Goal: Task Accomplishment & Management: Complete application form

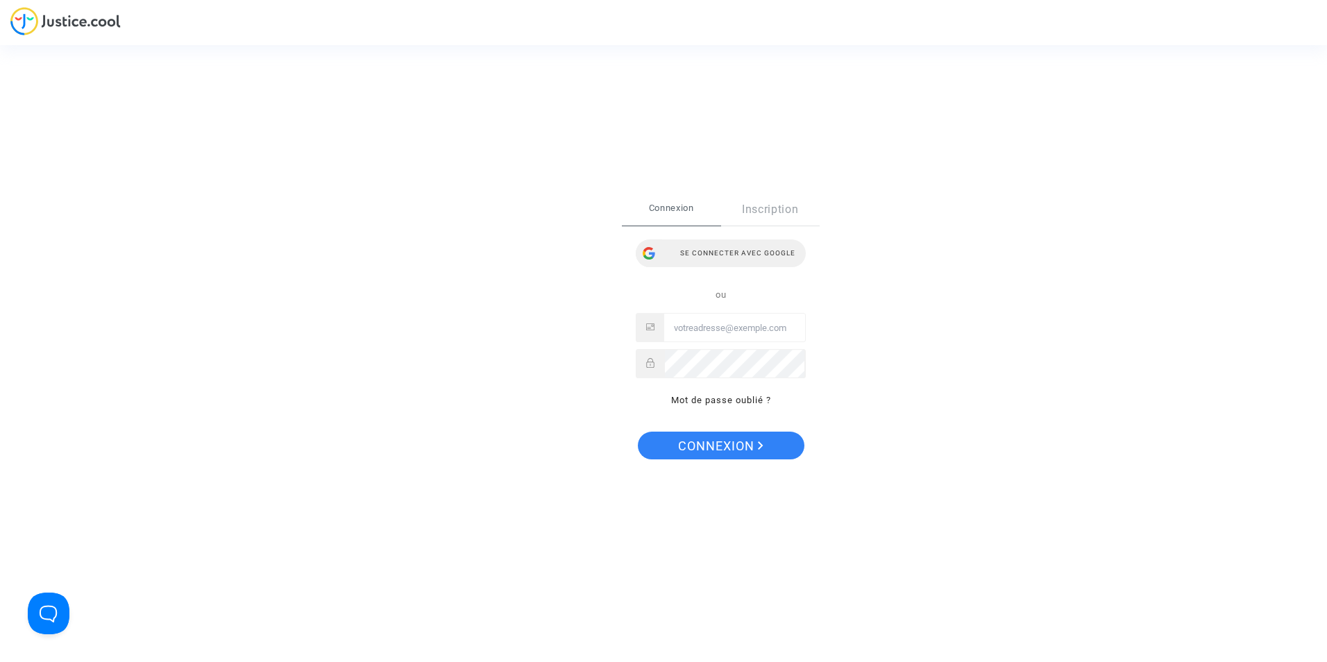
click at [695, 249] on div "Se connecter avec Google" at bounding box center [721, 253] width 170 height 28
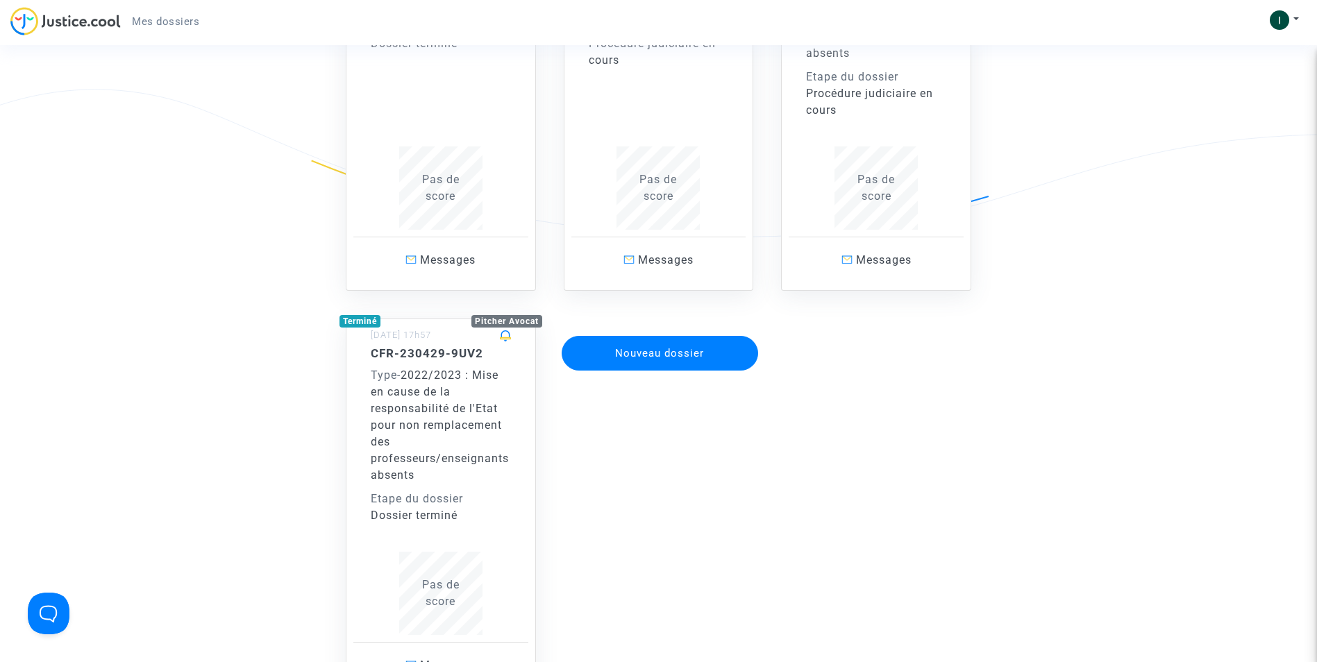
scroll to position [347, 0]
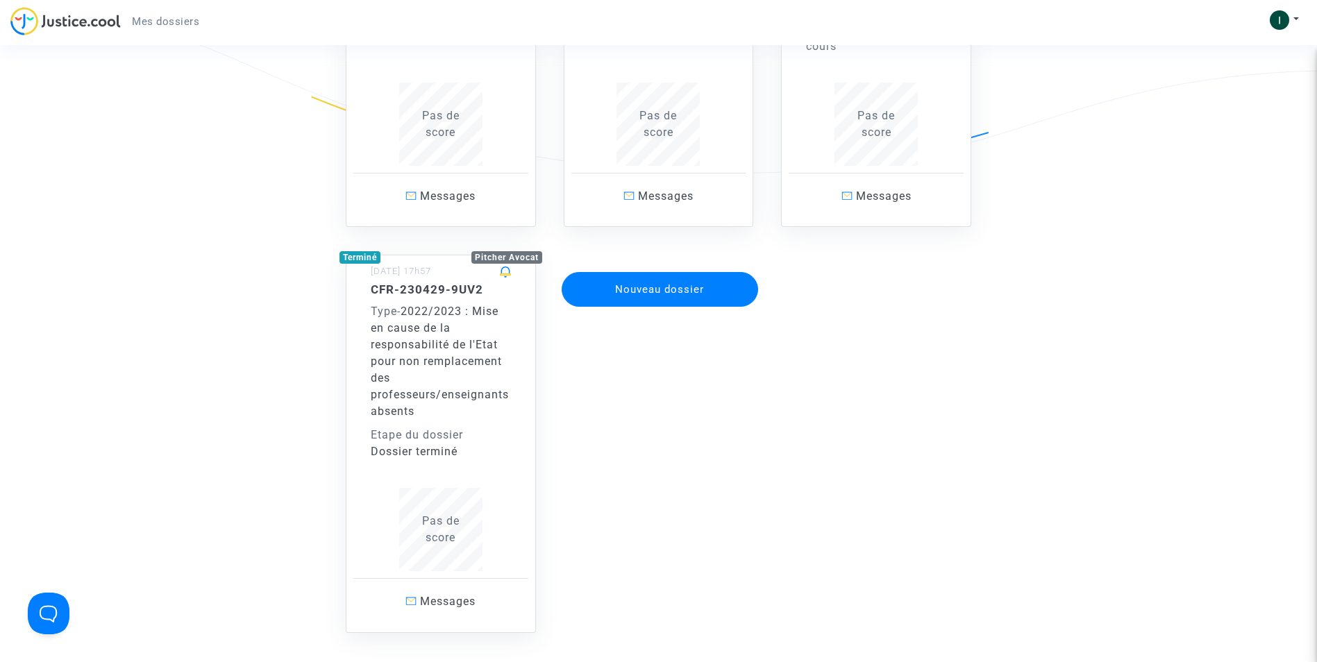
click at [700, 296] on button "Nouveau dossier" at bounding box center [660, 289] width 197 height 35
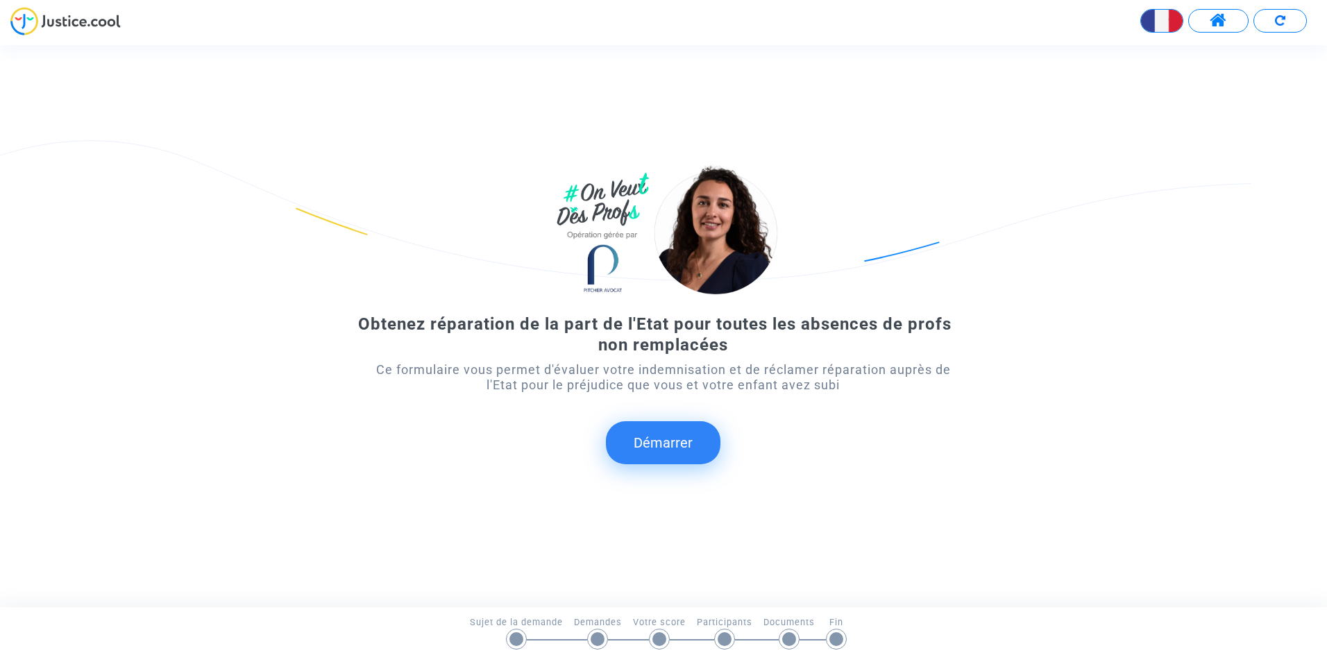
click at [669, 446] on button "Démarrer" at bounding box center [663, 442] width 115 height 43
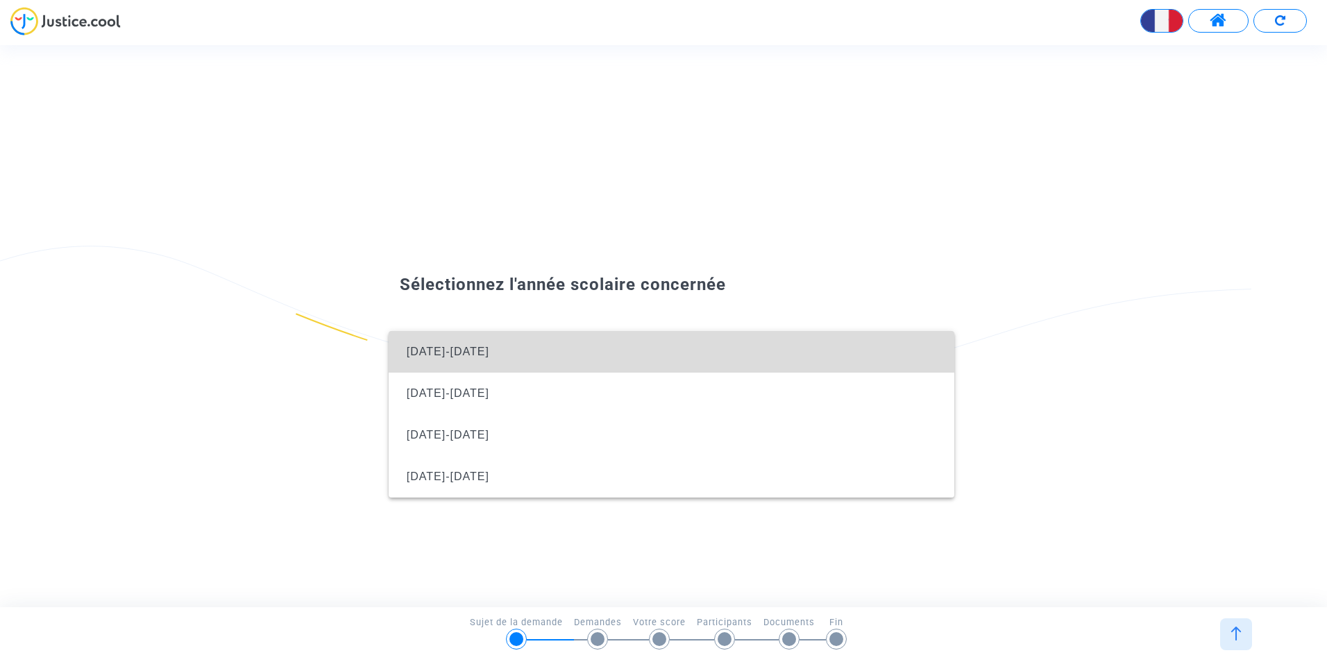
click at [542, 348] on span "[DATE]-[DATE]" at bounding box center [672, 352] width 544 height 42
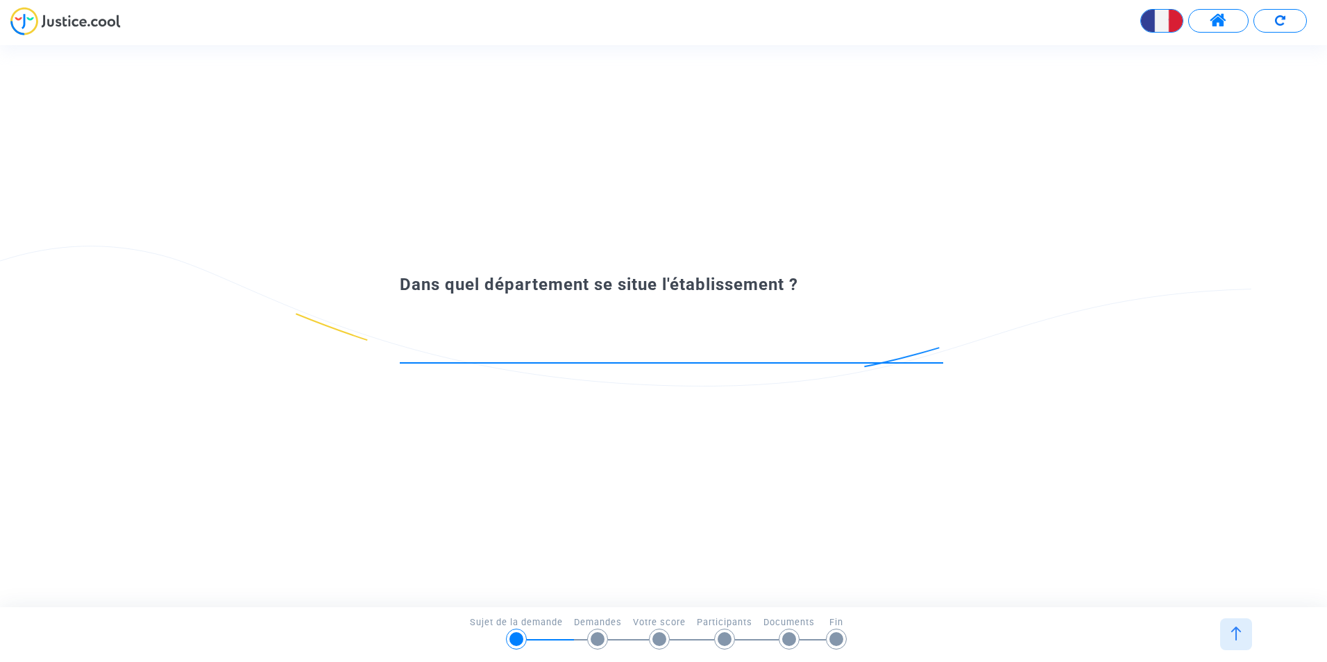
click at [542, 348] on input at bounding box center [672, 350] width 544 height 14
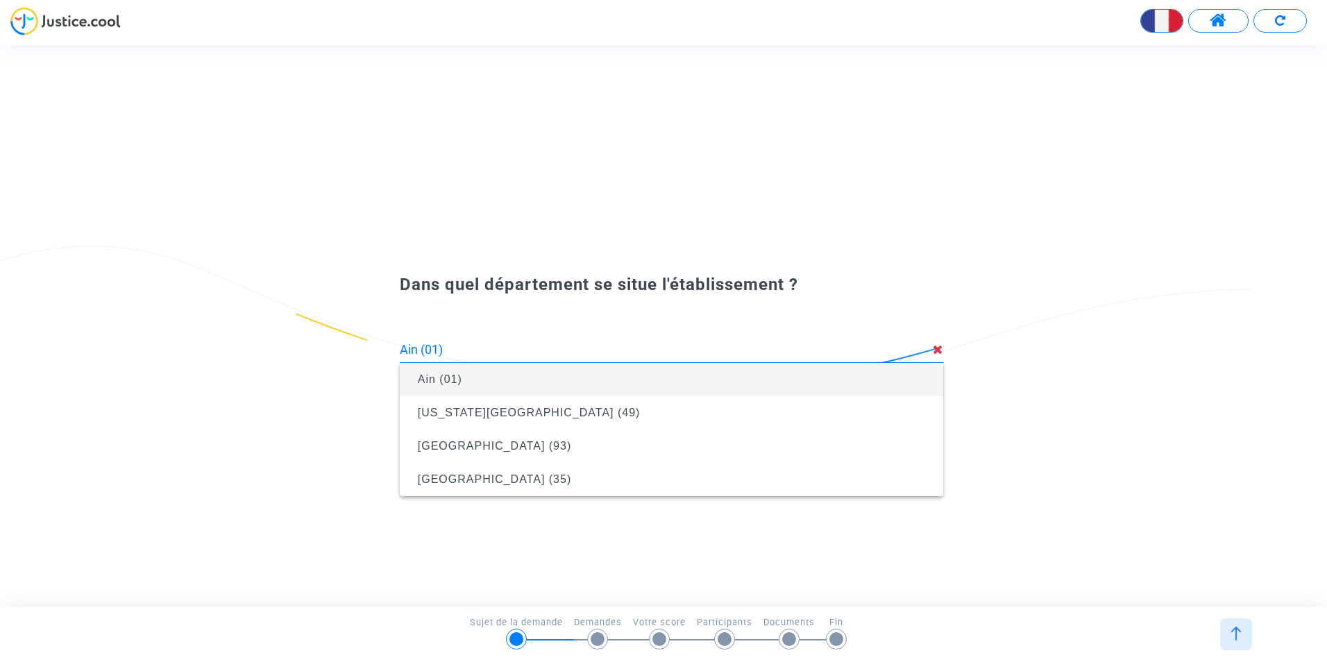
type input "Ain (01)"
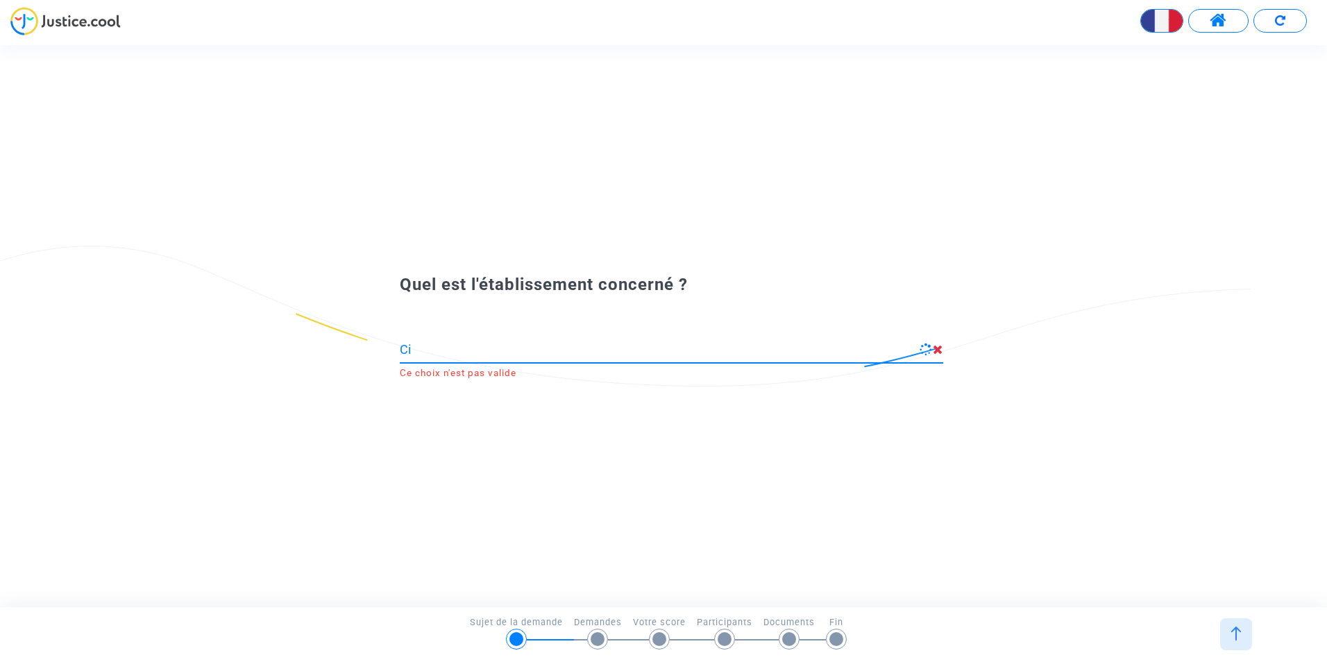
type input "C"
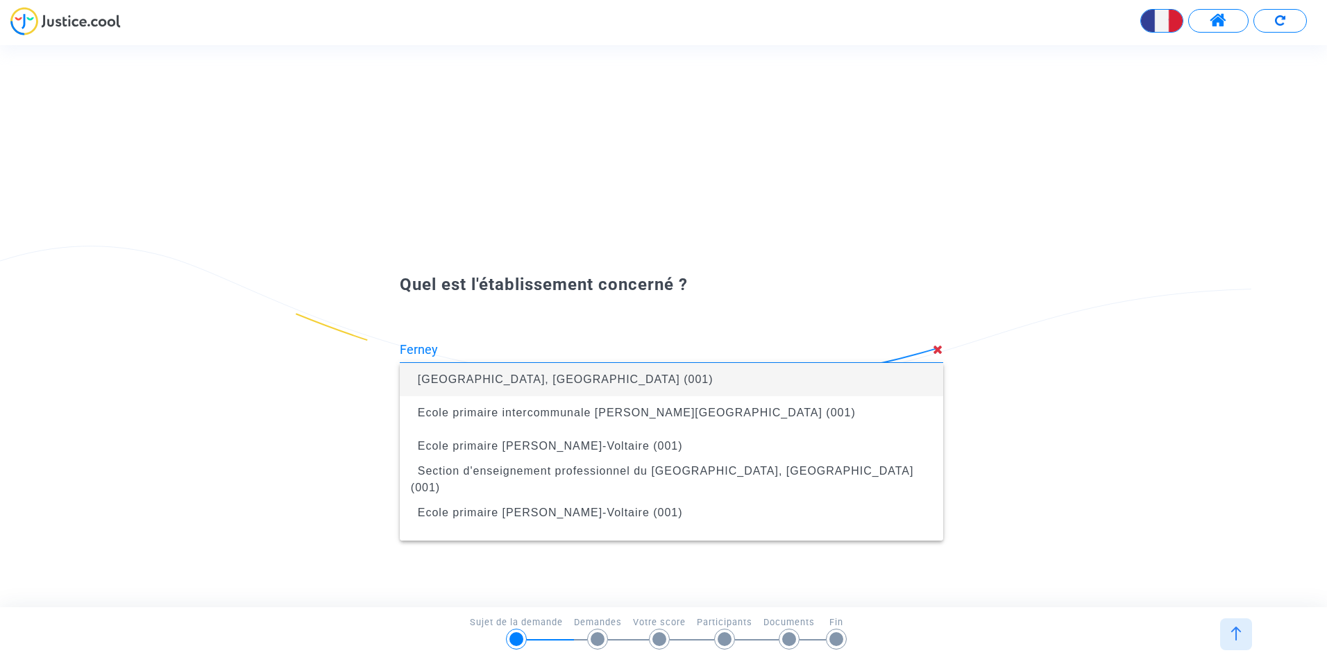
click at [539, 380] on span "[GEOGRAPHIC_DATA], [GEOGRAPHIC_DATA] (001)" at bounding box center [566, 379] width 296 height 12
type input "[GEOGRAPHIC_DATA], [GEOGRAPHIC_DATA] (001)"
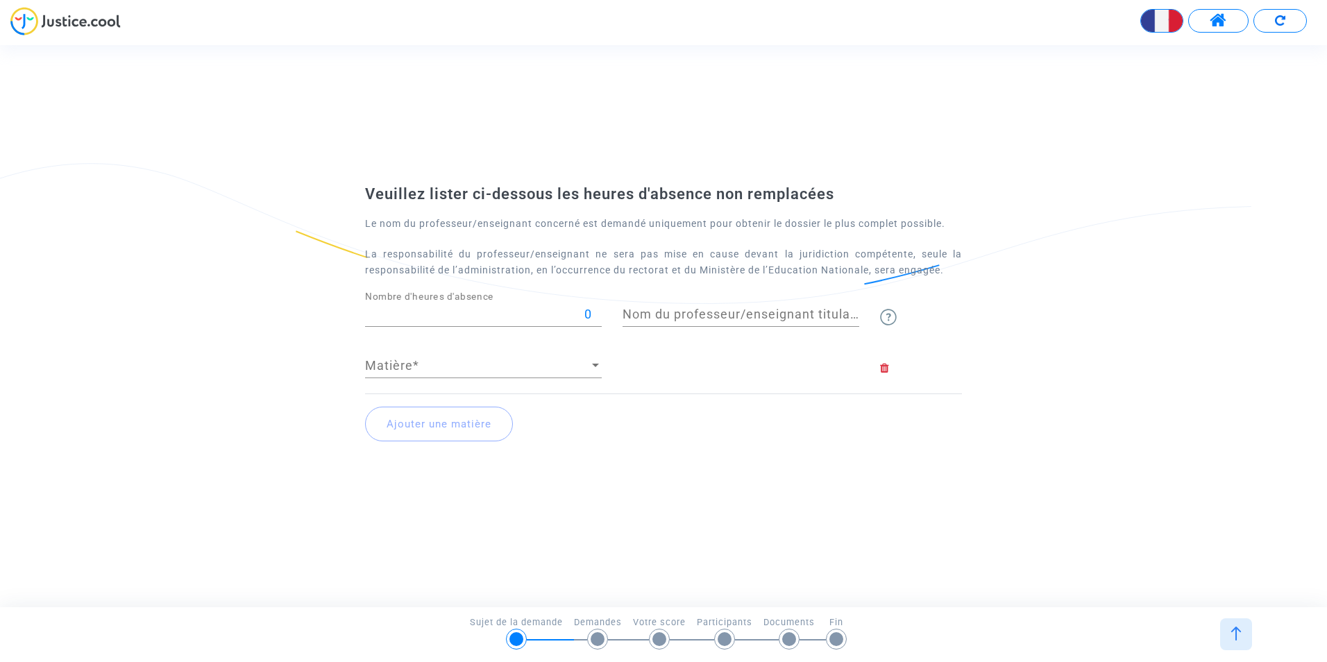
click at [479, 312] on input "0" at bounding box center [483, 315] width 237 height 14
click at [478, 313] on input "0" at bounding box center [483, 315] width 237 height 14
type input "30"
click at [436, 369] on span "Matière" at bounding box center [477, 366] width 224 height 14
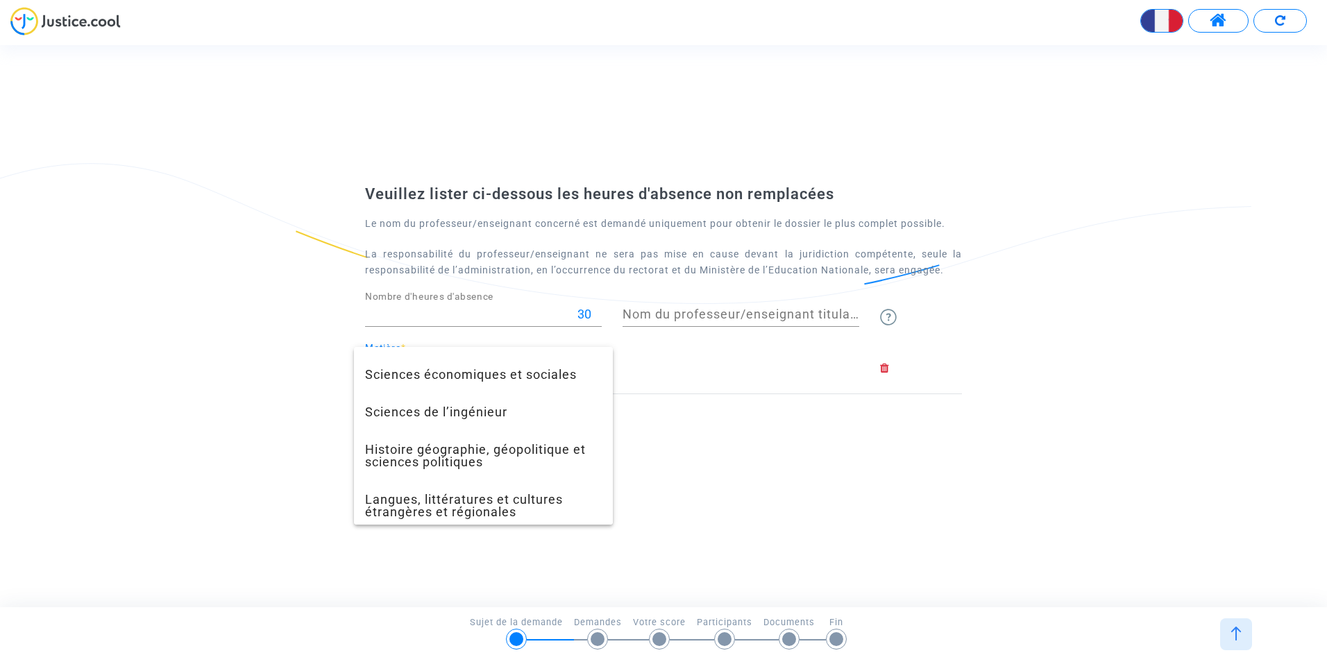
scroll to position [555, 0]
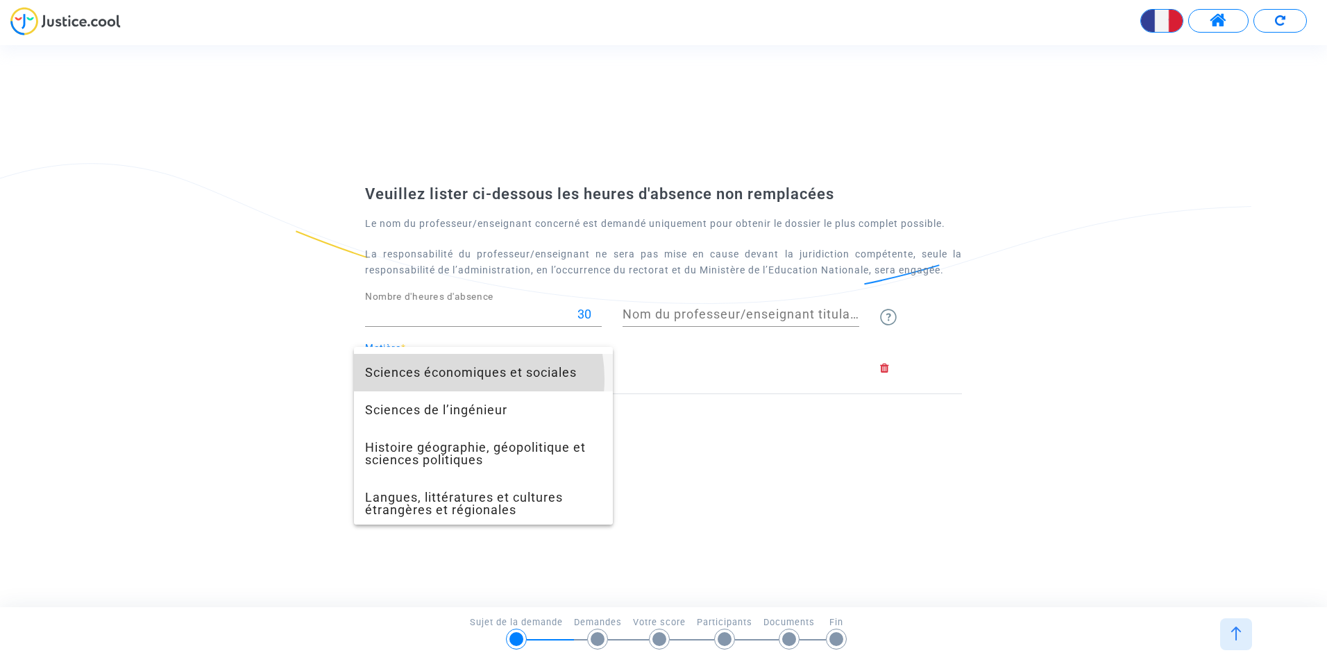
click at [453, 379] on span "Sciences économiques et sociales" at bounding box center [483, 372] width 237 height 37
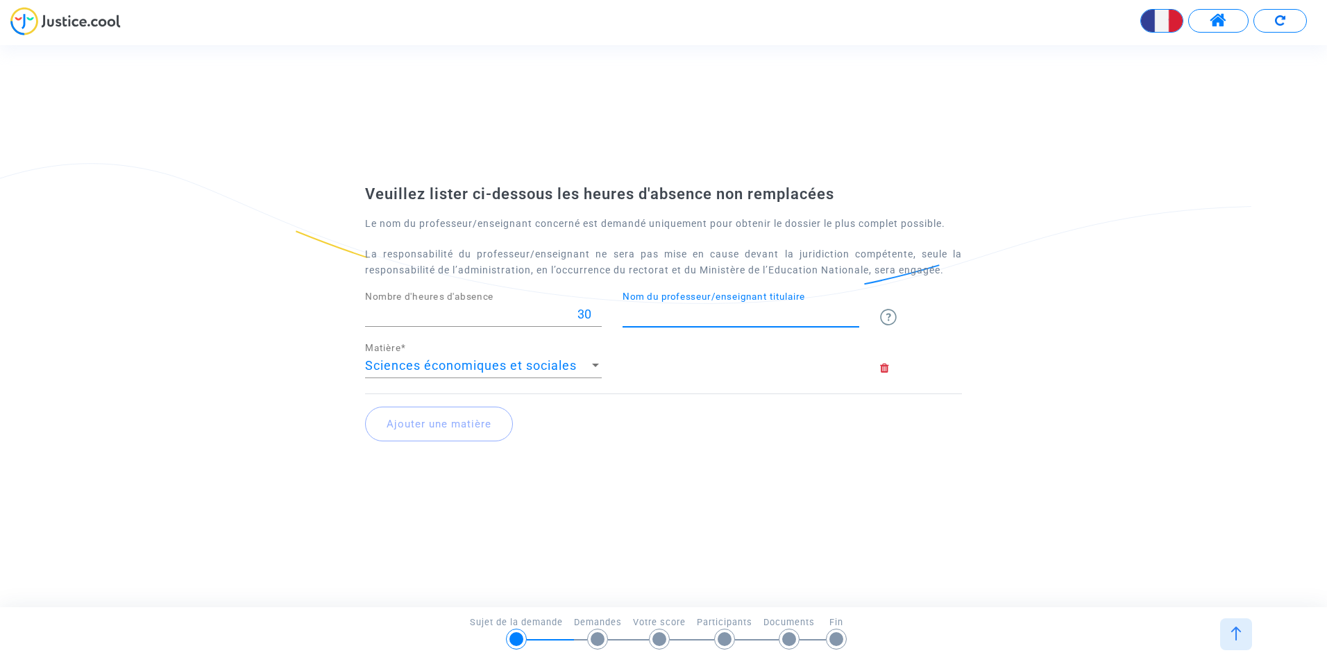
click at [680, 317] on input "Nom du professeur/enseignant titulaire" at bounding box center [741, 315] width 237 height 14
click at [883, 323] on img at bounding box center [888, 317] width 17 height 17
click at [889, 319] on img at bounding box center [888, 317] width 17 height 17
click at [824, 318] on input "Nom du professeur/enseignant titulaire" at bounding box center [741, 315] width 237 height 14
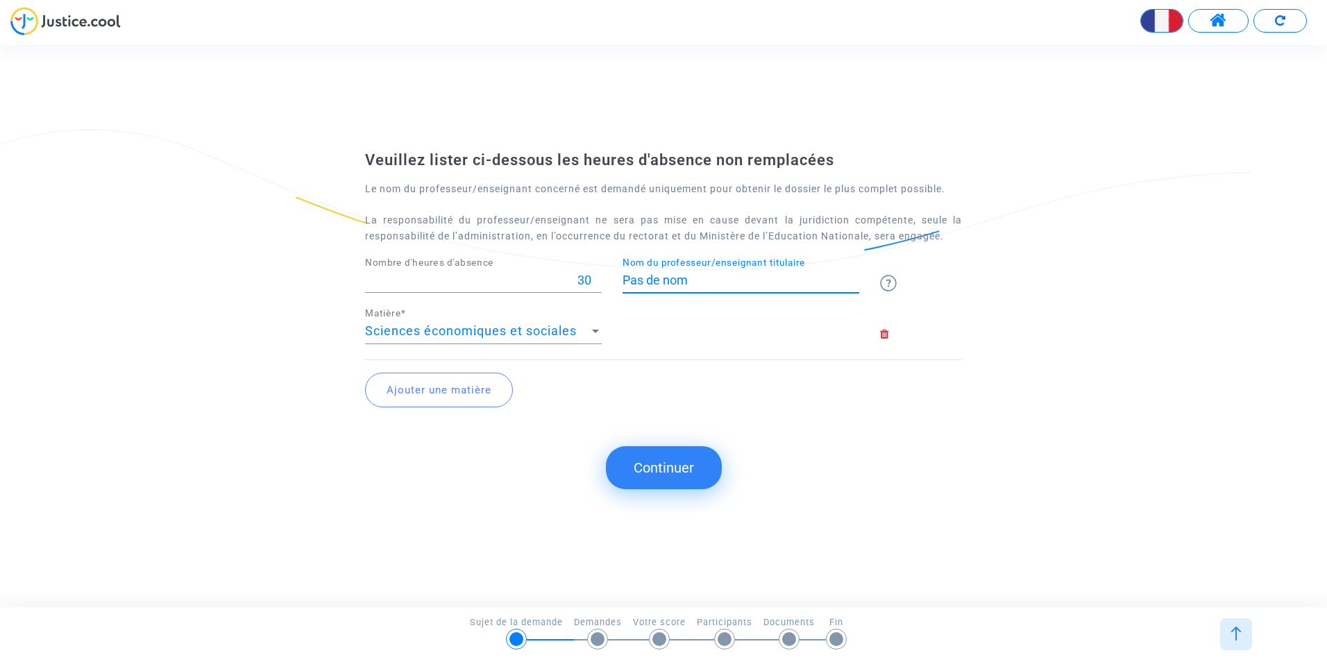
type input "Pas de nom"
click at [839, 439] on div "[PERSON_NAME] ci-dessous les heures d'absence non remplacées Le nom du professe…" at bounding box center [663, 326] width 1327 height 373
click at [455, 382] on button "Ajouter une matière" at bounding box center [439, 390] width 148 height 35
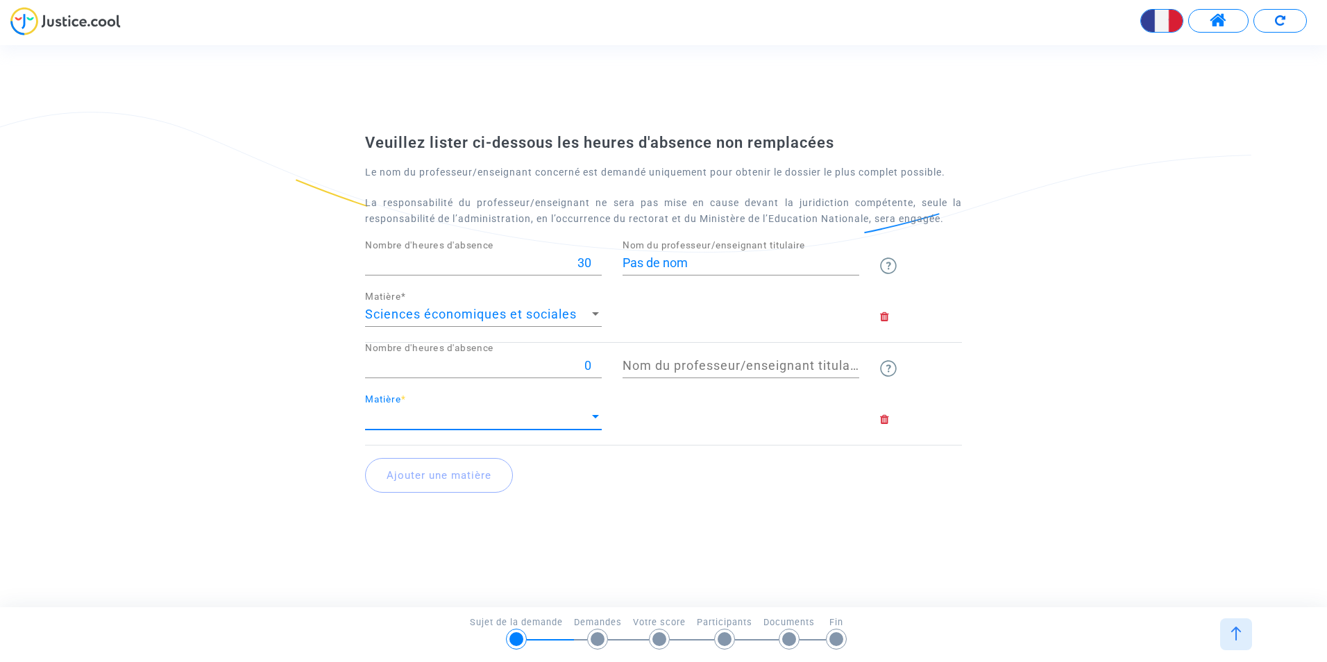
click at [519, 417] on span "Matière" at bounding box center [477, 417] width 224 height 14
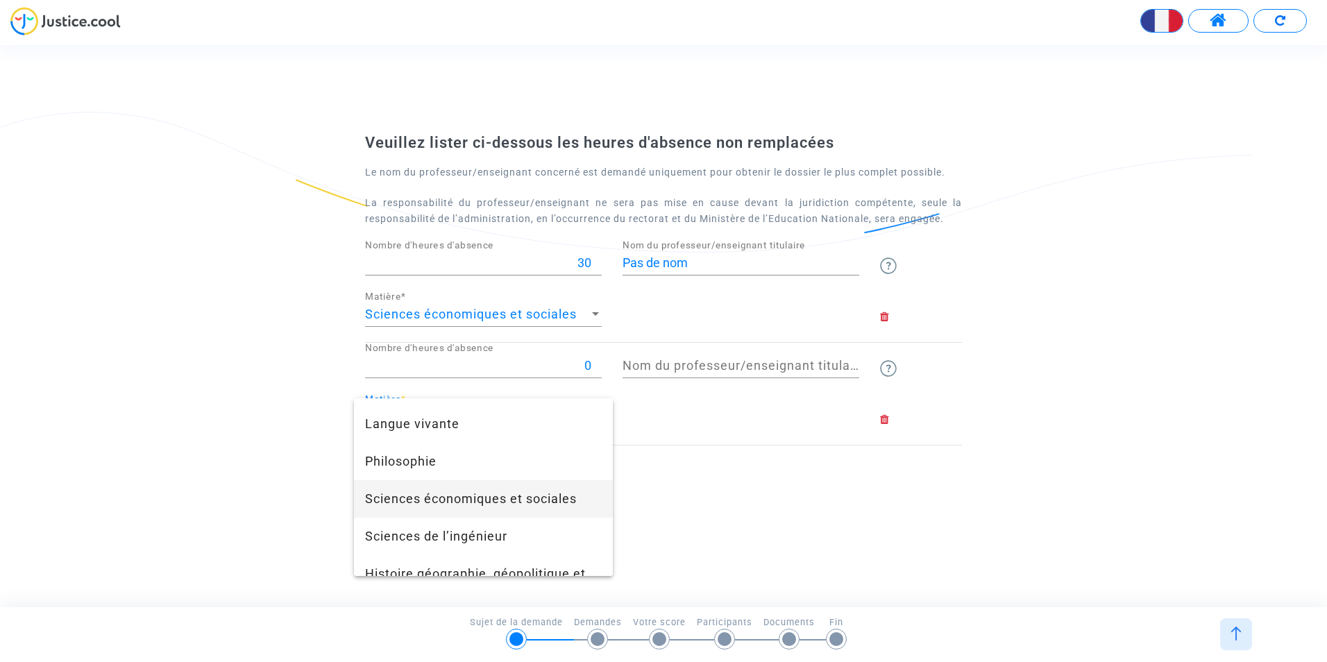
scroll to position [486, 0]
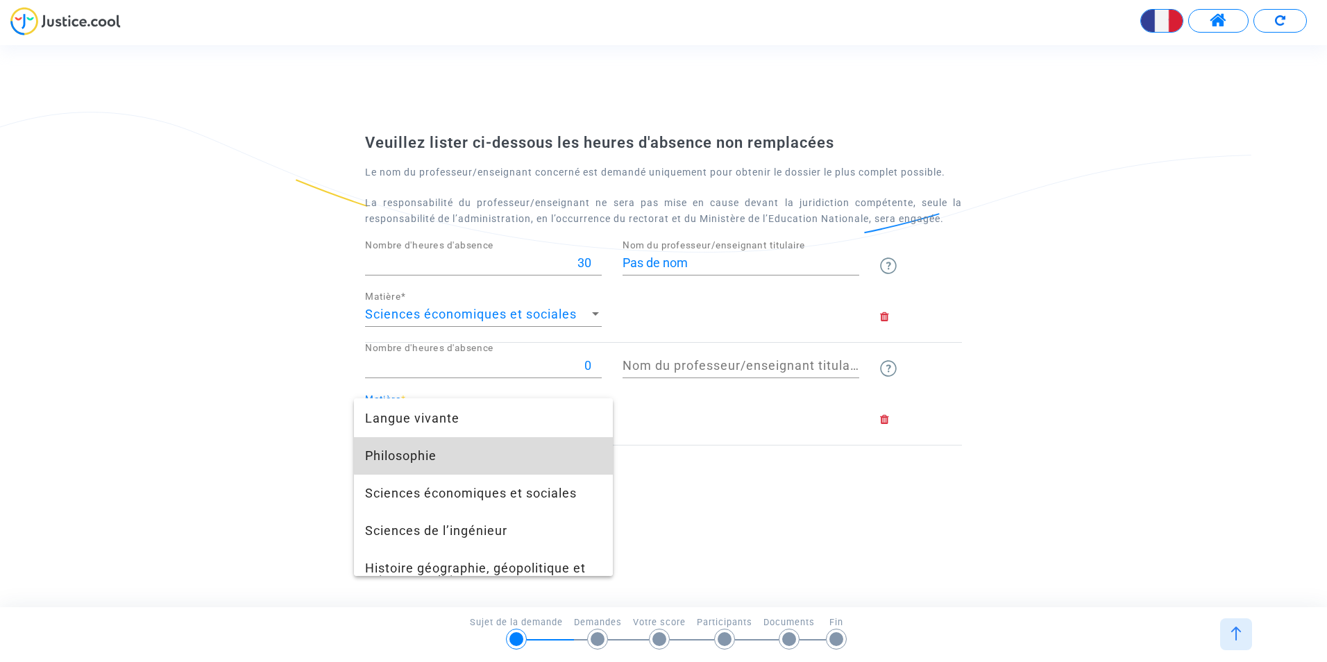
click at [485, 455] on span "Philosophie" at bounding box center [483, 455] width 237 height 37
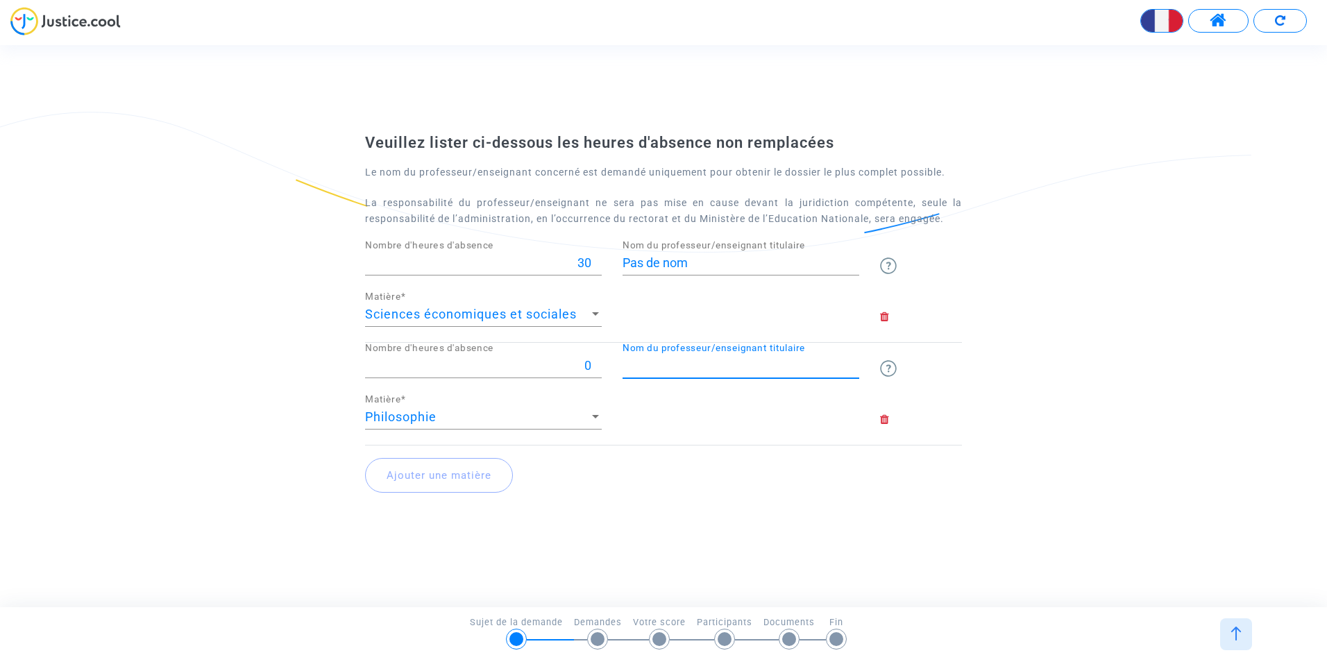
click at [662, 360] on input "Nom du professeur/enseignant titulaire" at bounding box center [741, 366] width 237 height 14
type input "[PERSON_NAME]"
click at [510, 378] on div "0 Nombre d'heures d'absence" at bounding box center [483, 360] width 237 height 35
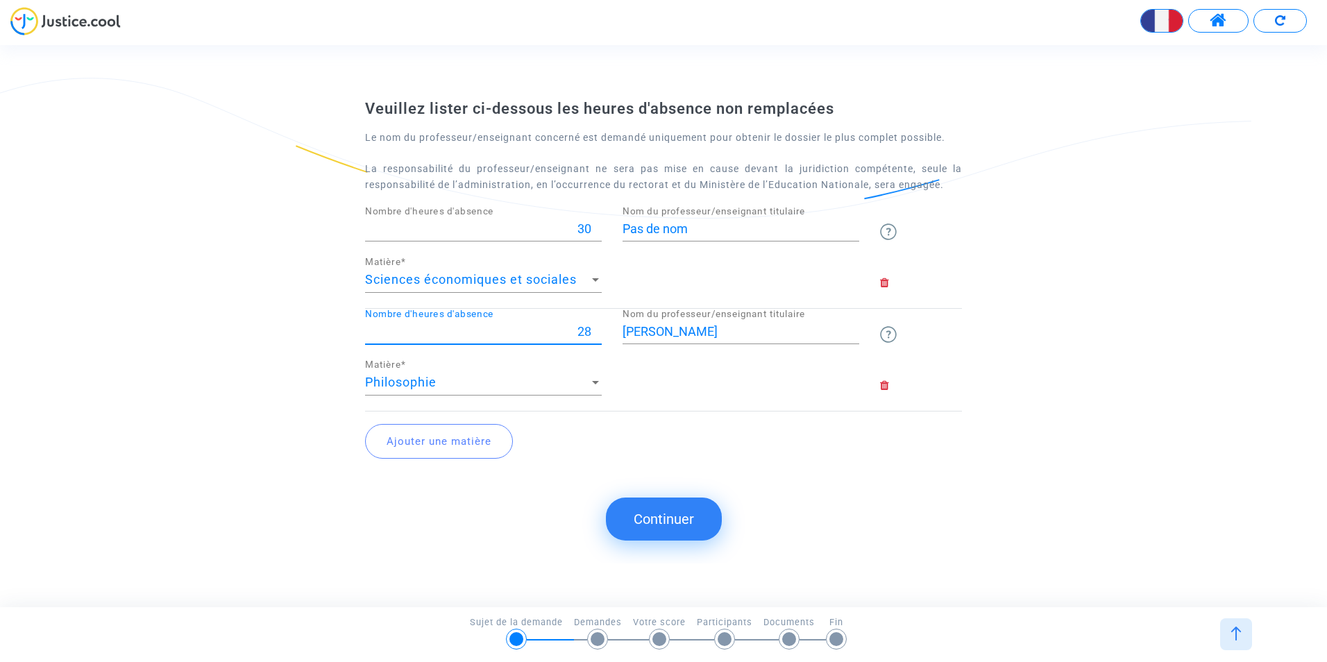
type input "28"
click at [662, 518] on button "Continuer" at bounding box center [664, 519] width 116 height 43
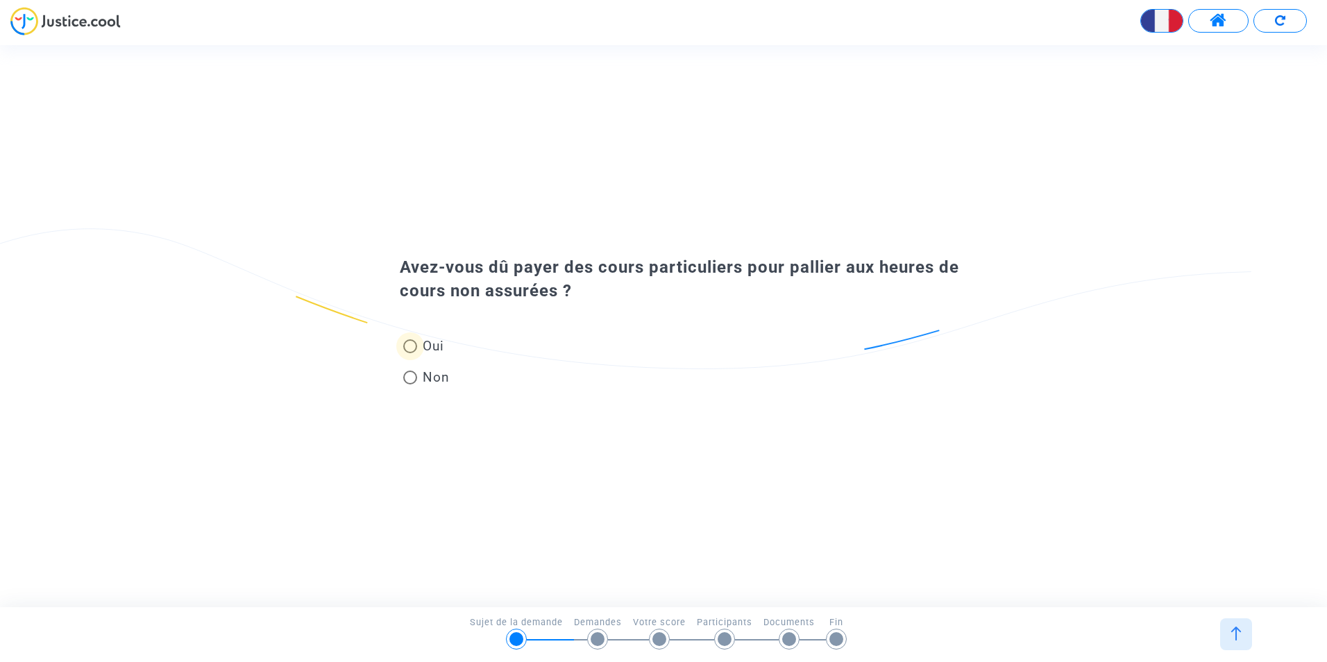
click at [413, 348] on span at bounding box center [410, 346] width 14 height 14
click at [410, 353] on input "Oui" at bounding box center [410, 353] width 1 height 1
radio input "true"
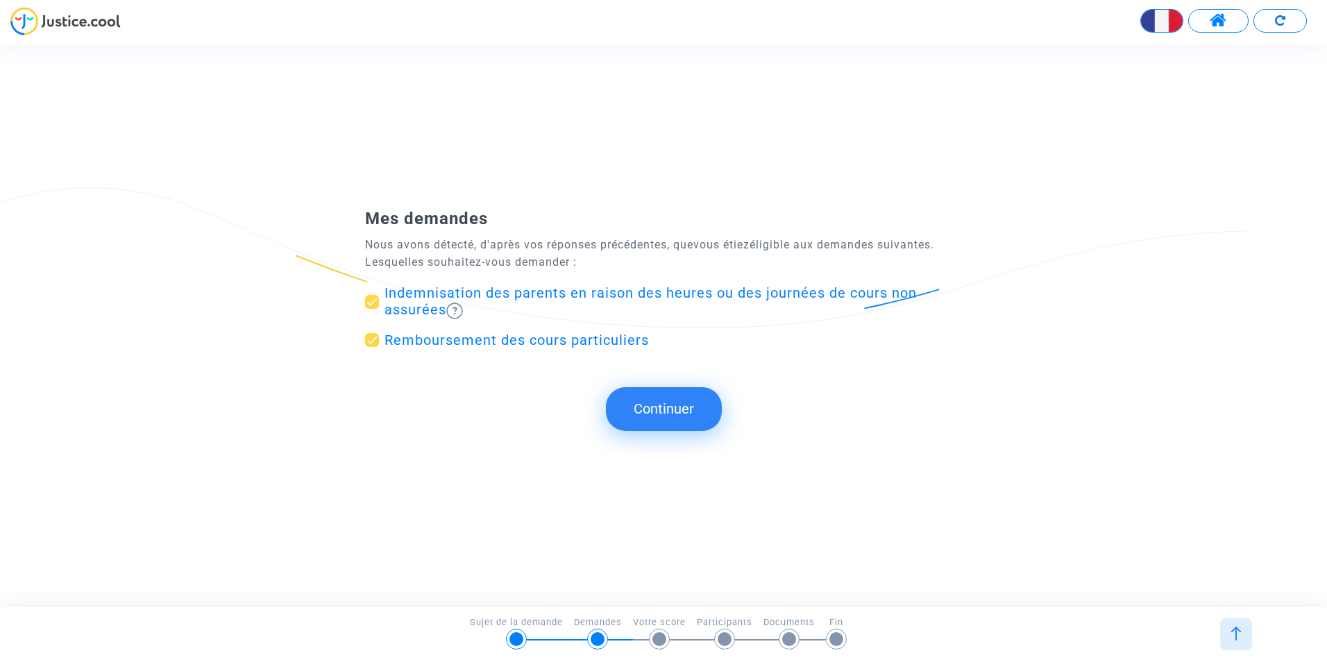
click at [672, 413] on button "Continuer" at bounding box center [664, 408] width 116 height 43
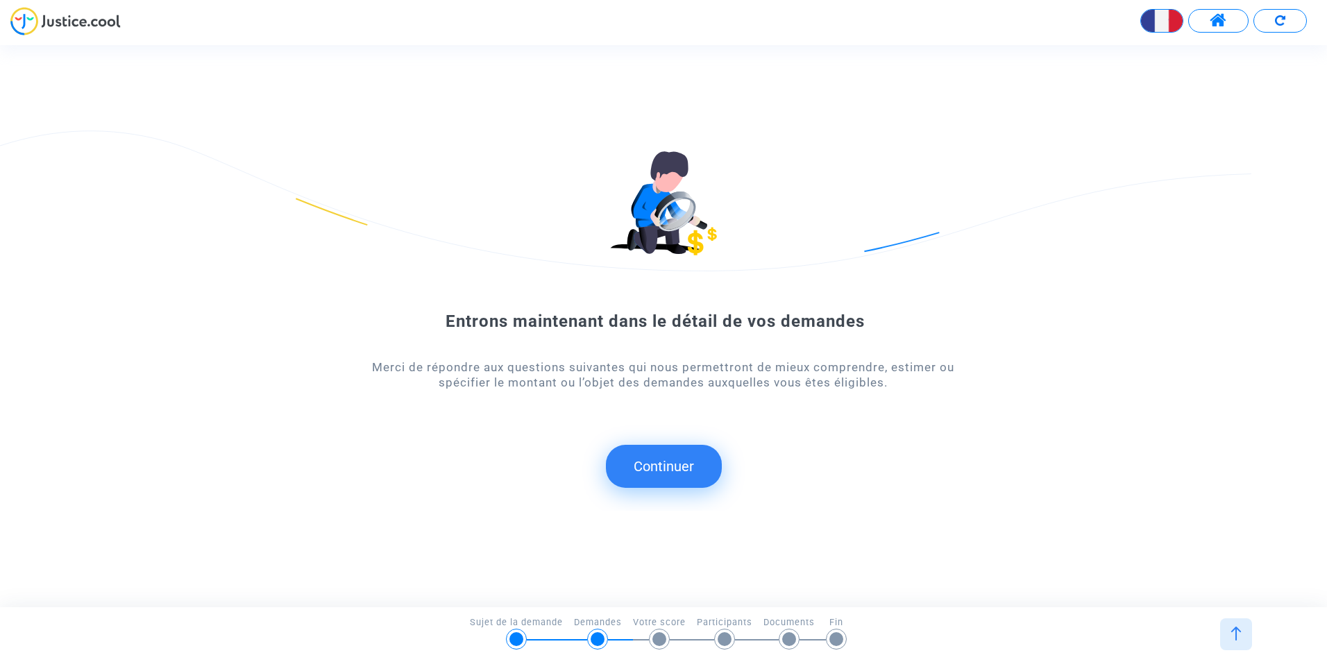
click at [655, 464] on button "Continuer" at bounding box center [664, 466] width 116 height 43
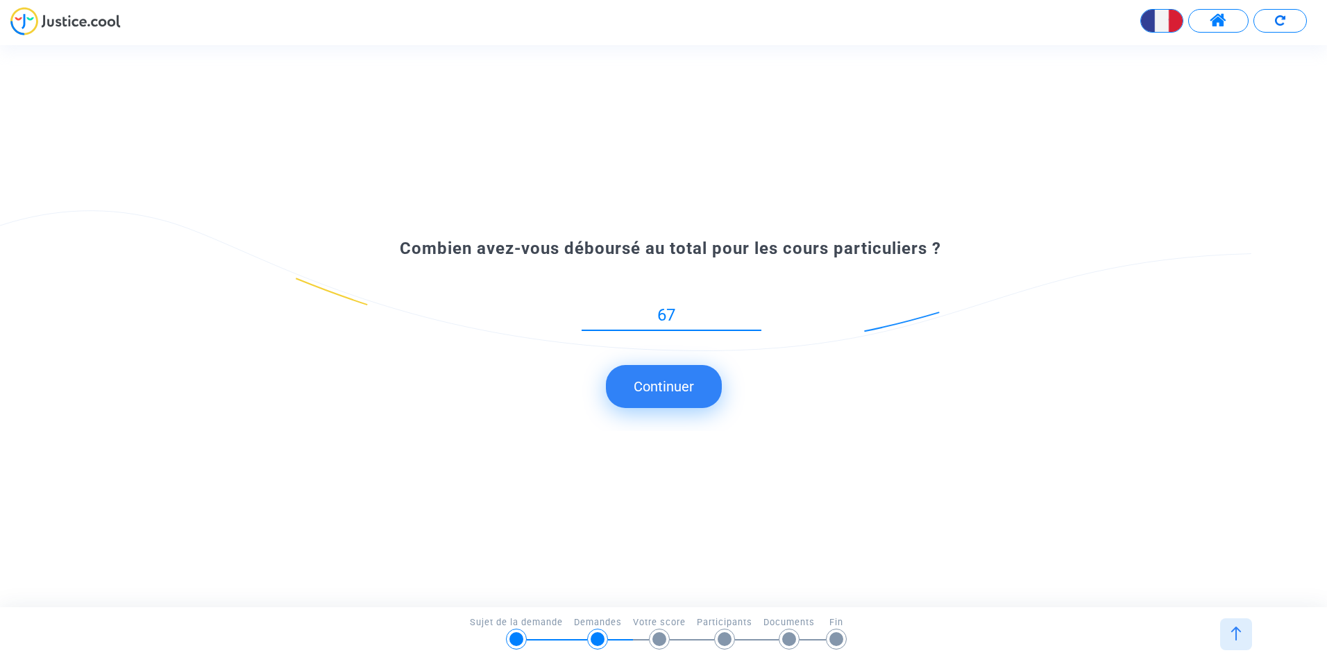
type input "671"
type input "671.5"
click at [683, 385] on button "Continuer" at bounding box center [664, 386] width 116 height 43
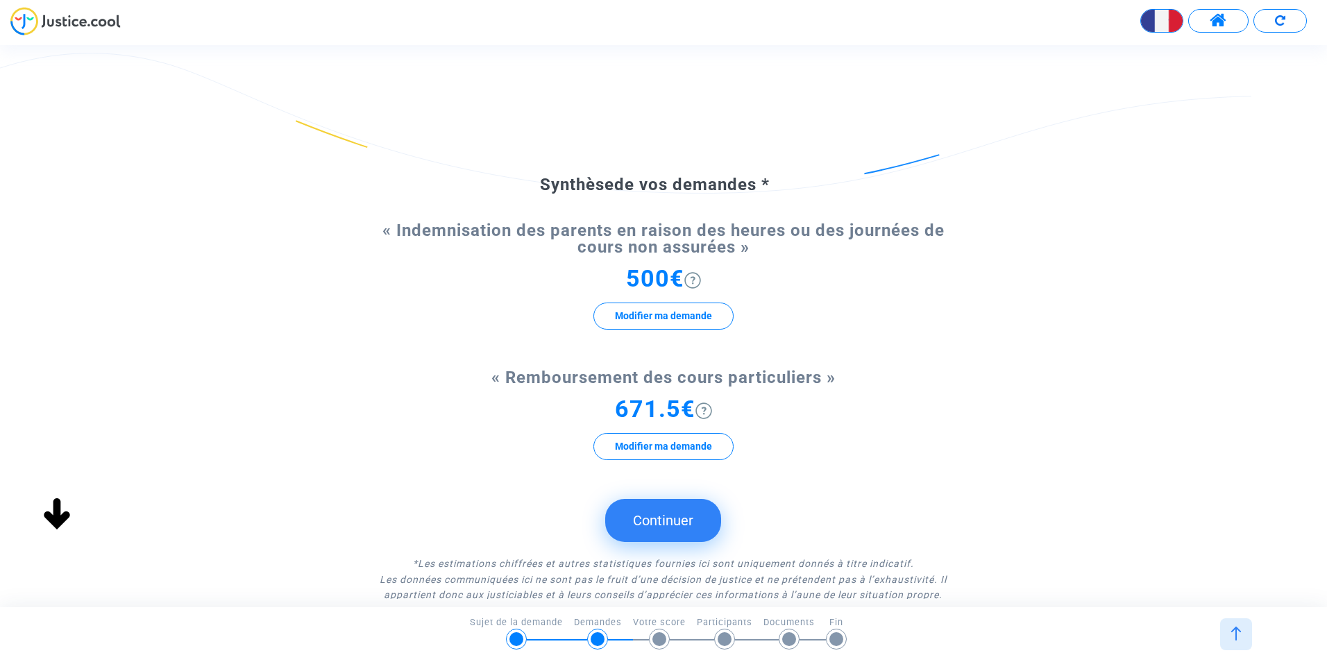
click at [675, 526] on button "Continuer" at bounding box center [663, 520] width 116 height 43
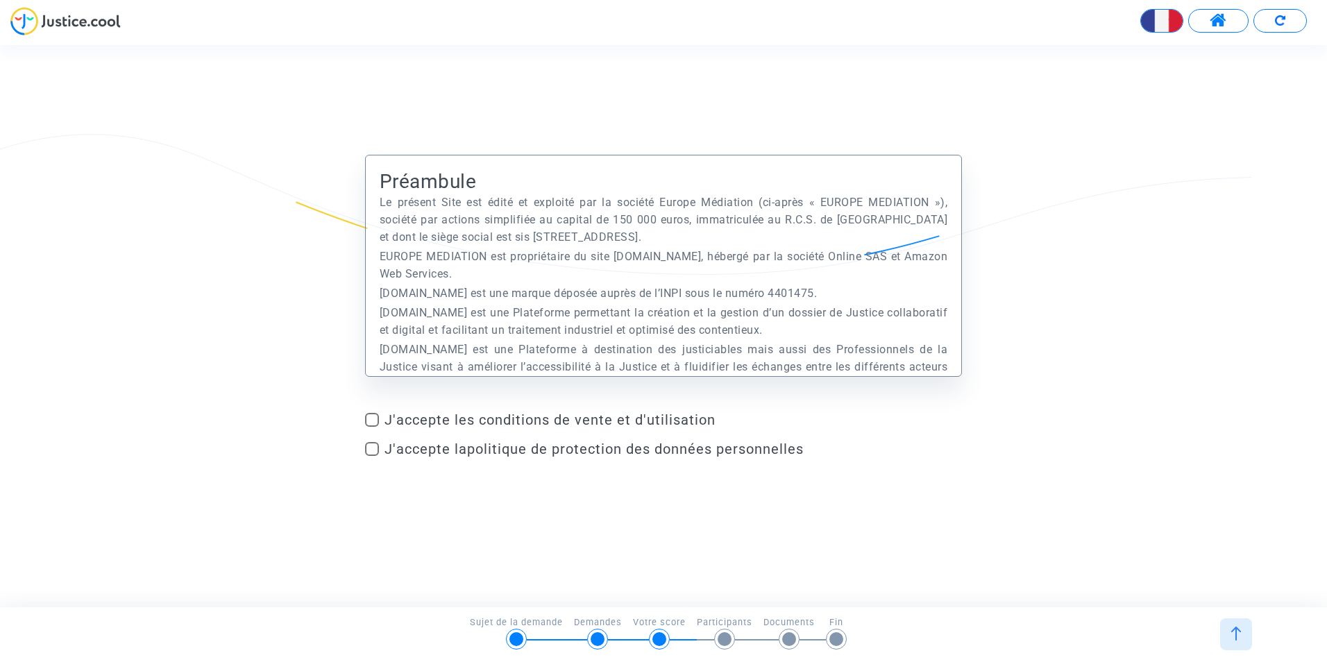
scroll to position [625, 0]
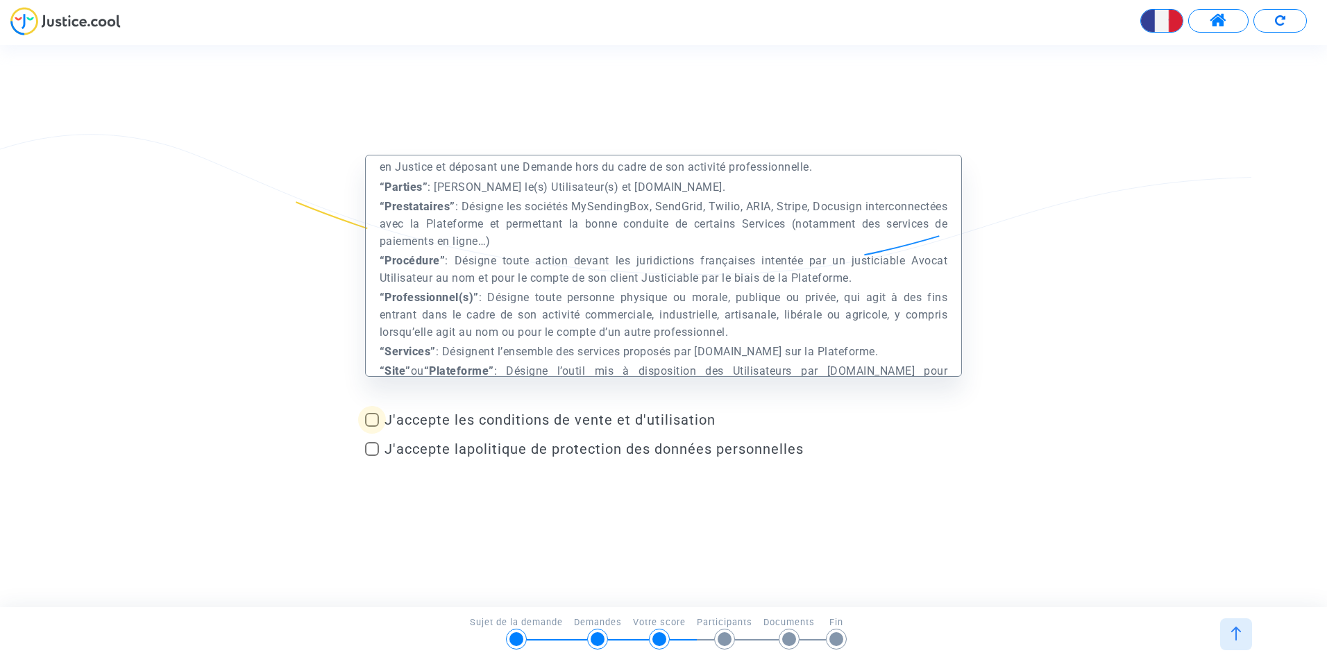
click at [369, 419] on span at bounding box center [372, 420] width 14 height 14
click at [371, 427] on input "J'accepte les conditions de vente et d'utilisation" at bounding box center [371, 427] width 1 height 1
checkbox input "true"
click at [373, 451] on span at bounding box center [372, 449] width 14 height 14
click at [372, 456] on input "J'accepte la politique de protection des données personnelles" at bounding box center [371, 456] width 1 height 1
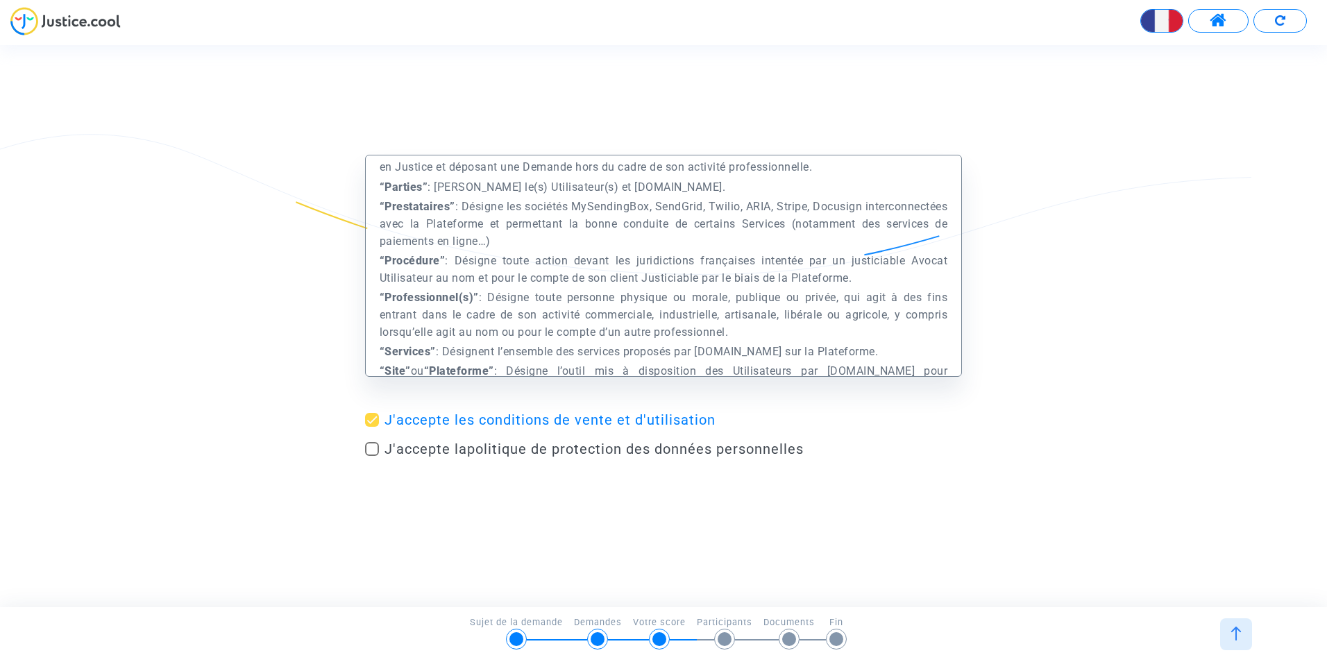
checkbox input "true"
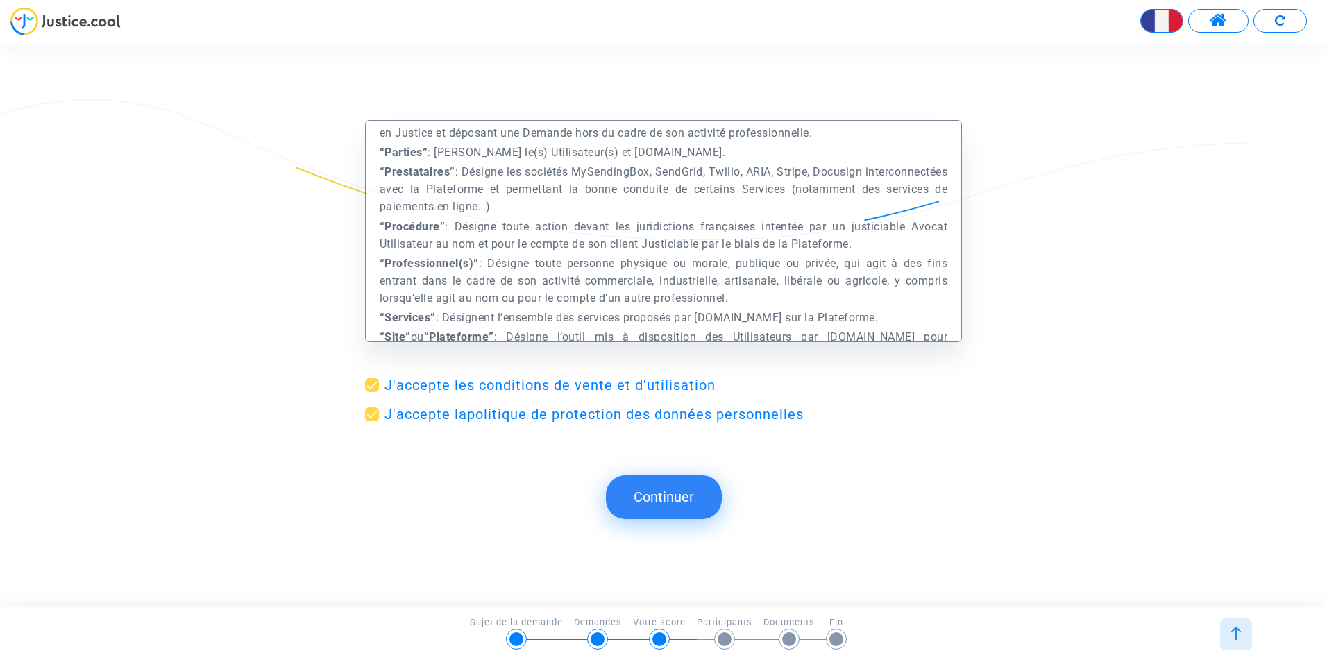
click at [659, 508] on button "Continuer" at bounding box center [664, 497] width 116 height 43
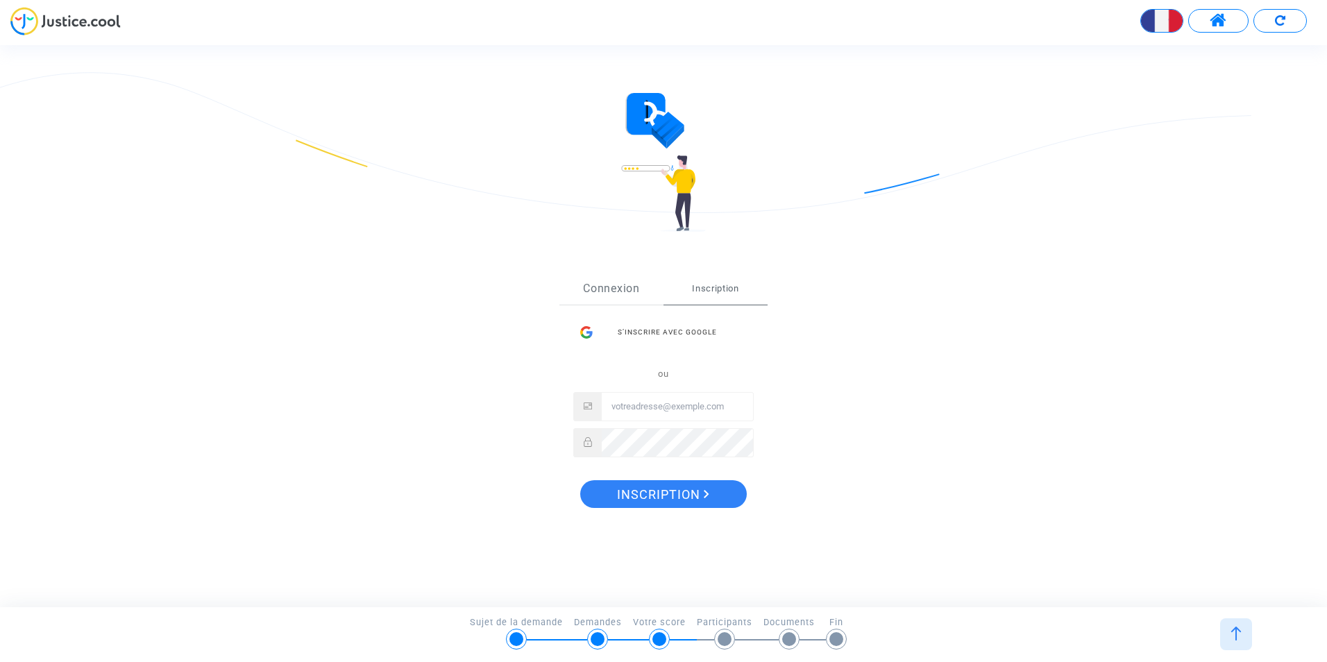
click at [630, 290] on link "Connexion" at bounding box center [612, 289] width 104 height 31
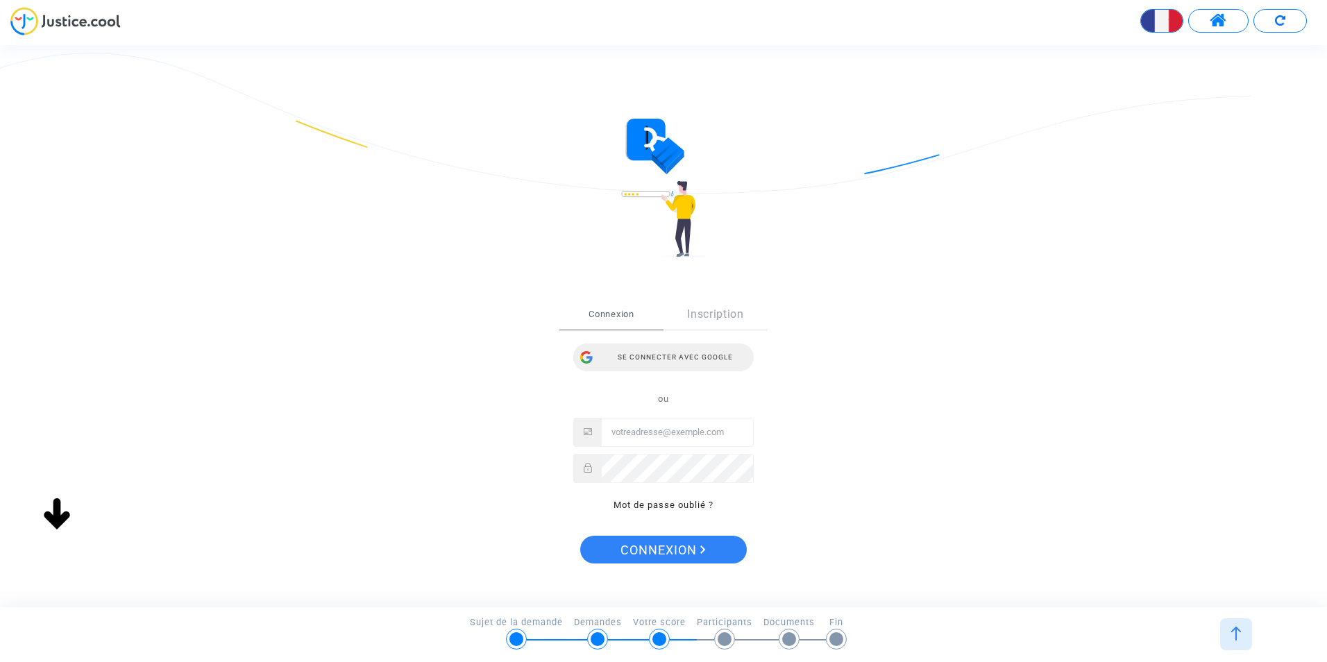
click at [671, 353] on div "Se connecter avec Google" at bounding box center [663, 358] width 180 height 28
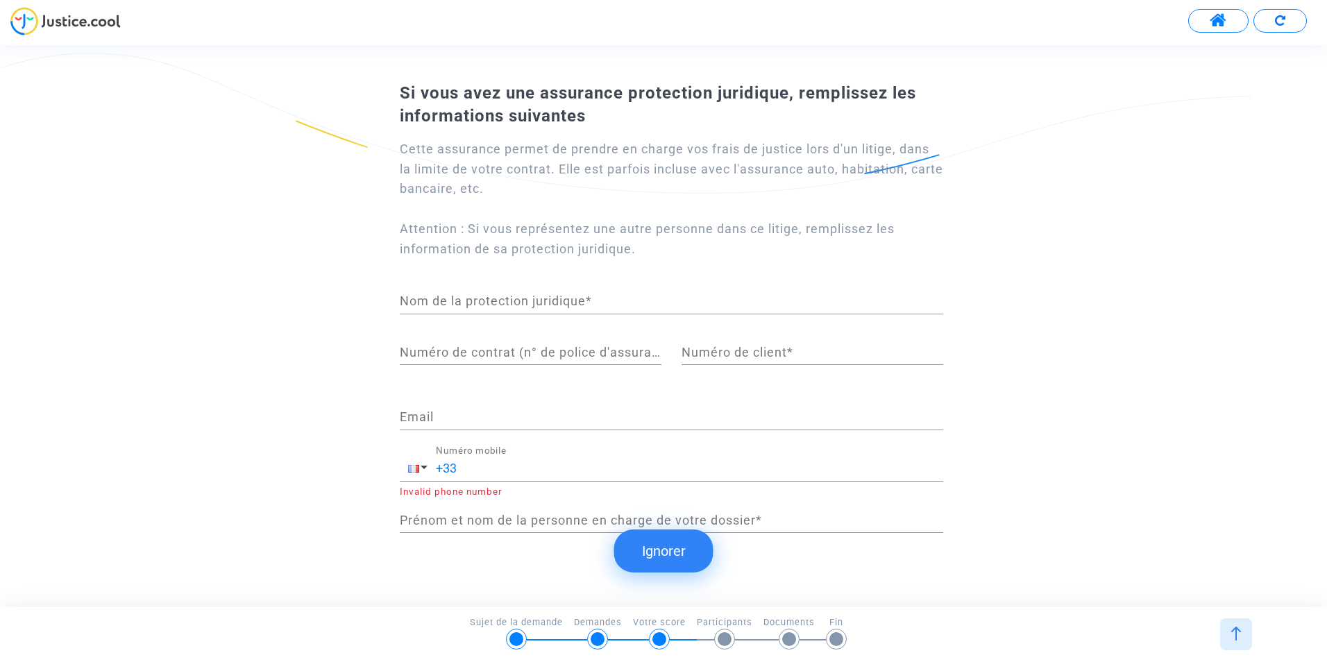
scroll to position [69, 0]
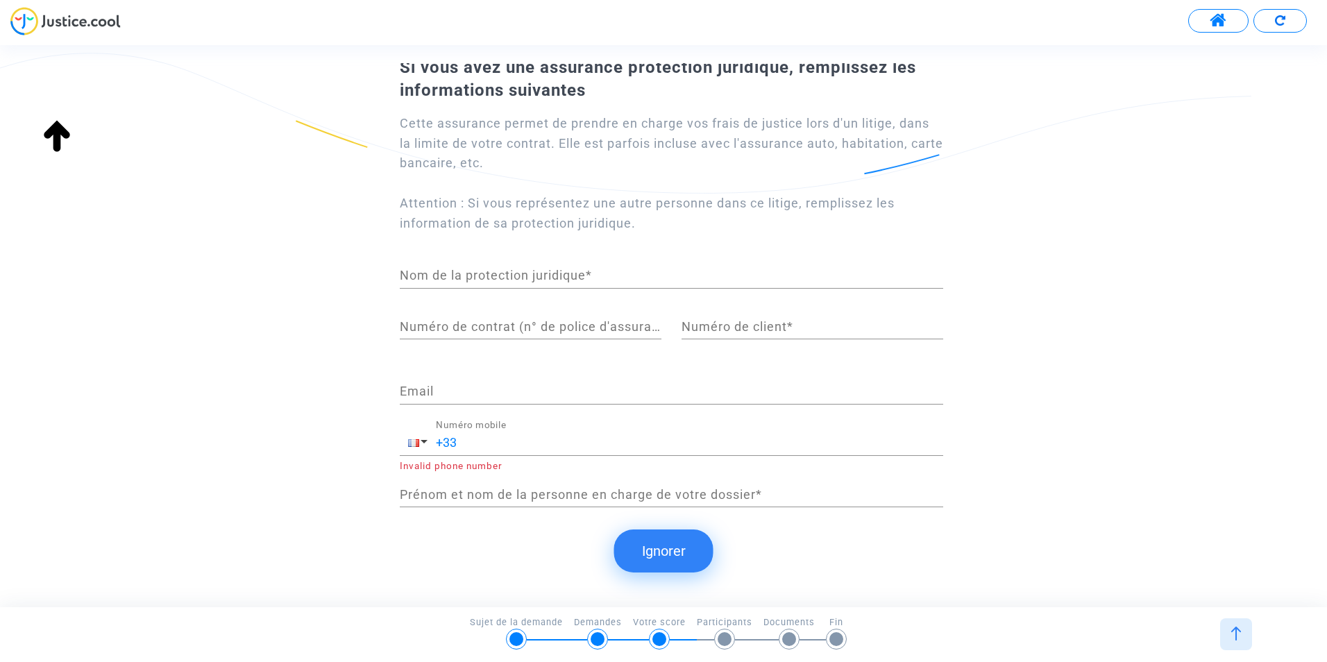
click at [487, 281] on input "Nom de la protection juridique *" at bounding box center [672, 276] width 544 height 14
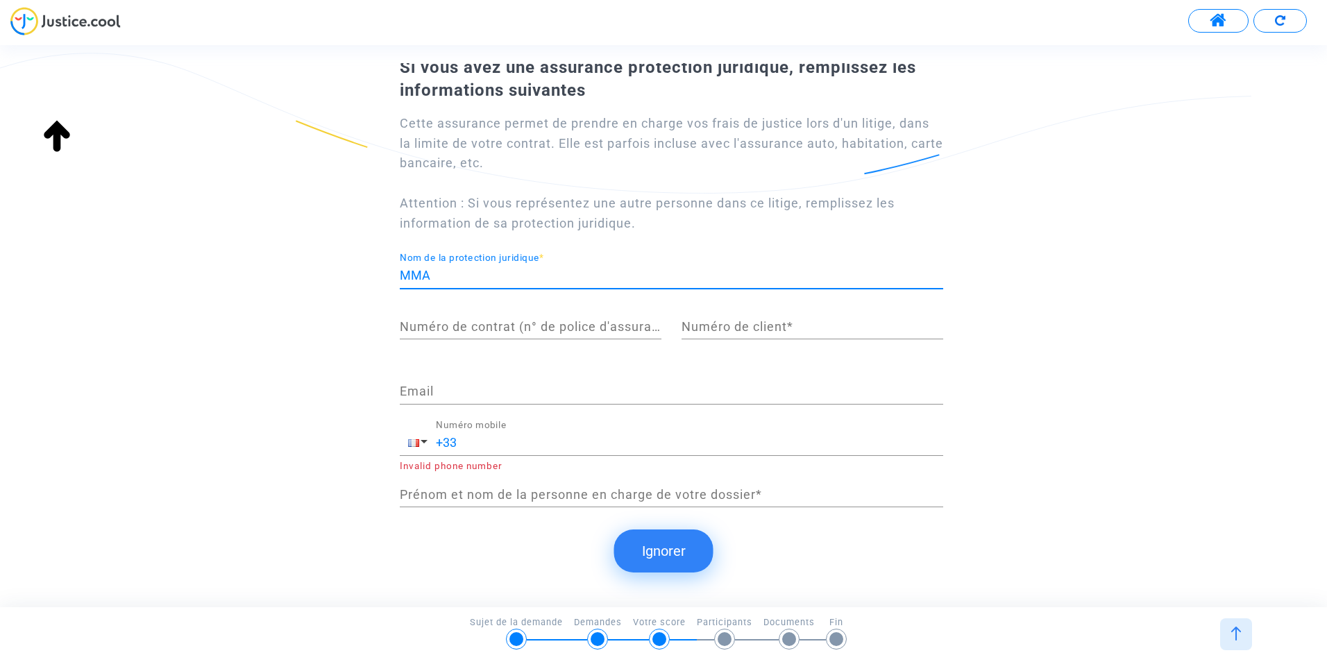
type input "MMA"
click at [461, 323] on input "Numéro de contrat (n° de police d'assurance) *" at bounding box center [531, 327] width 262 height 14
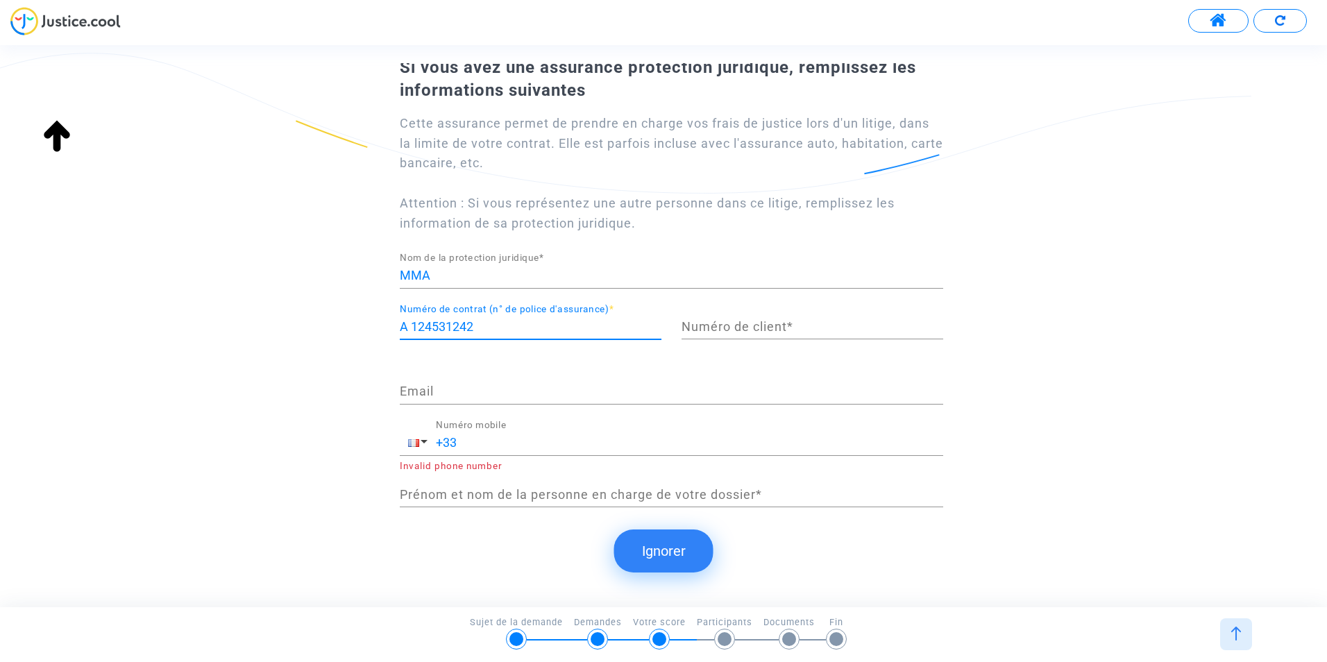
type input "A 124531242"
click at [694, 325] on input "Numéro de client *" at bounding box center [813, 327] width 262 height 14
type input "11297220T"
click at [569, 384] on div "Email" at bounding box center [672, 386] width 544 height 35
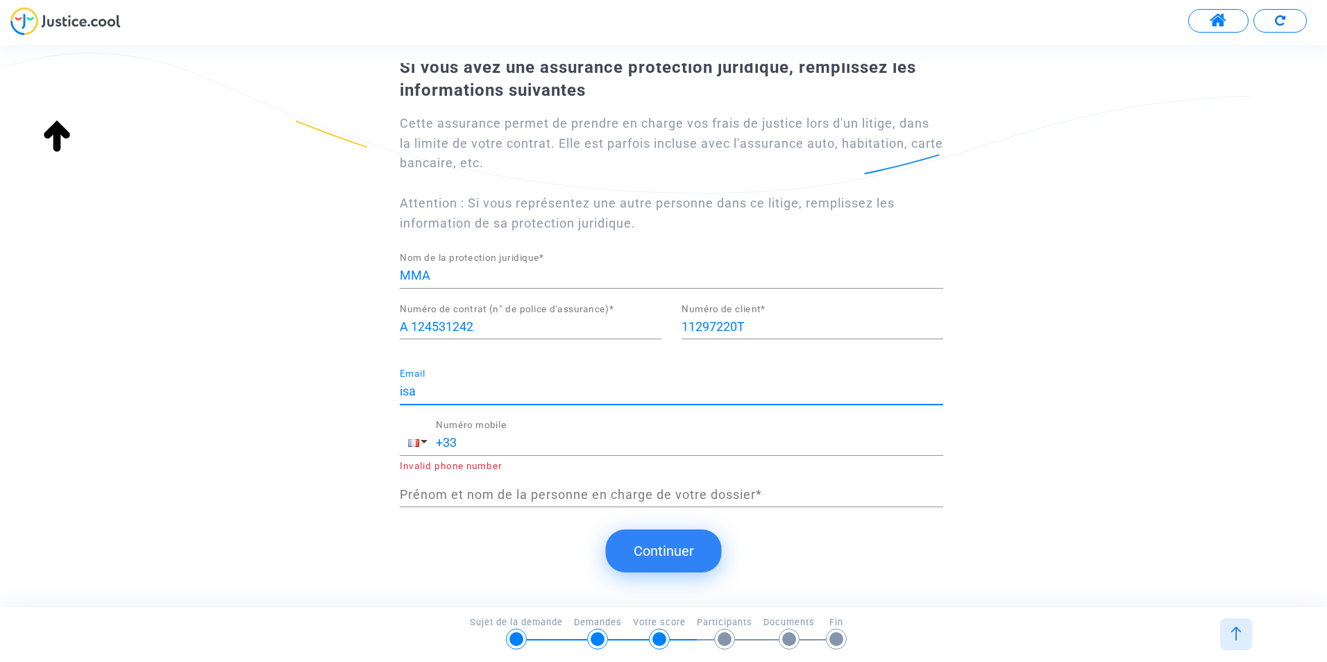
click at [575, 364] on legal-protection-editor "MMA Nom de la protection juridique * A 124531242 Numéro de contrat (n° de polic…" at bounding box center [672, 388] width 544 height 270
click at [491, 402] on div "isa Email" at bounding box center [672, 386] width 544 height 35
type input "i"
type input "cabinet.loriot@mma.fr"
click at [473, 446] on input "+33" at bounding box center [689, 443] width 507 height 14
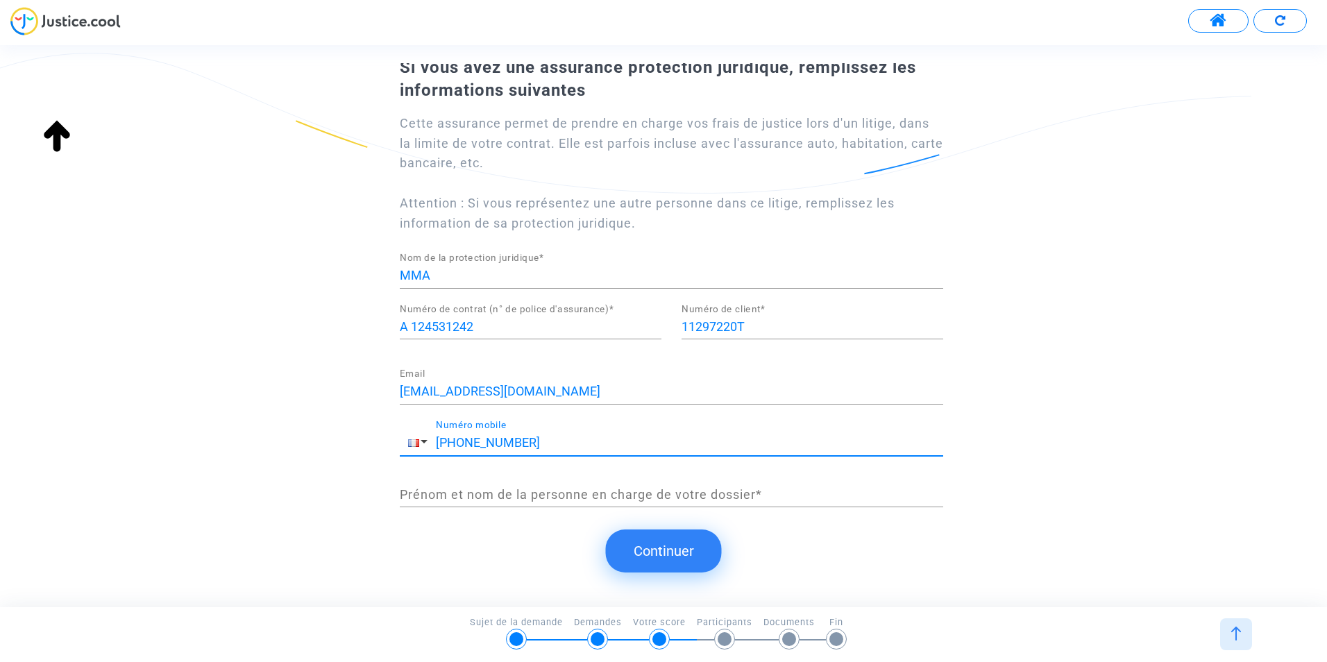
type input "+33 450407312"
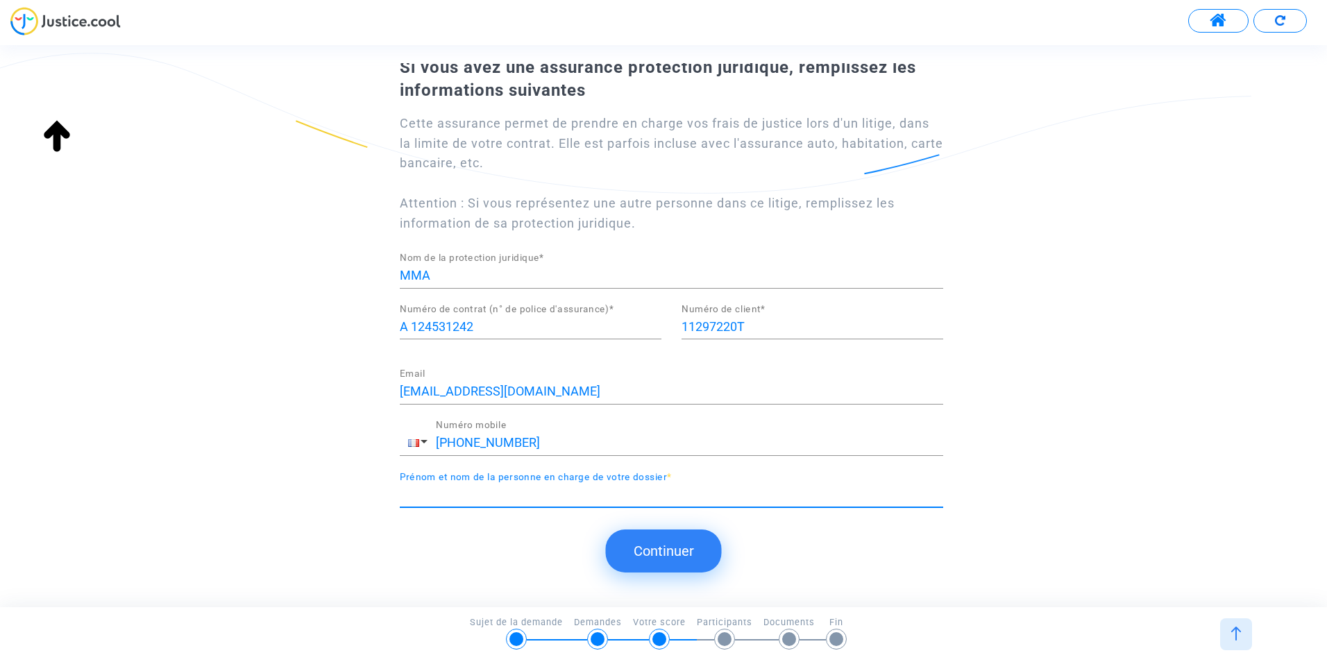
click at [575, 496] on input "Prénom et nom de la personne en charge de votre dossier *" at bounding box center [672, 495] width 544 height 14
type input "Mr Loriot"
click at [652, 554] on button "Continuer" at bounding box center [664, 551] width 116 height 43
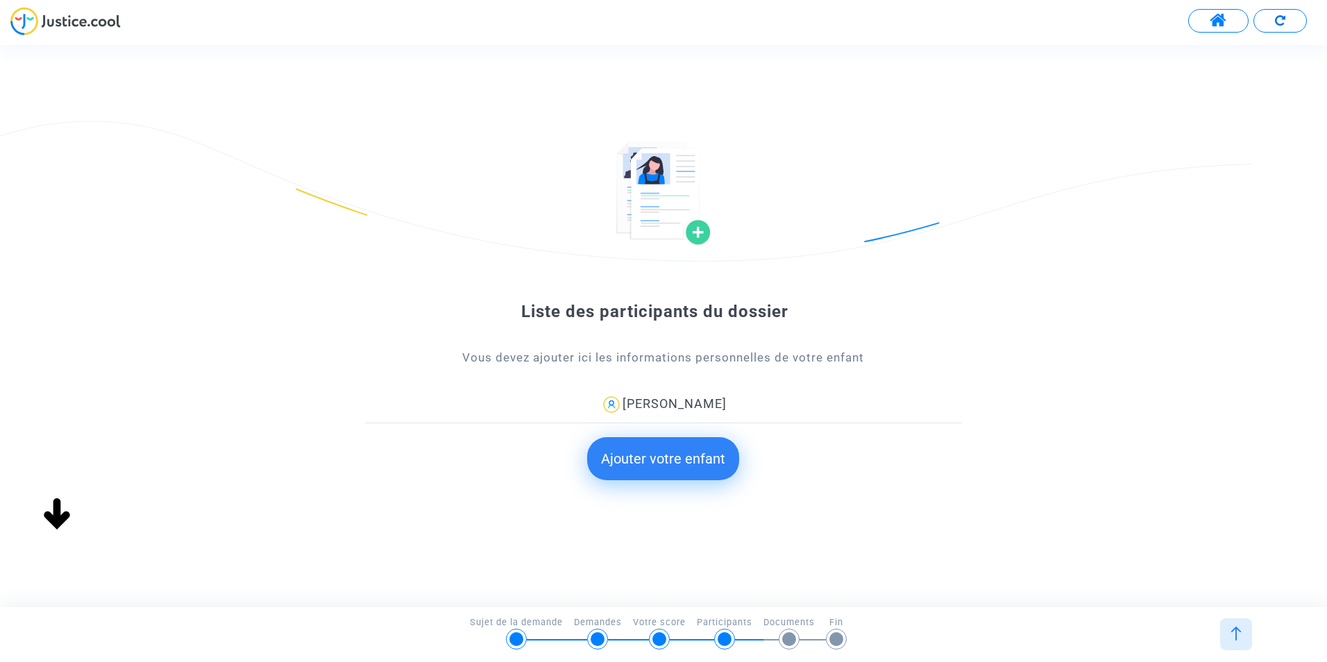
click at [660, 460] on button "Ajouter votre enfant" at bounding box center [663, 458] width 152 height 43
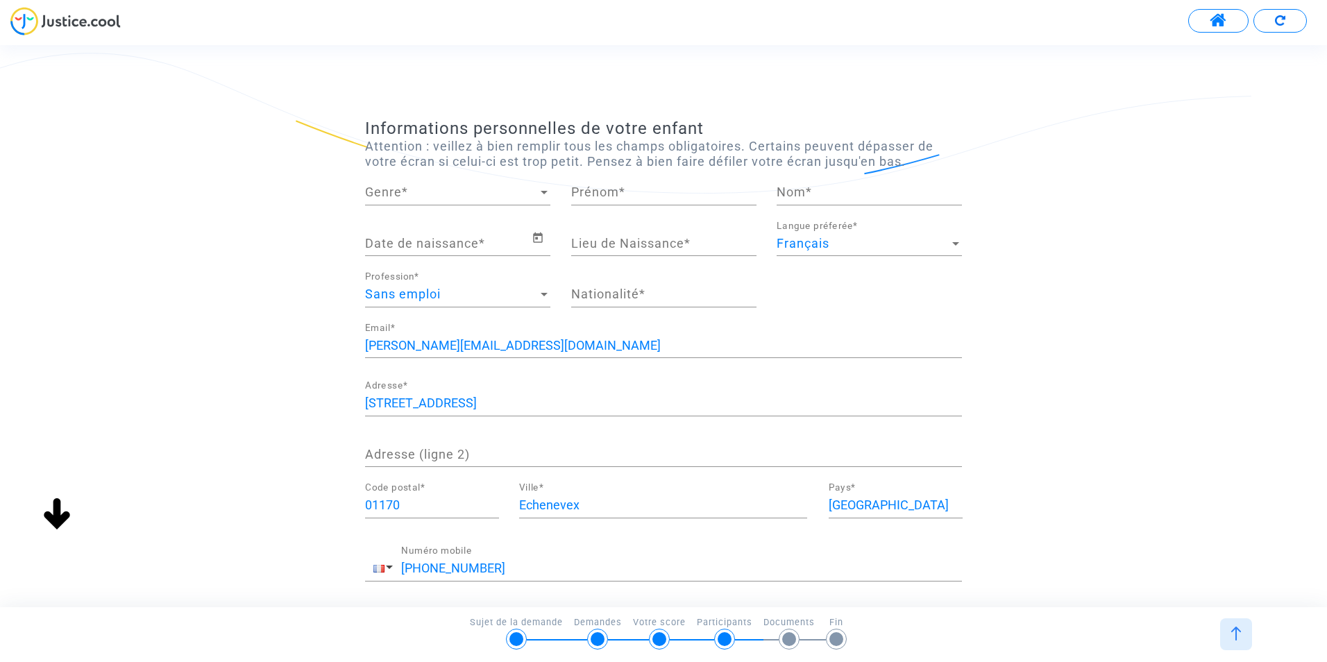
scroll to position [0, 0]
click at [452, 195] on span "Genre" at bounding box center [451, 192] width 173 height 14
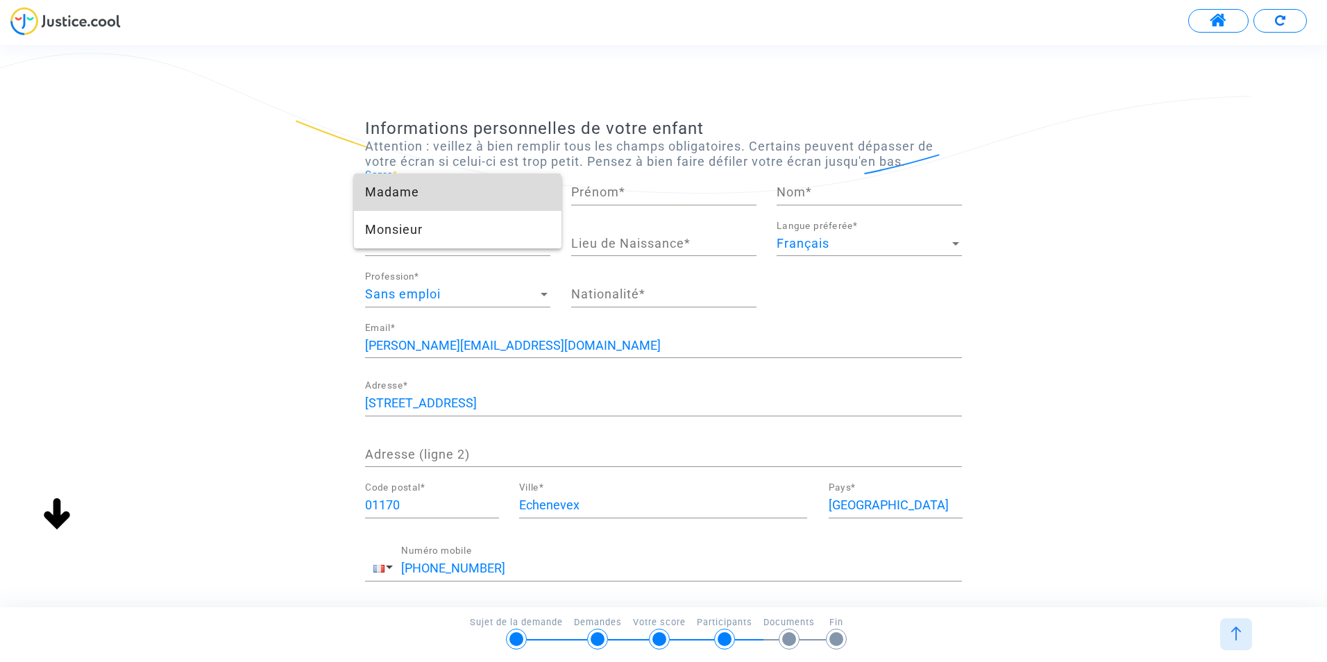
click at [434, 196] on span "Madame" at bounding box center [457, 192] width 185 height 37
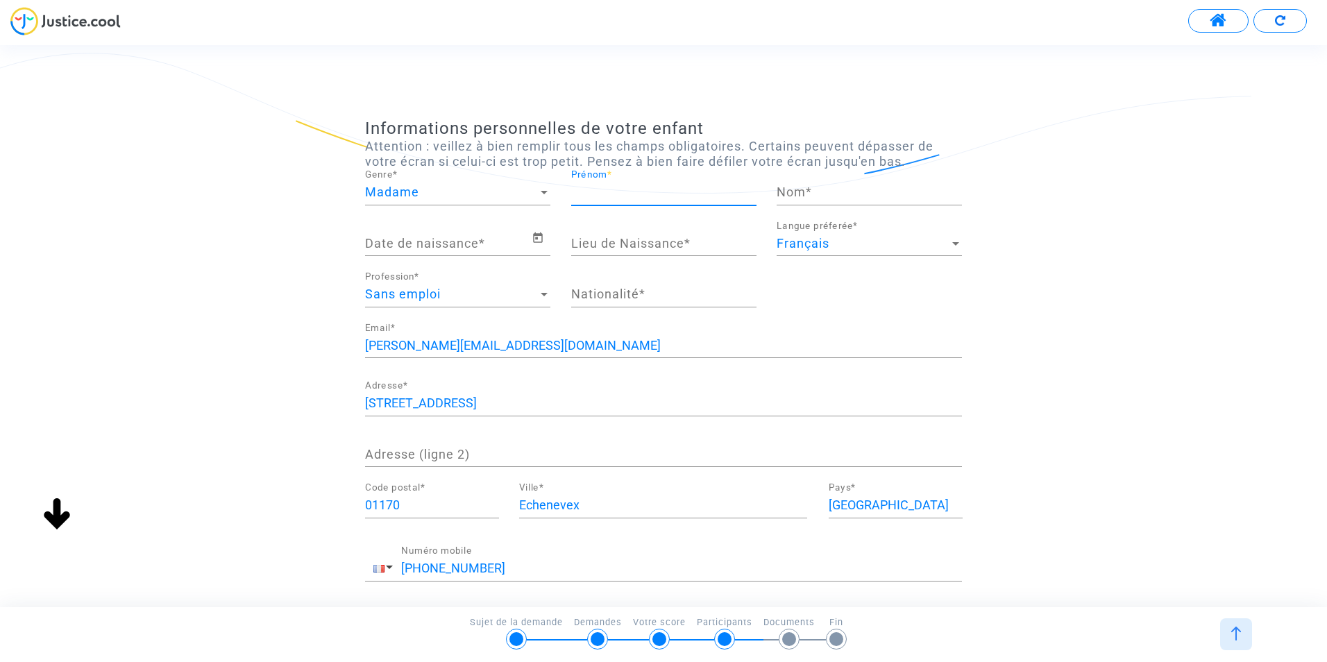
click at [641, 194] on input "Prénom *" at bounding box center [663, 192] width 185 height 14
type input "Pauline"
type input "Boutherre"
type input "AMBILLY"
type input "française"
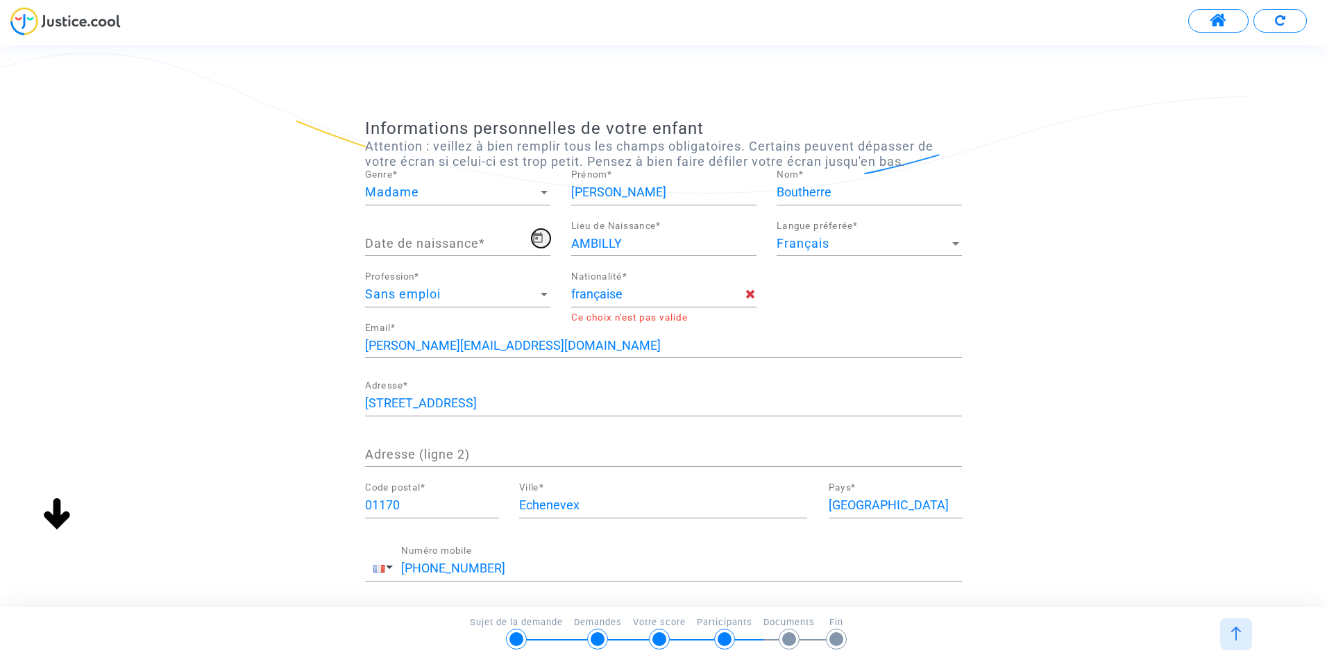
click at [537, 234] on icon "Open calendar" at bounding box center [538, 238] width 10 height 10
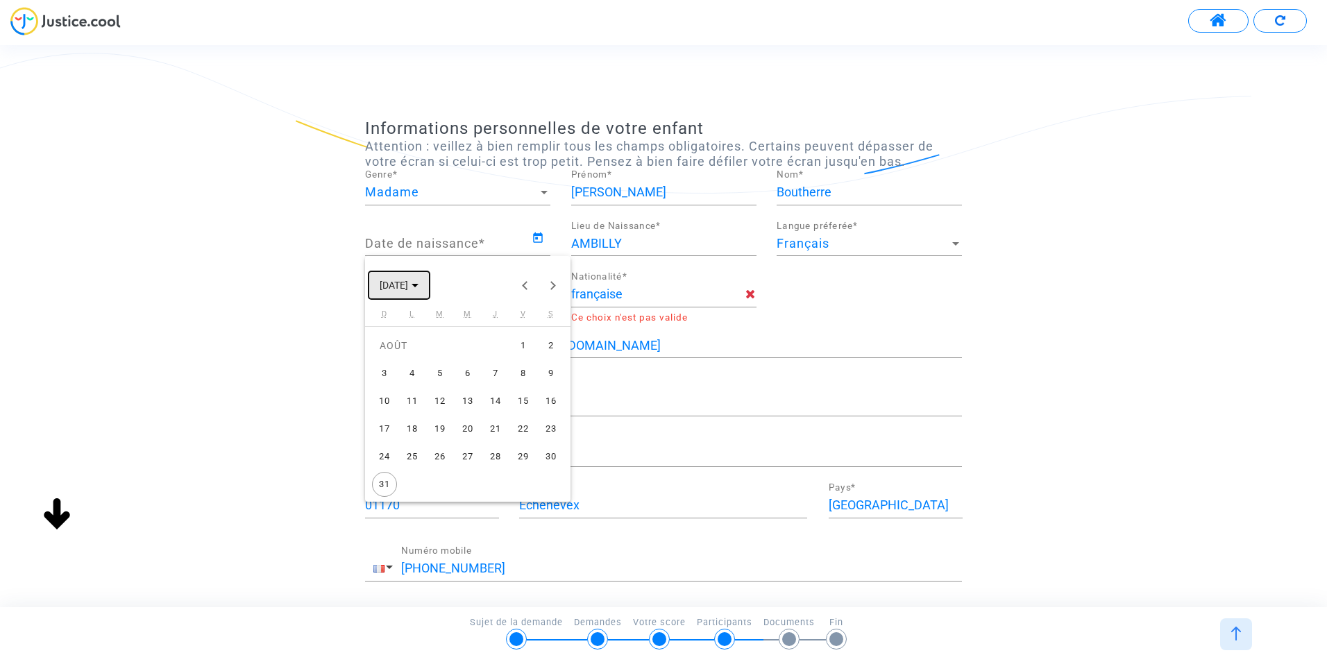
click at [419, 284] on polygon "Choose month and year" at bounding box center [415, 285] width 7 height 3
click at [520, 284] on button "Previous 24 years" at bounding box center [526, 285] width 28 height 28
click at [538, 412] on div "2007" at bounding box center [541, 411] width 44 height 25
click at [537, 410] on div "DÉC." at bounding box center [541, 411] width 44 height 25
click at [387, 402] on div "9" at bounding box center [384, 401] width 25 height 25
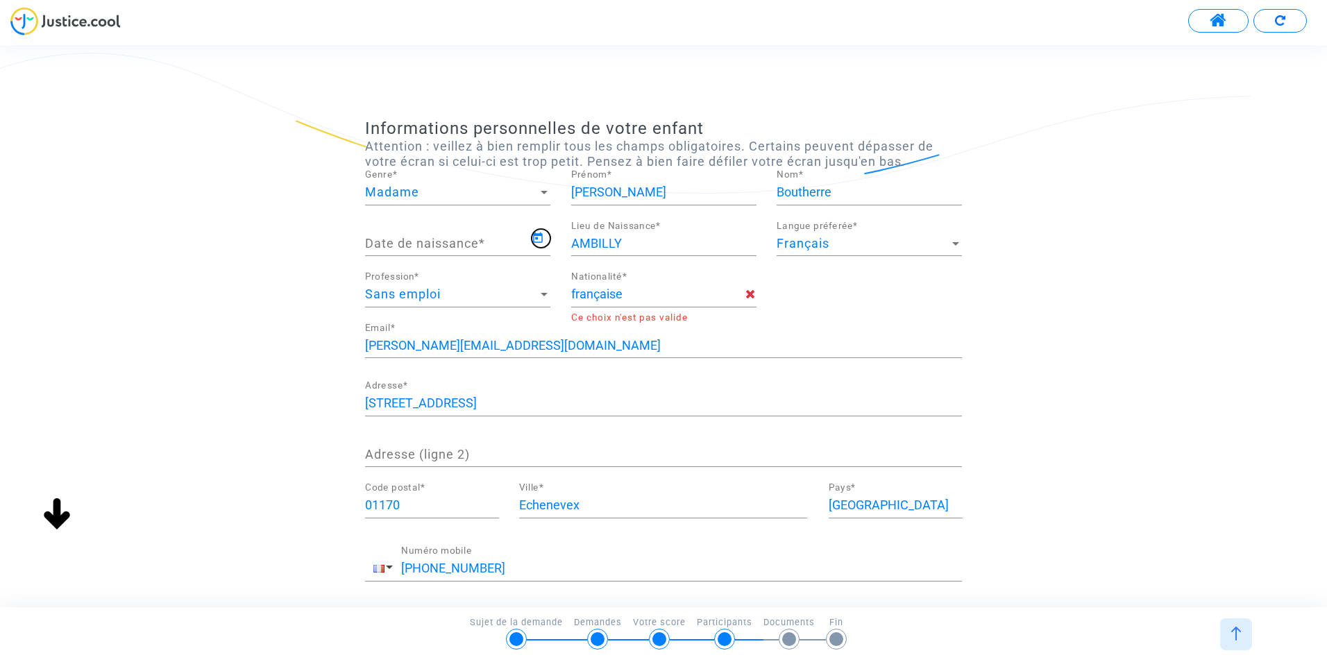
type input "09/12/2007"
click at [542, 292] on div at bounding box center [544, 294] width 12 height 14
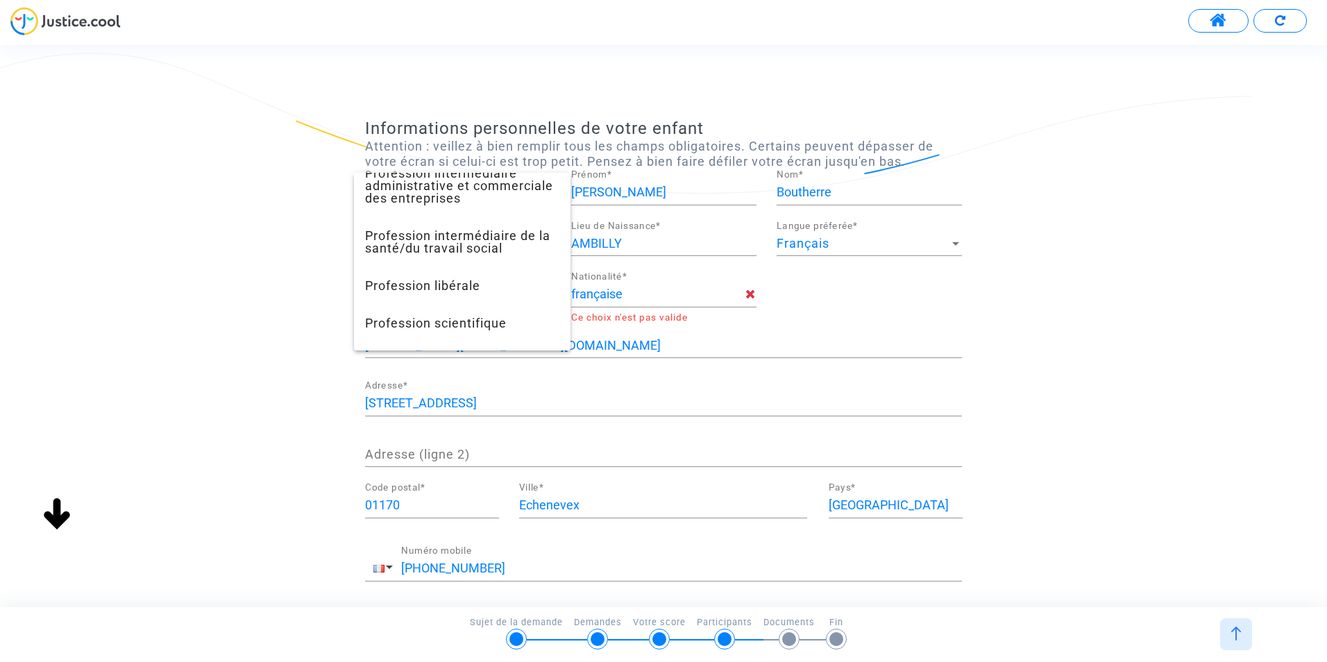
scroll to position [1309, 0]
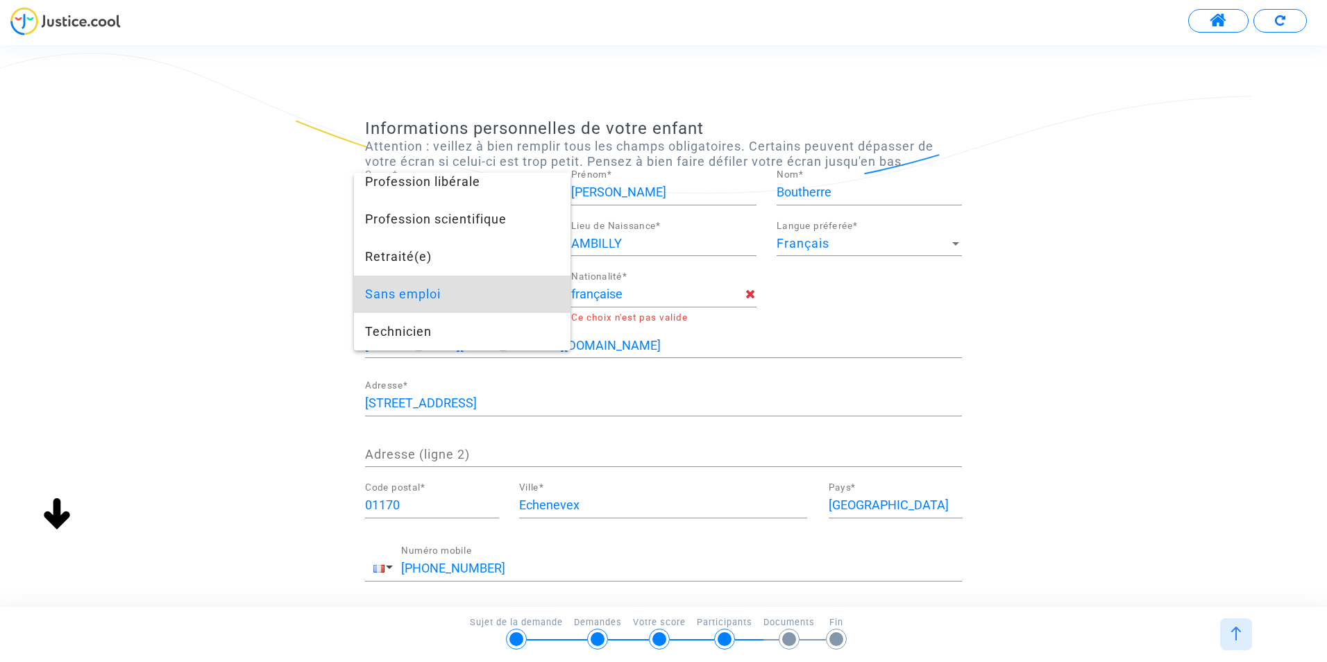
click at [844, 323] on div at bounding box center [663, 331] width 1327 height 662
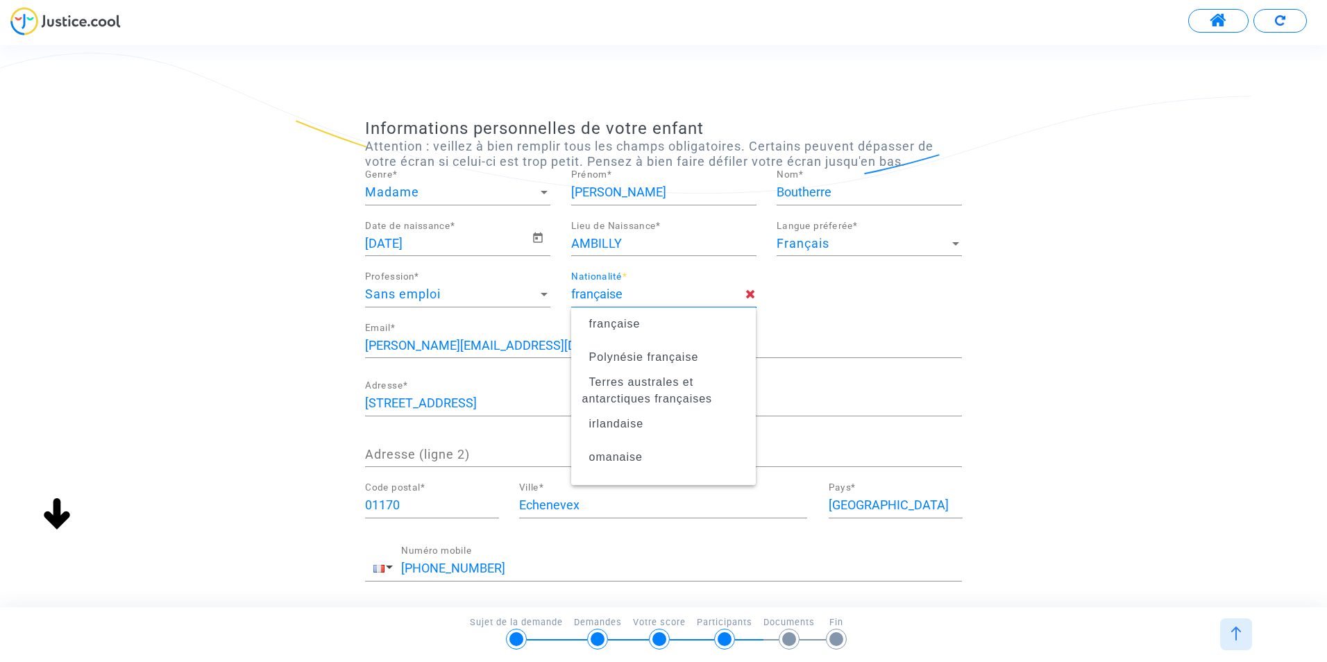
click at [645, 297] on input "française" at bounding box center [658, 294] width 175 height 14
type input "f"
click at [623, 330] on span "française" at bounding box center [663, 324] width 163 height 39
type input "française"
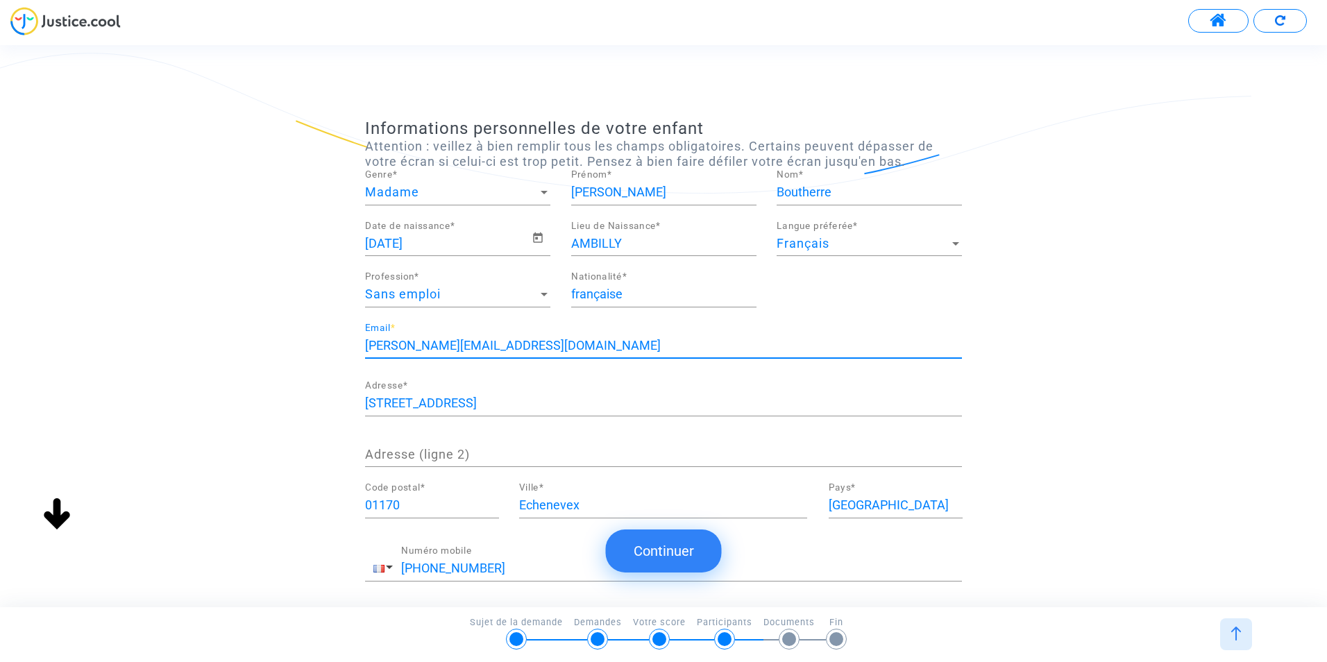
click at [543, 346] on input "isabelle.ravot@gmail.com" at bounding box center [663, 346] width 597 height 14
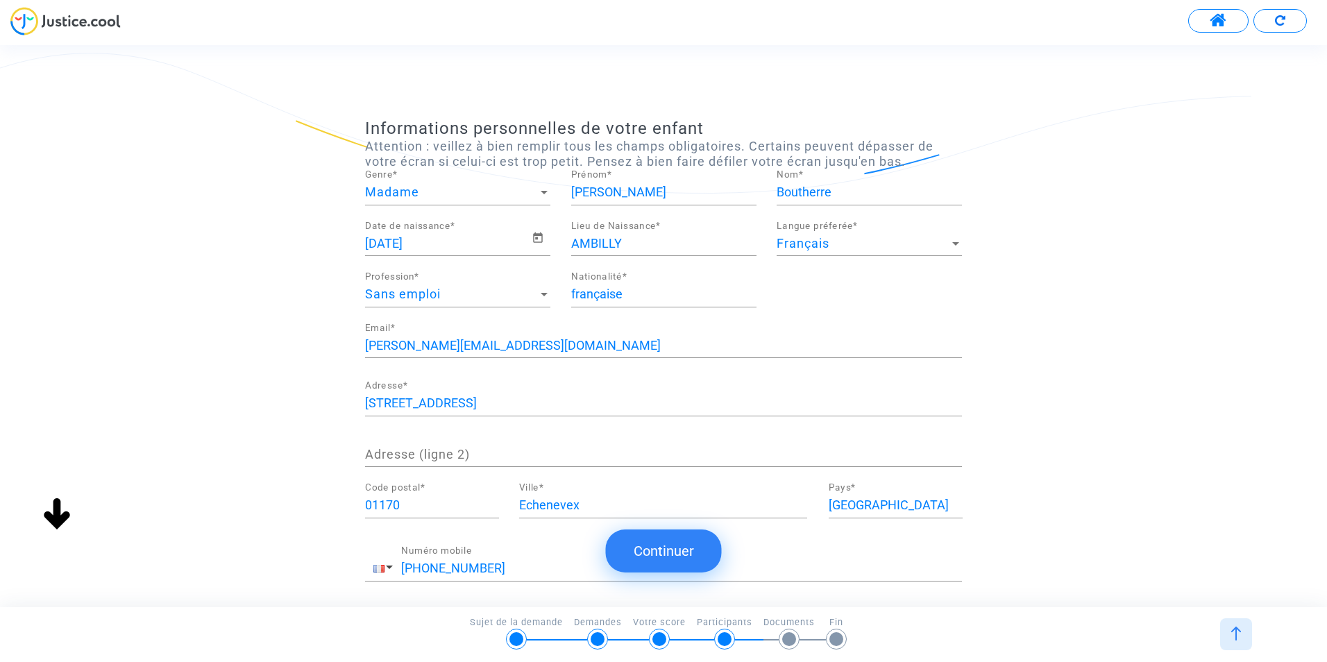
click at [553, 332] on div "isabelle.ravot@gmail.com Email *" at bounding box center [663, 340] width 597 height 35
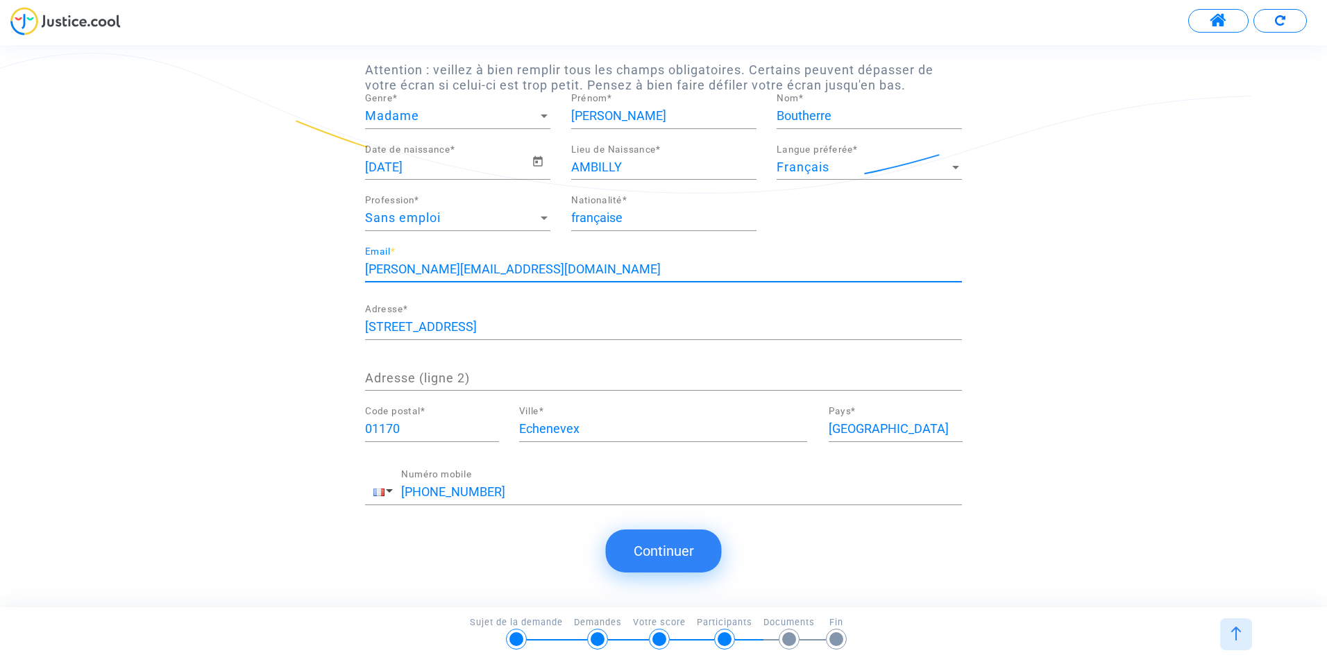
scroll to position [82, 0]
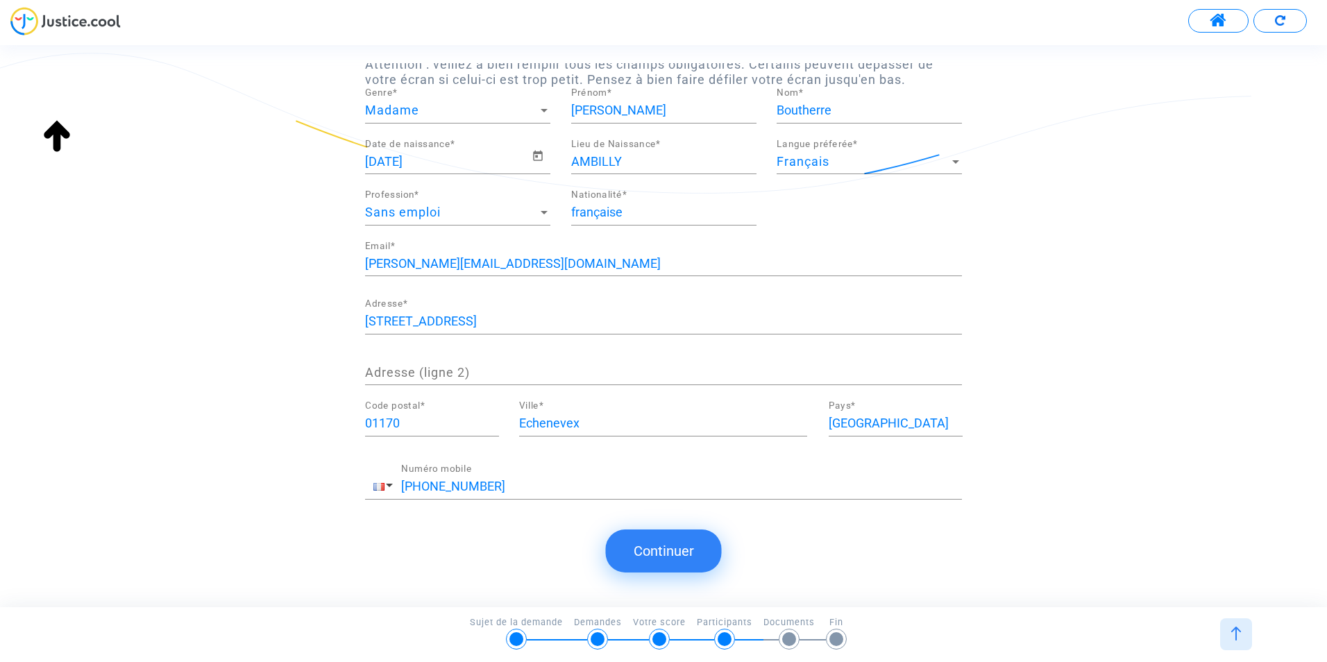
click at [668, 544] on button "Continuer" at bounding box center [664, 551] width 116 height 43
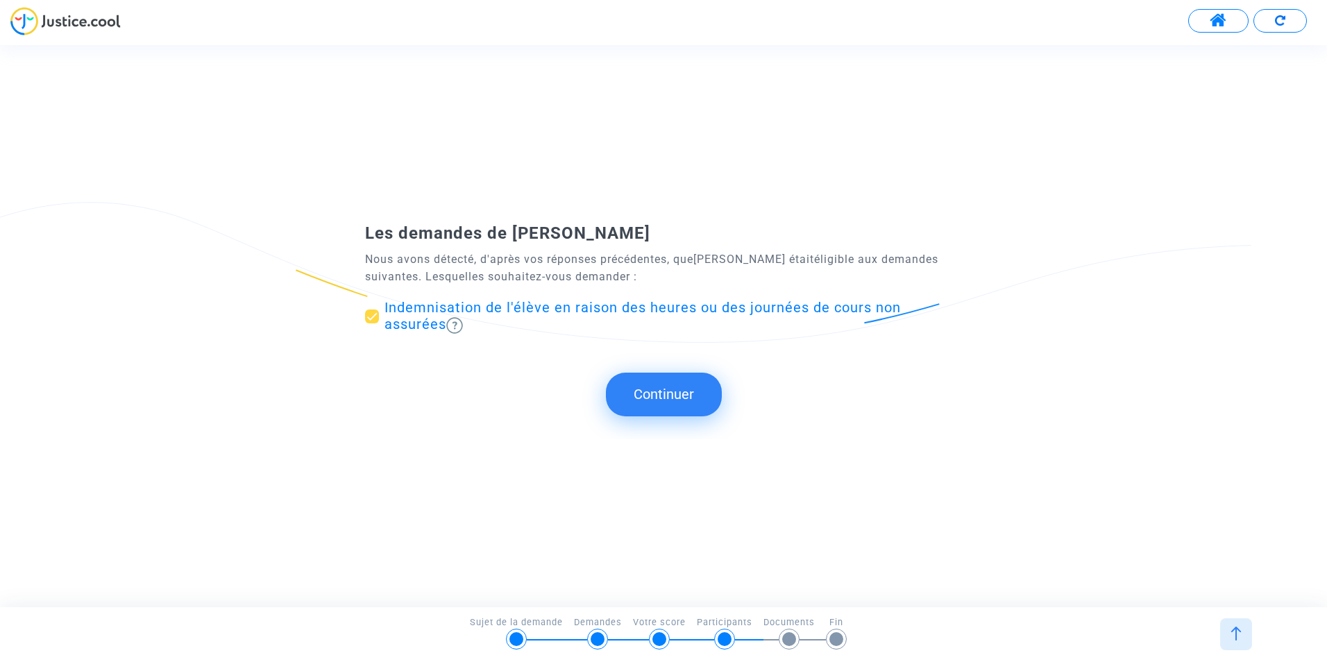
click at [675, 397] on button "Continuer" at bounding box center [664, 394] width 116 height 43
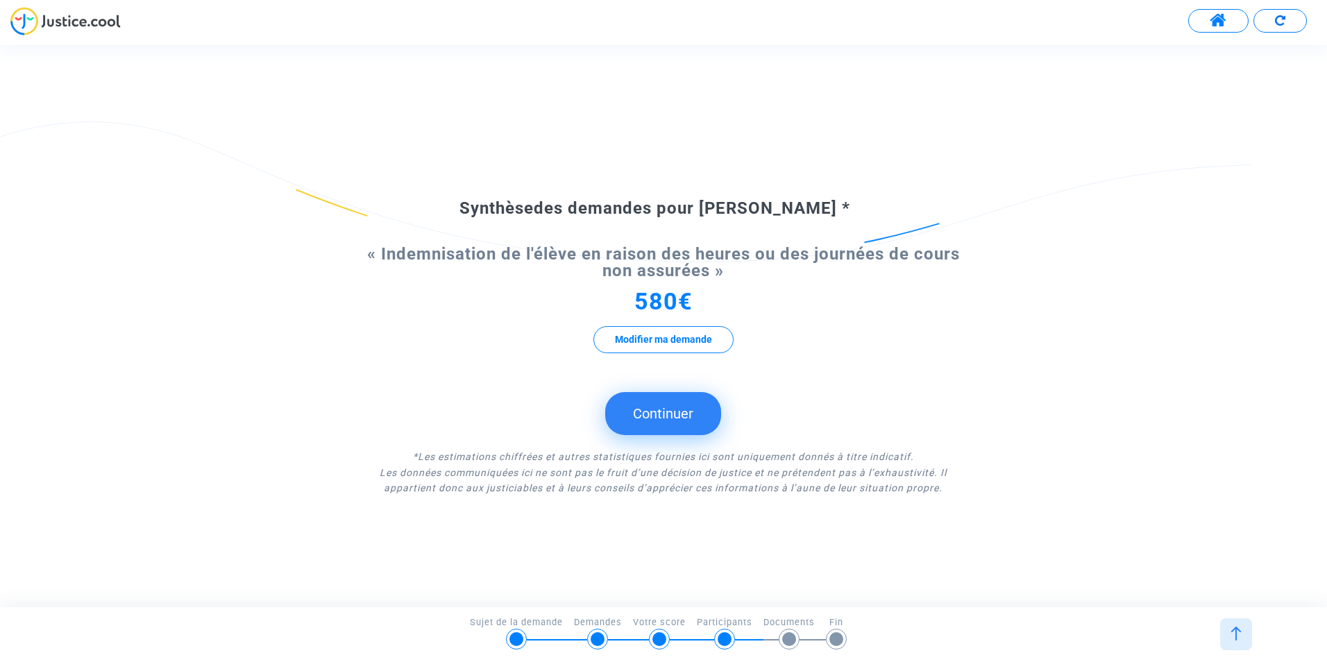
click at [671, 413] on button "Continuer" at bounding box center [663, 413] width 116 height 43
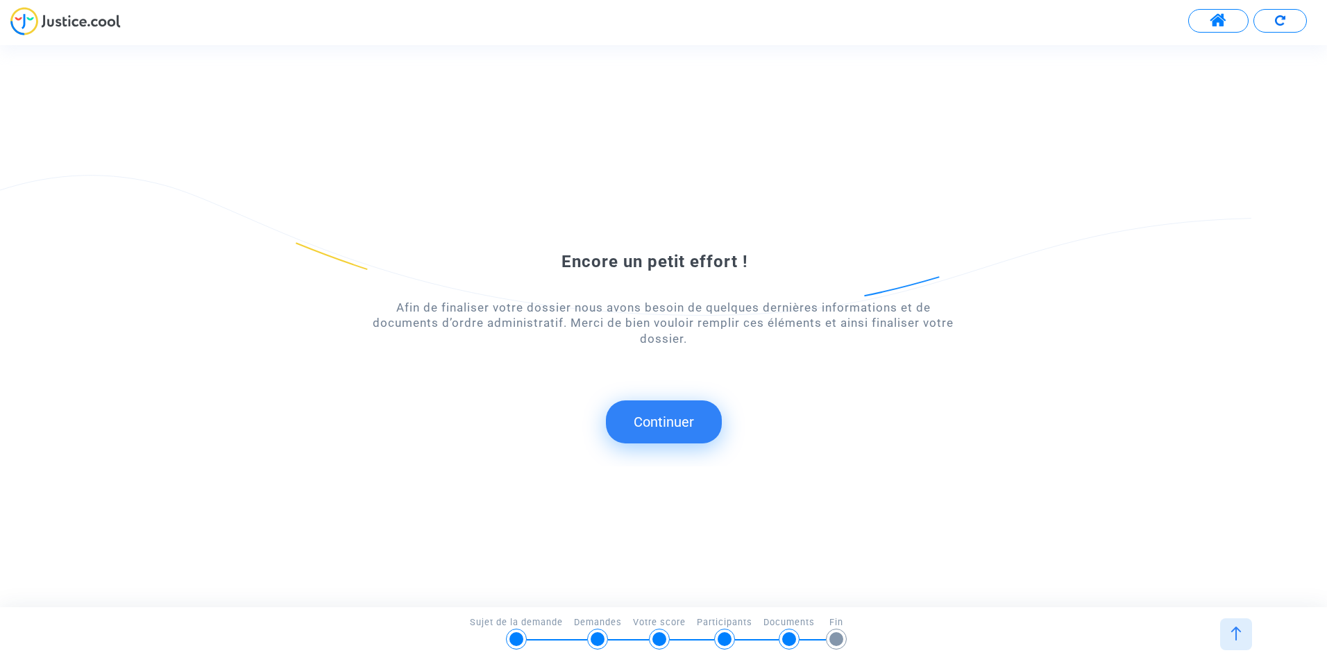
click at [659, 421] on button "Continuer" at bounding box center [664, 422] width 116 height 43
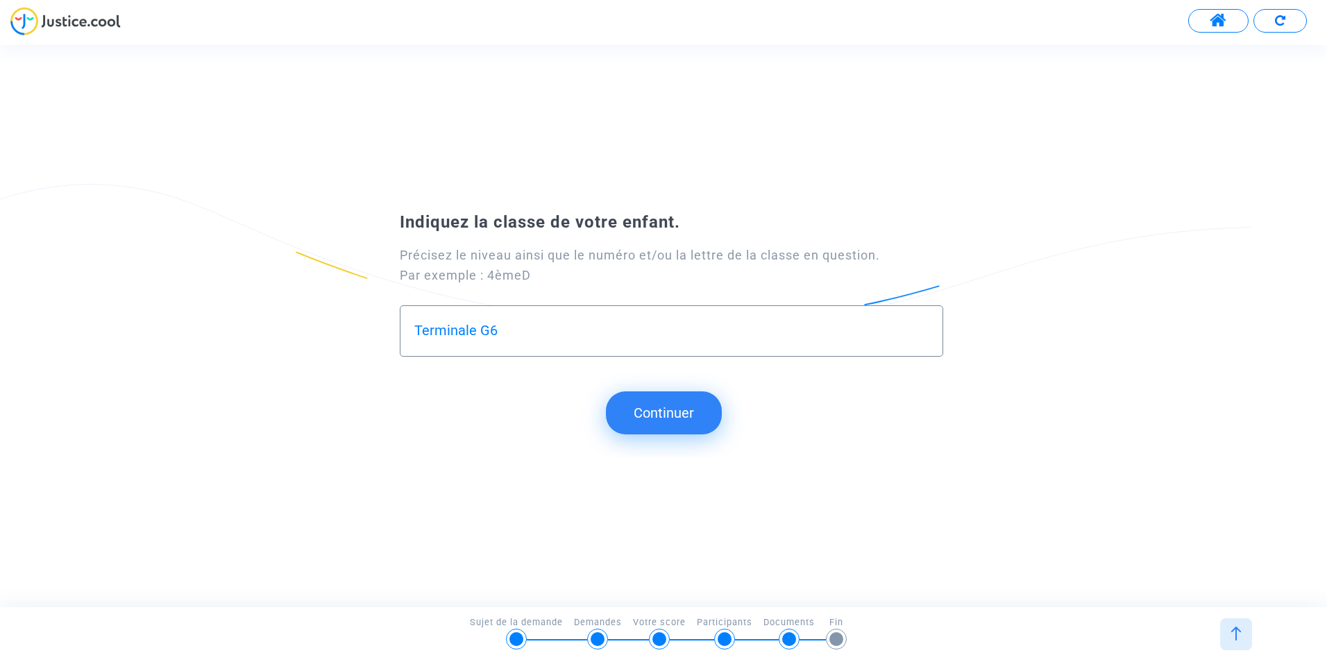
type input "Terminale G6"
click at [659, 420] on button "Continuer" at bounding box center [664, 413] width 116 height 43
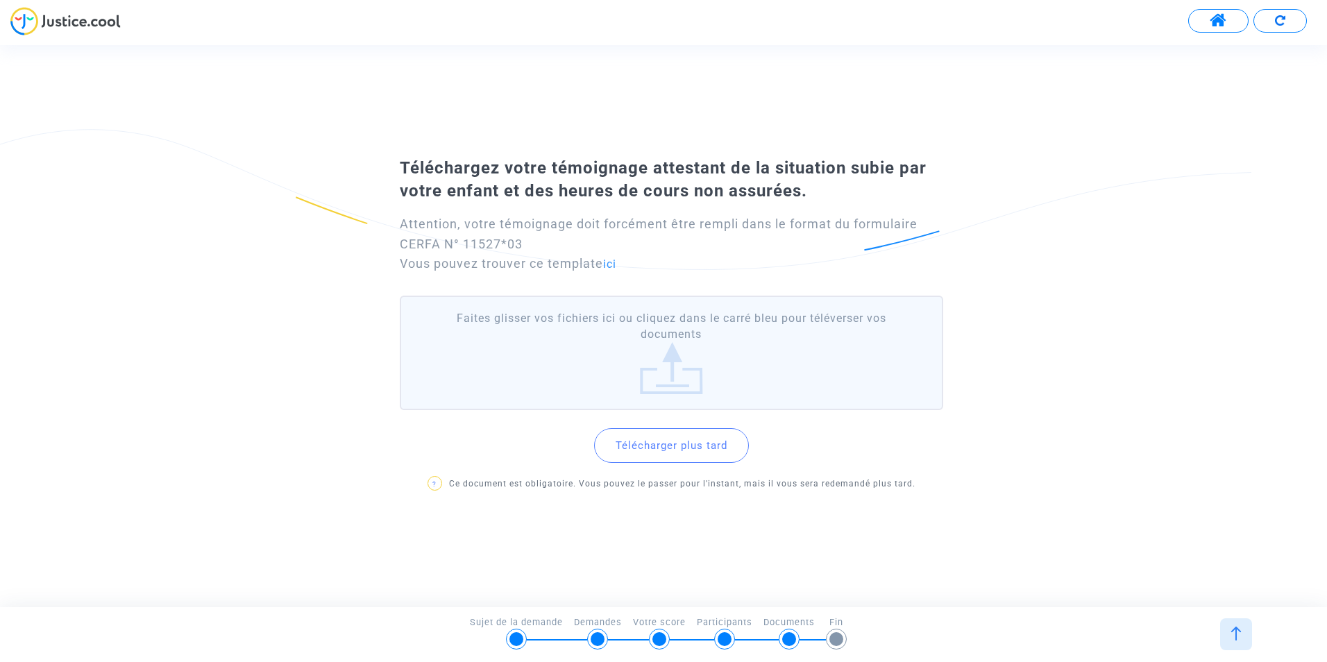
click at [668, 444] on button "Télécharger plus tard" at bounding box center [671, 445] width 155 height 35
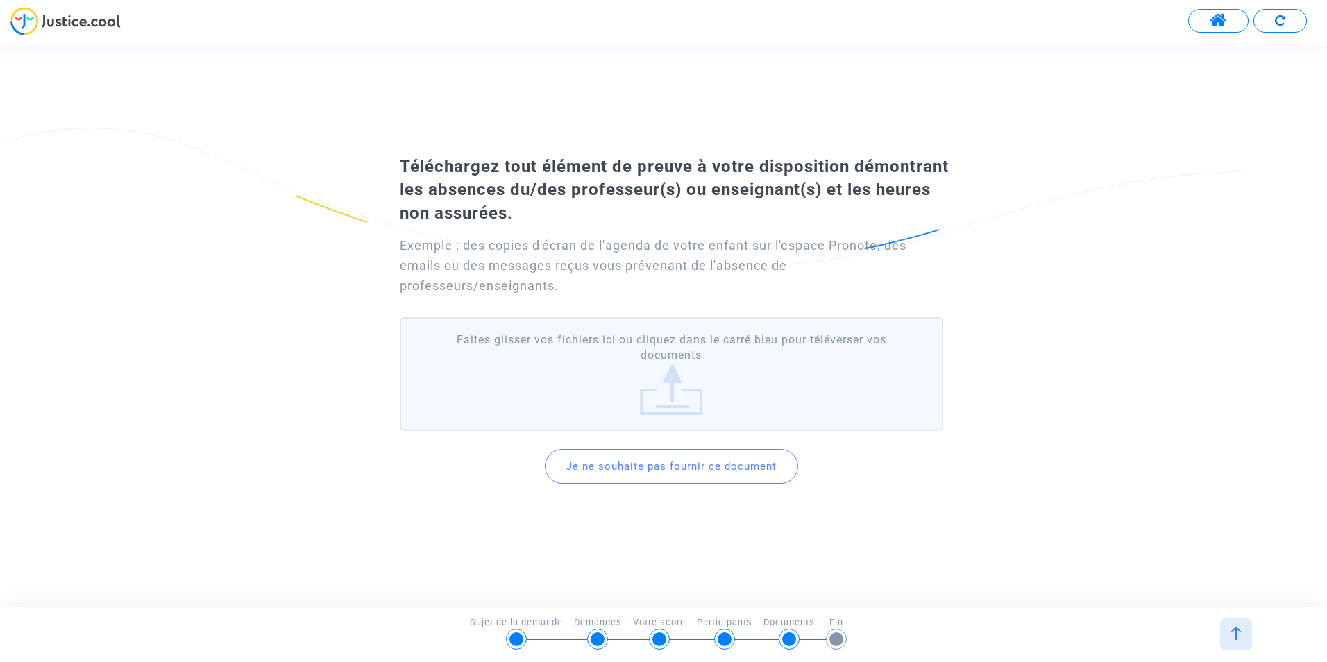
click at [674, 376] on label "Faites glisser vos fichiers ici ou cliquez dans le carré bleu pour téléverser v…" at bounding box center [672, 374] width 544 height 115
click at [0, 0] on input "Faites glisser vos fichiers ici ou cliquez dans le carré bleu pour téléverser v…" at bounding box center [0, 0] width 0 height 0
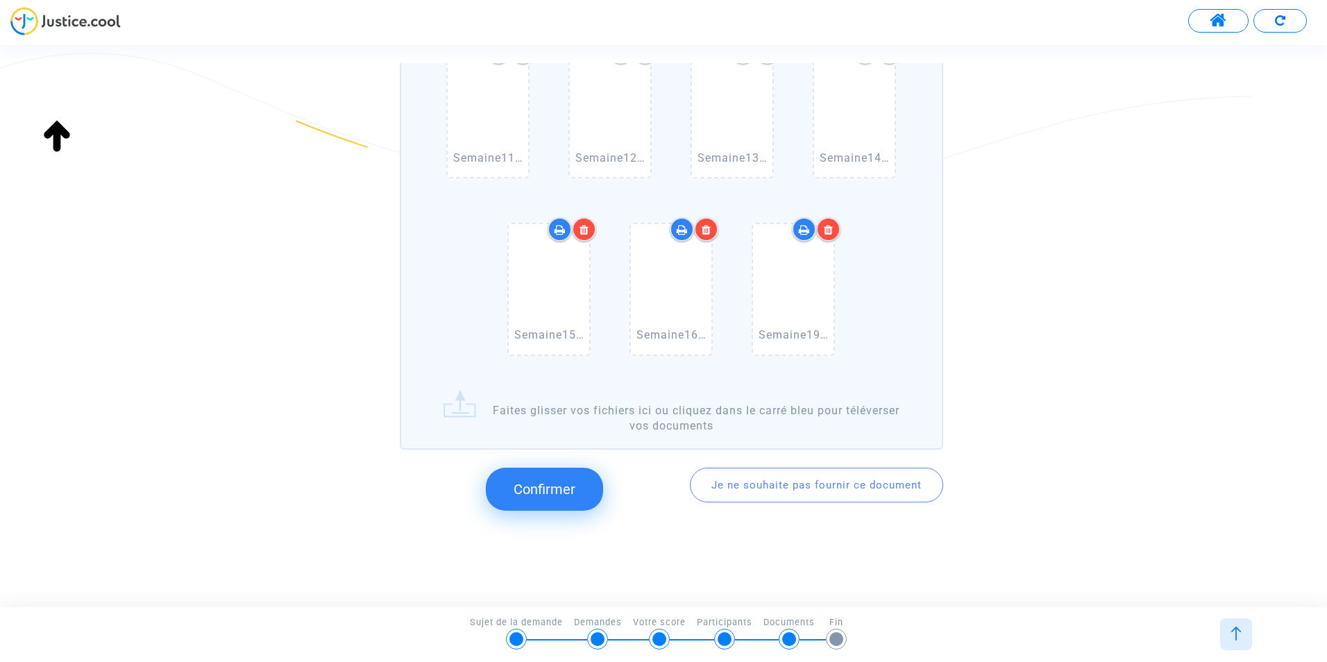
scroll to position [632, 0]
click at [541, 489] on span "Confirmer" at bounding box center [545, 488] width 62 height 17
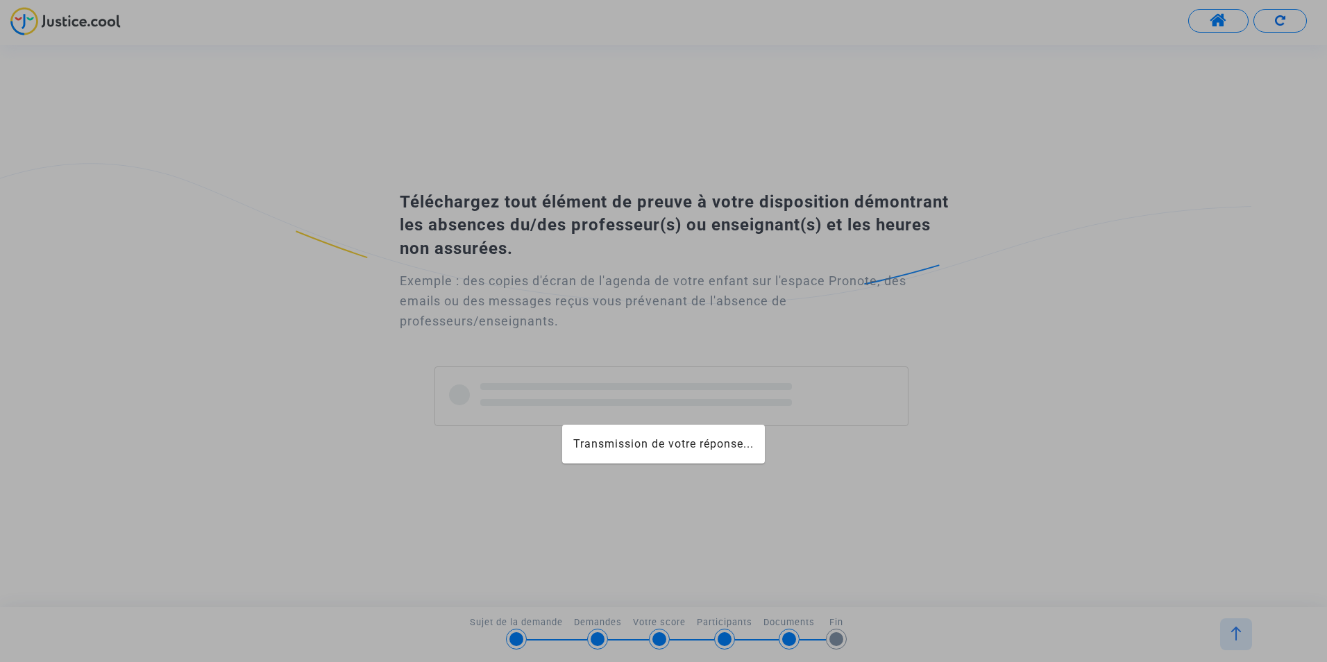
scroll to position [0, 0]
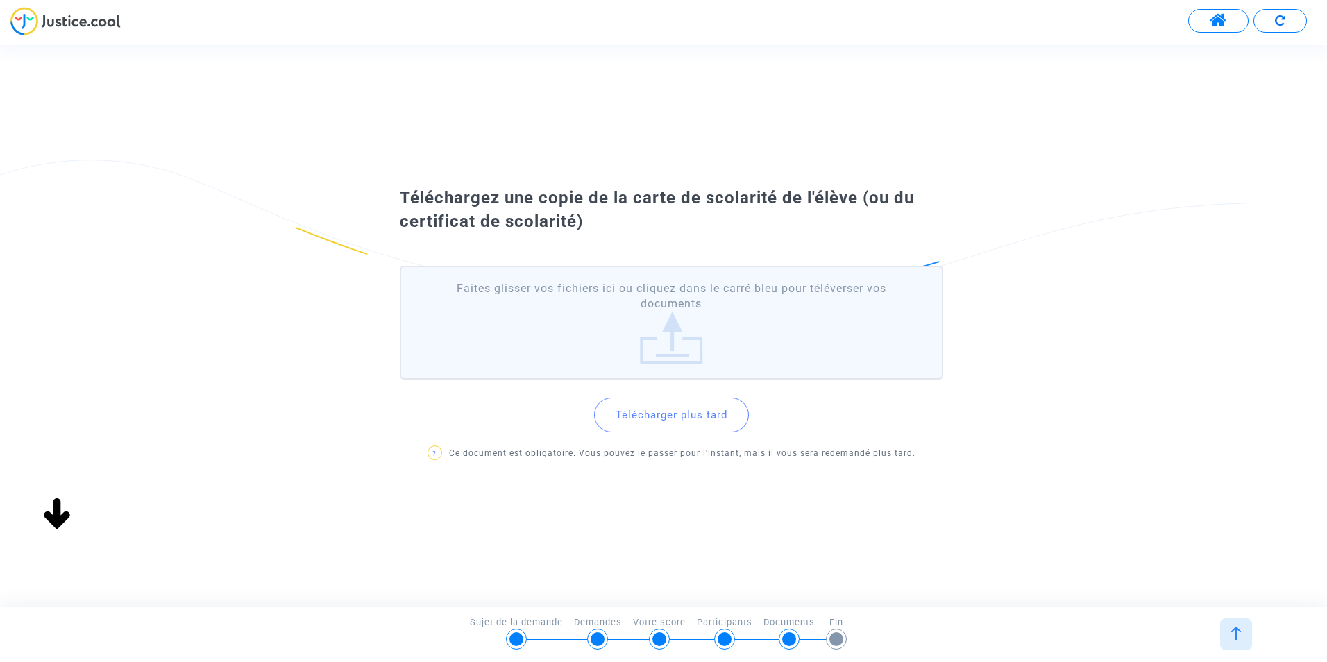
click at [664, 328] on label "Faites glisser vos fichiers ici ou cliquez dans le carré bleu pour téléverser v…" at bounding box center [672, 323] width 544 height 115
click at [0, 0] on input "Faites glisser vos fichiers ici ou cliquez dans le carré bleu pour téléverser v…" at bounding box center [0, 0] width 0 height 0
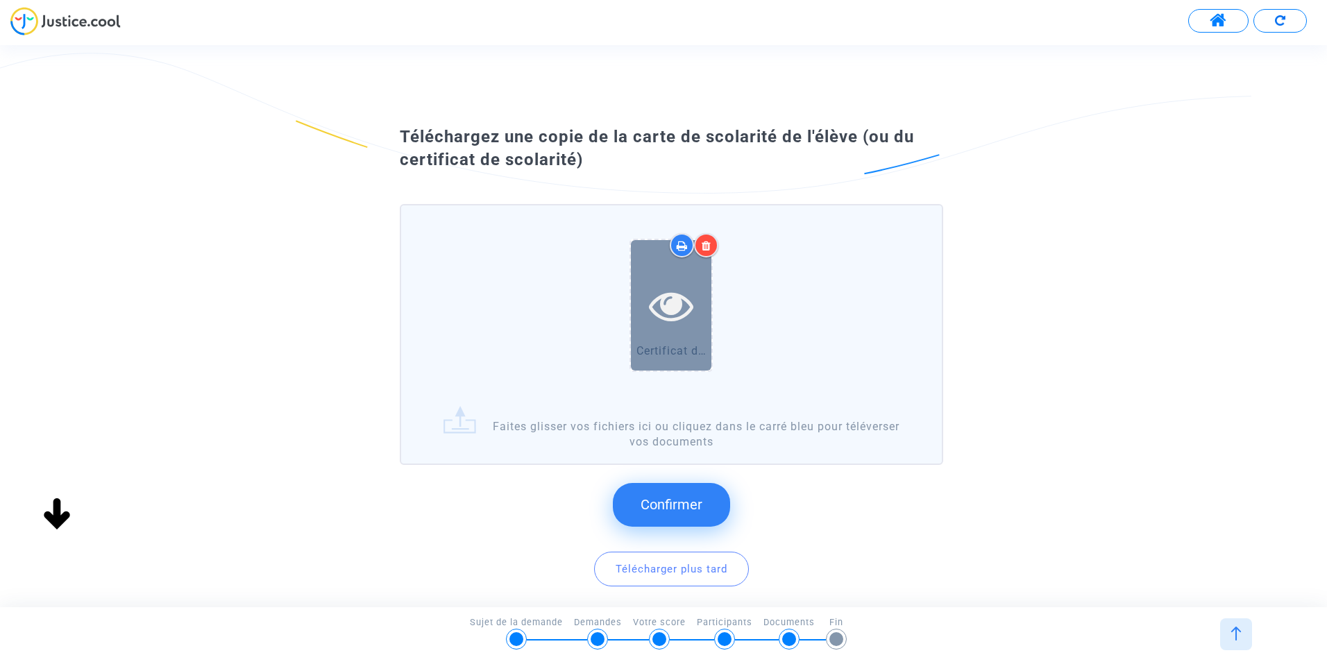
click at [670, 326] on icon at bounding box center [671, 305] width 45 height 44
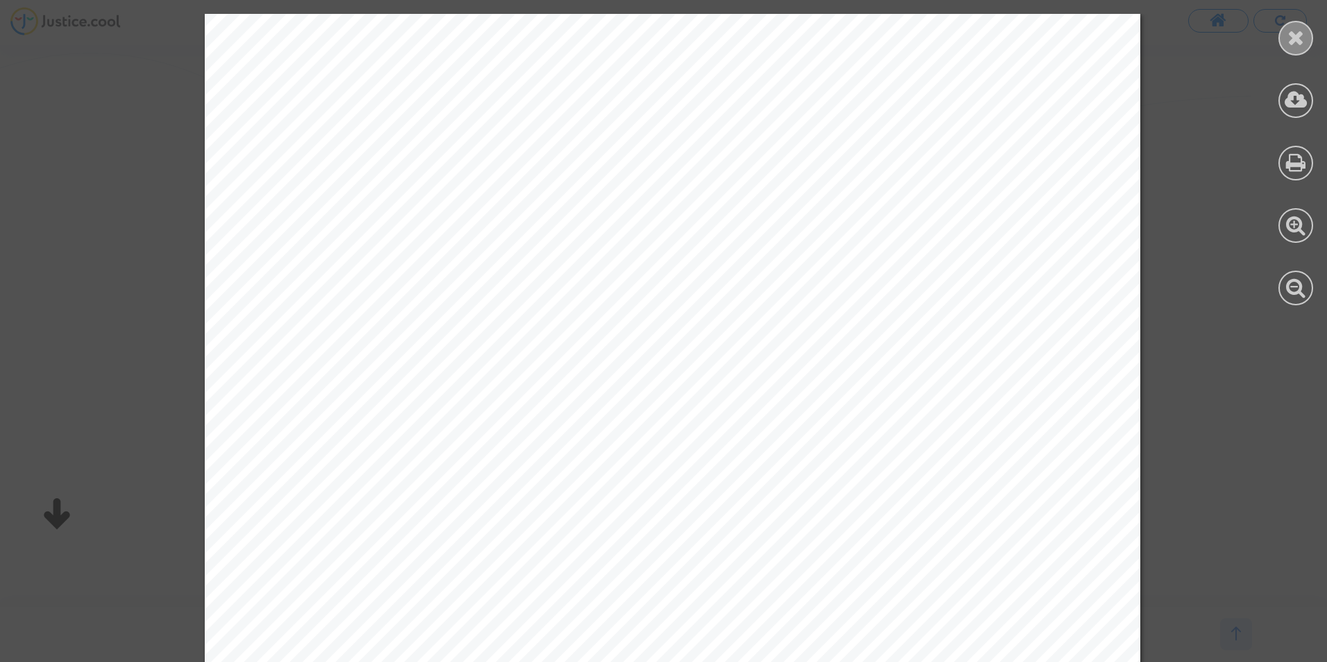
click at [1290, 44] on icon at bounding box center [1296, 37] width 17 height 21
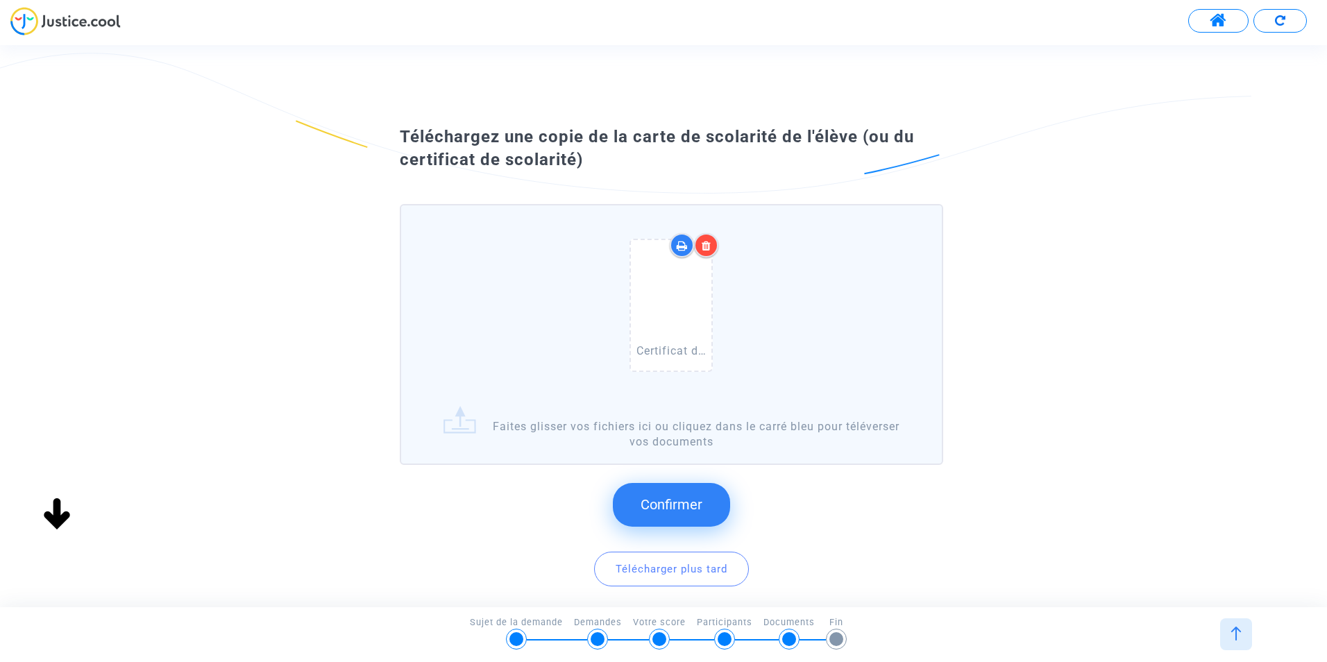
click at [711, 249] on icon at bounding box center [707, 245] width 10 height 11
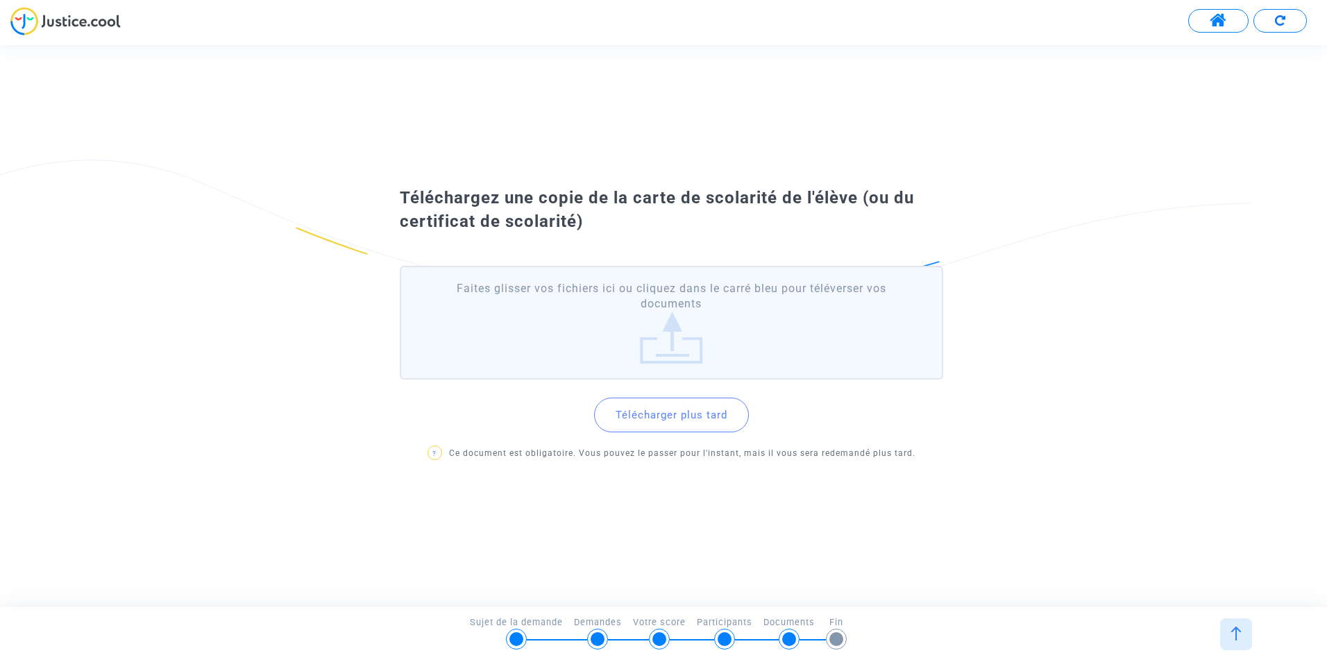
click at [679, 415] on button "Télécharger plus tard" at bounding box center [671, 415] width 155 height 35
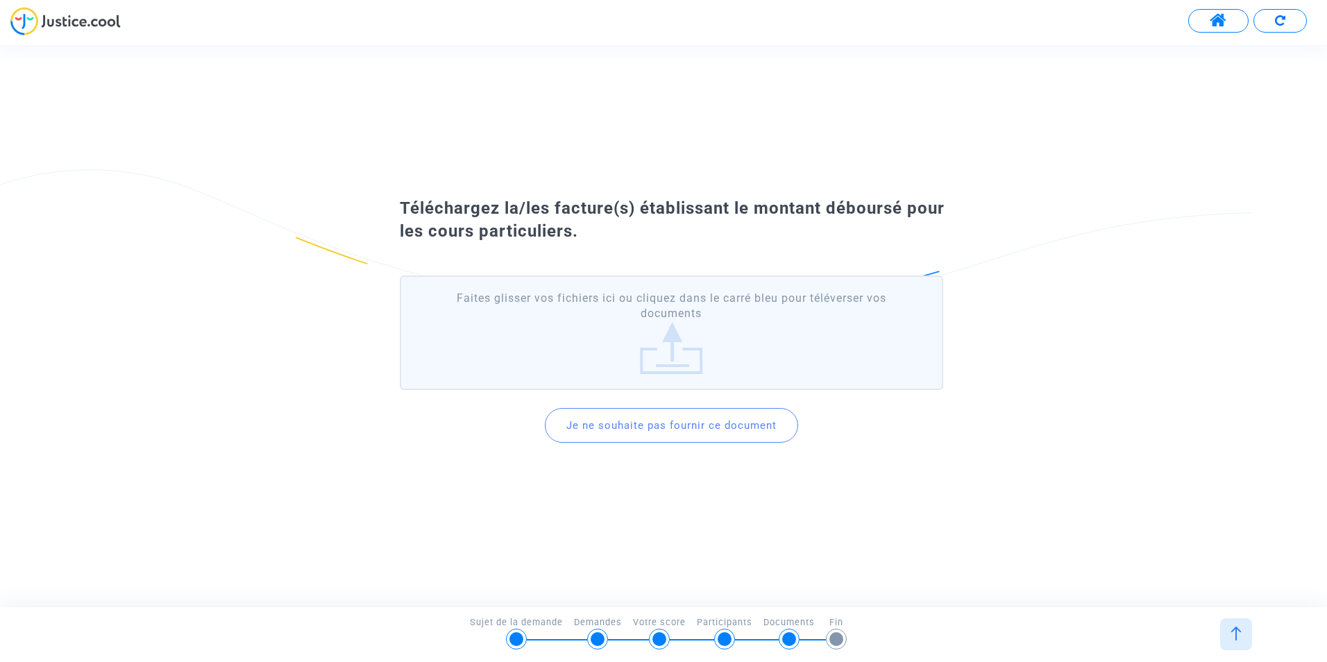
click at [725, 342] on label "Faites glisser vos fichiers ici ou cliquez dans le carré bleu pour téléverser v…" at bounding box center [672, 333] width 544 height 115
click at [0, 0] on input "Faites glisser vos fichiers ici ou cliquez dans le carré bleu pour téléverser v…" at bounding box center [0, 0] width 0 height 0
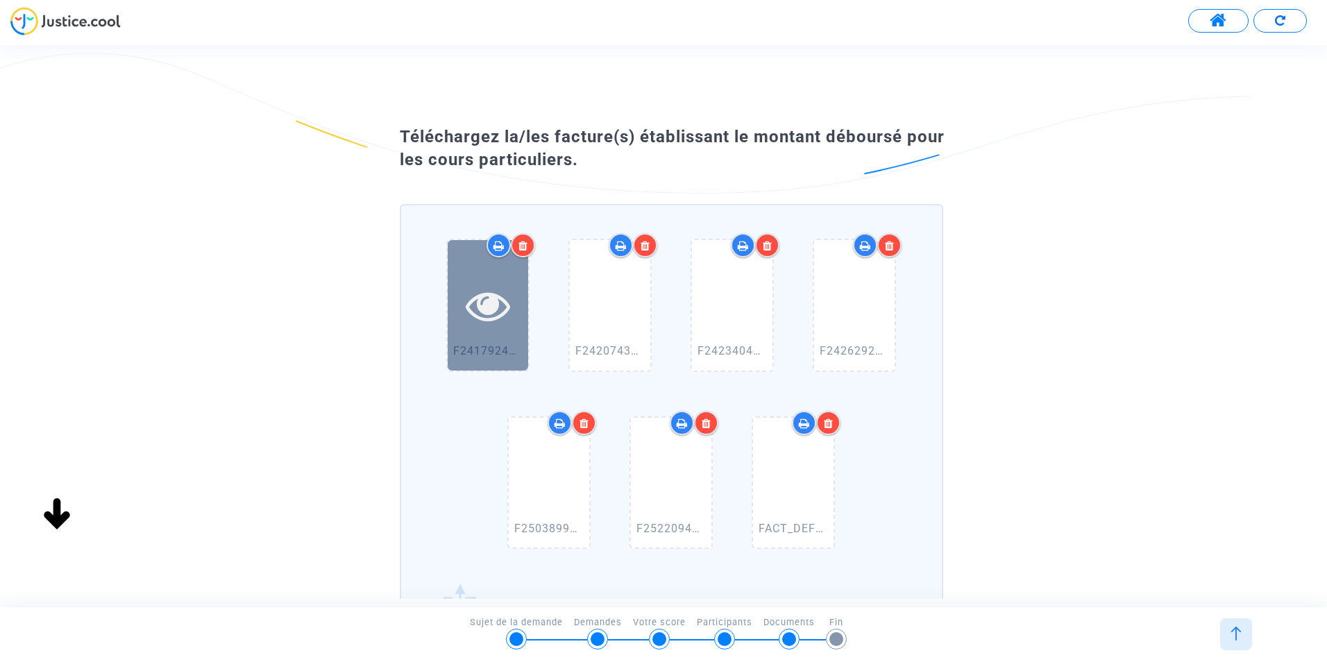
scroll to position [194, 0]
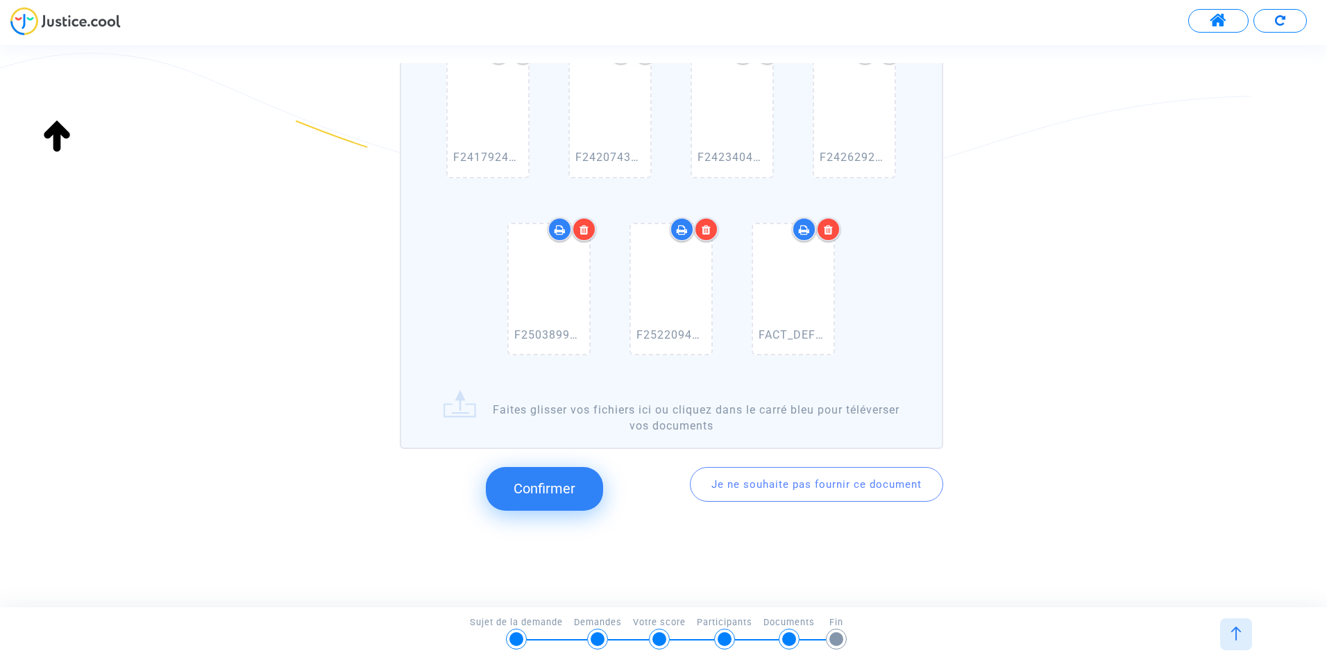
click at [535, 486] on span "Confirmer" at bounding box center [545, 488] width 62 height 17
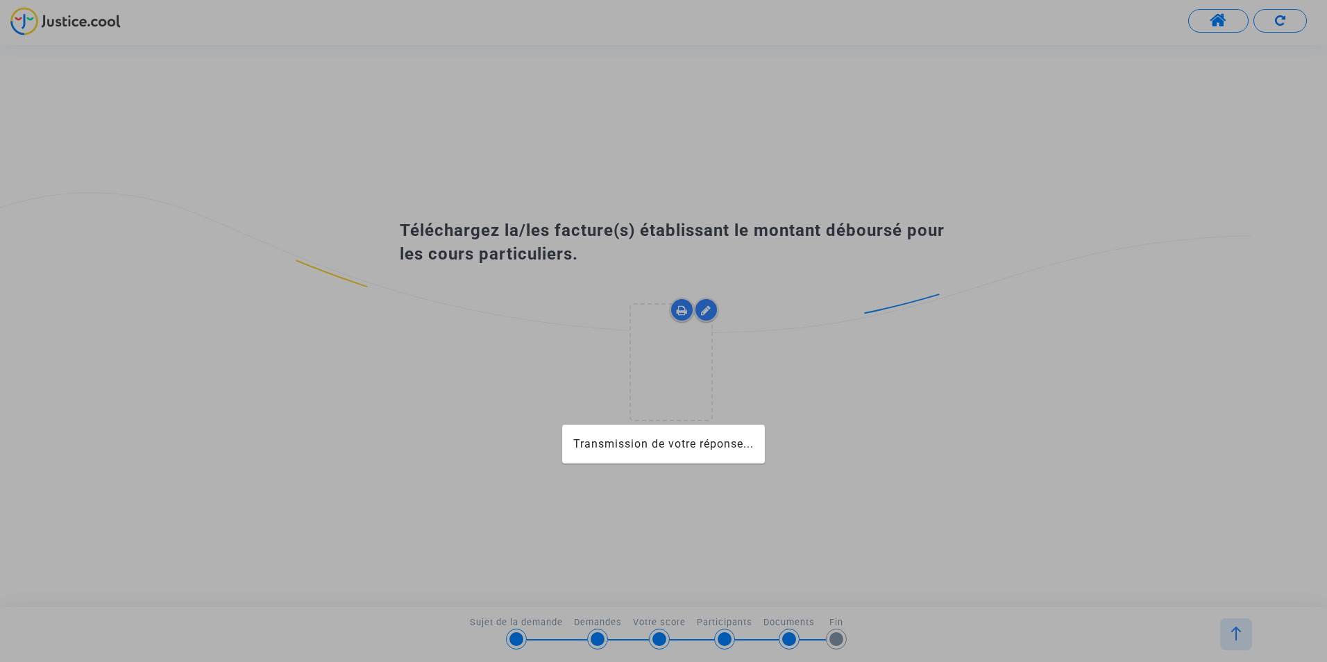
scroll to position [0, 0]
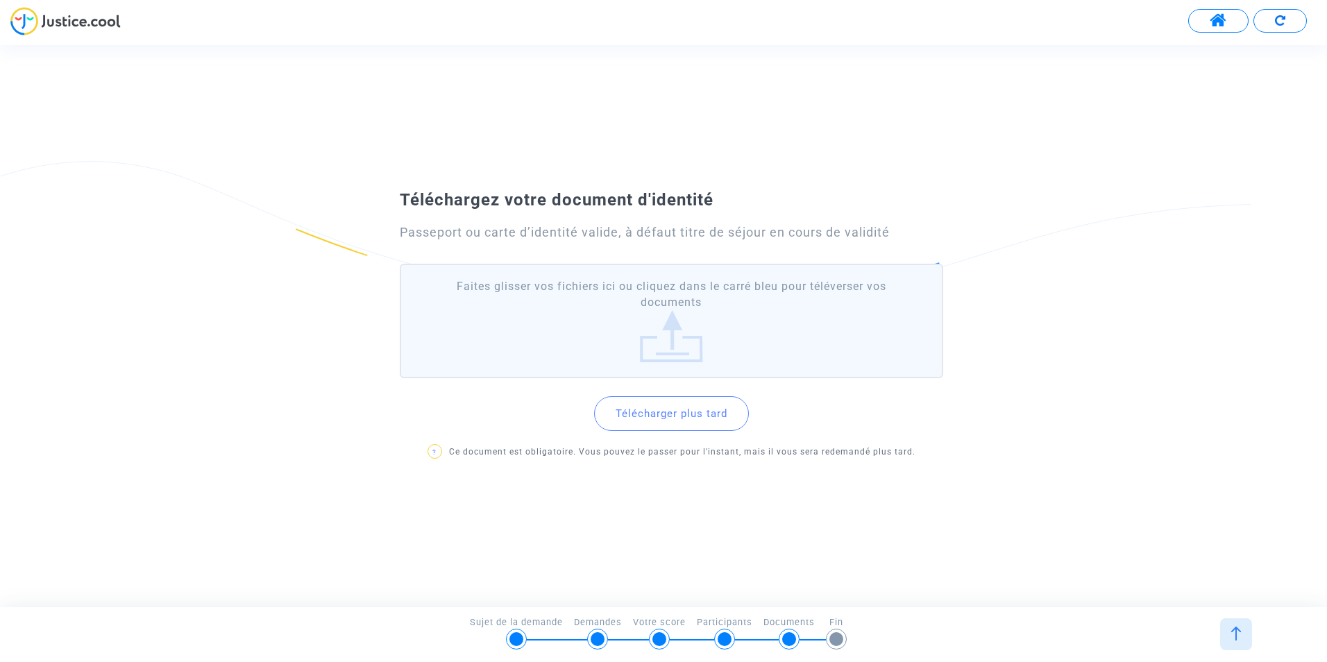
click at [676, 339] on label "Faites glisser vos fichiers ici ou cliquez dans le carré bleu pour téléverser v…" at bounding box center [672, 321] width 544 height 115
click at [0, 0] on input "Faites glisser vos fichiers ici ou cliquez dans le carré bleu pour téléverser v…" at bounding box center [0, 0] width 0 height 0
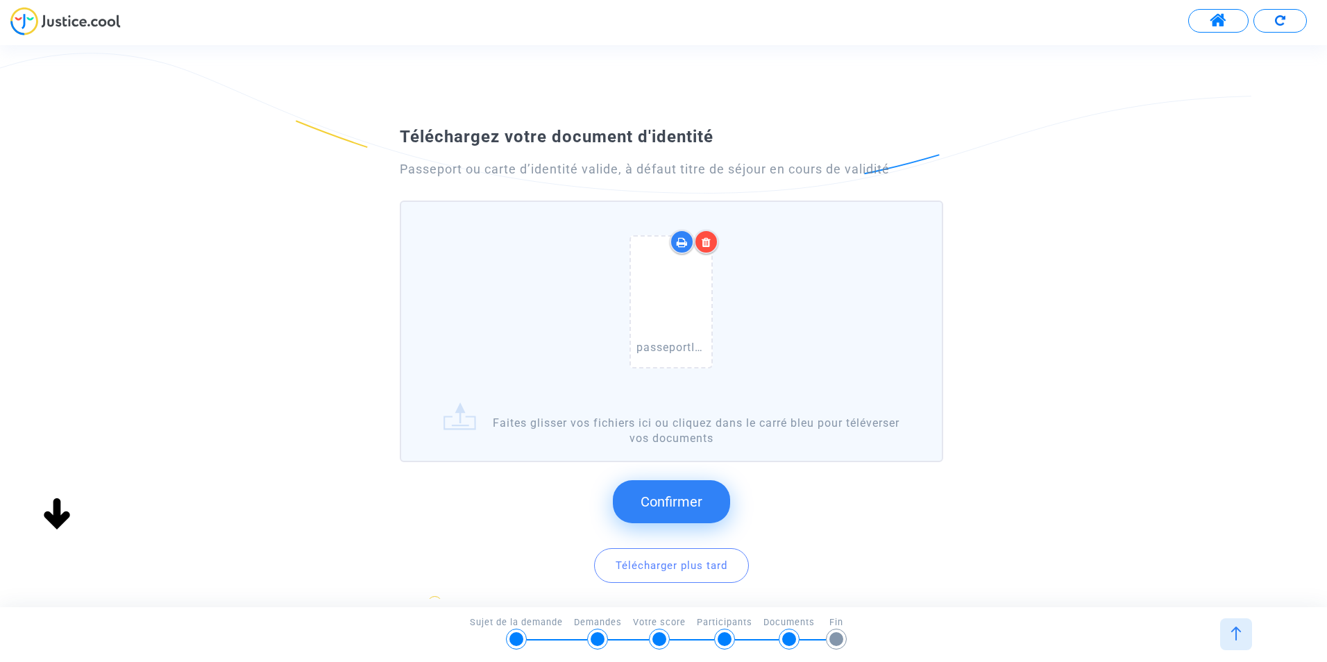
click at [674, 498] on span "Confirmer" at bounding box center [672, 502] width 62 height 17
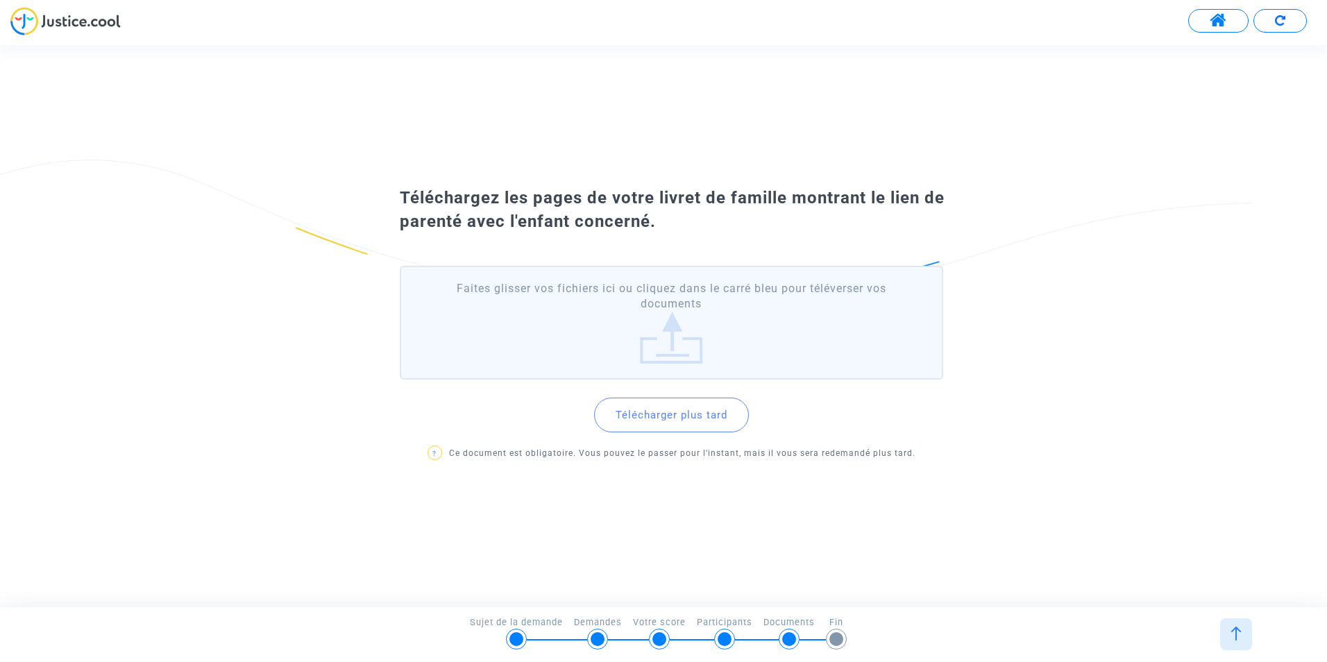
click at [641, 323] on label "Faites glisser vos fichiers ici ou cliquez dans le carré bleu pour téléverser v…" at bounding box center [672, 323] width 544 height 115
click at [0, 0] on input "Faites glisser vos fichiers ici ou cliquez dans le carré bleu pour téléverser v…" at bounding box center [0, 0] width 0 height 0
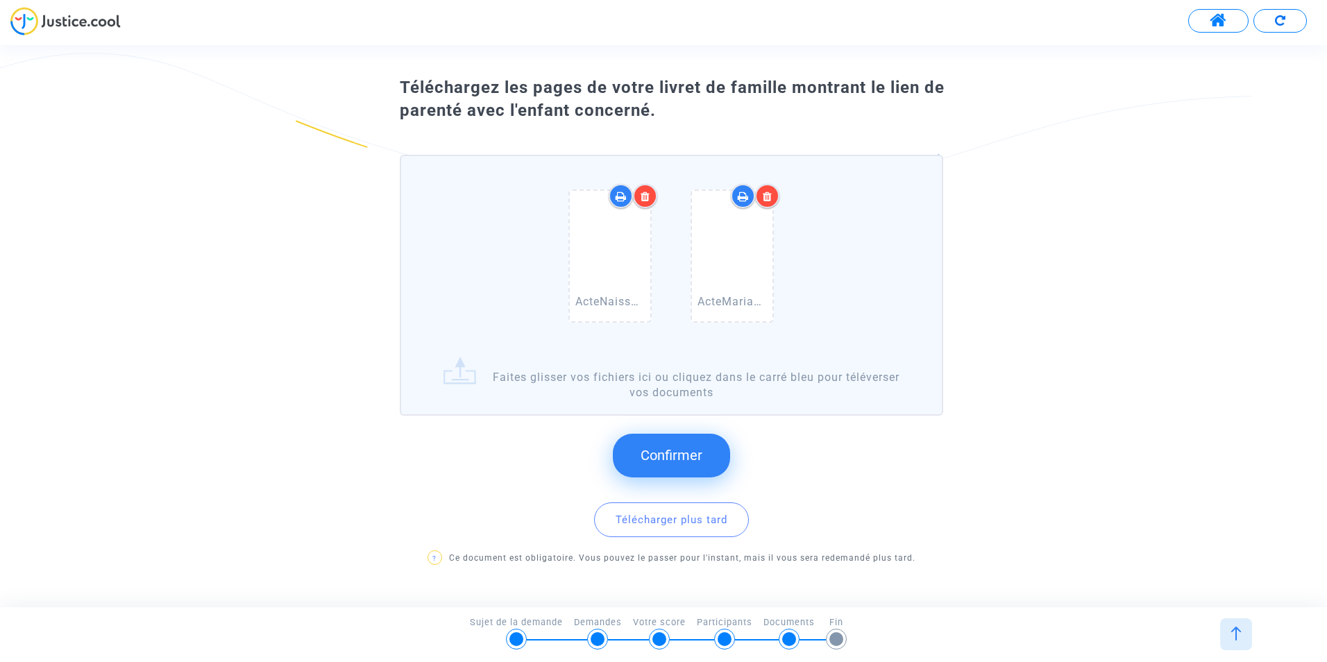
scroll to position [95, 0]
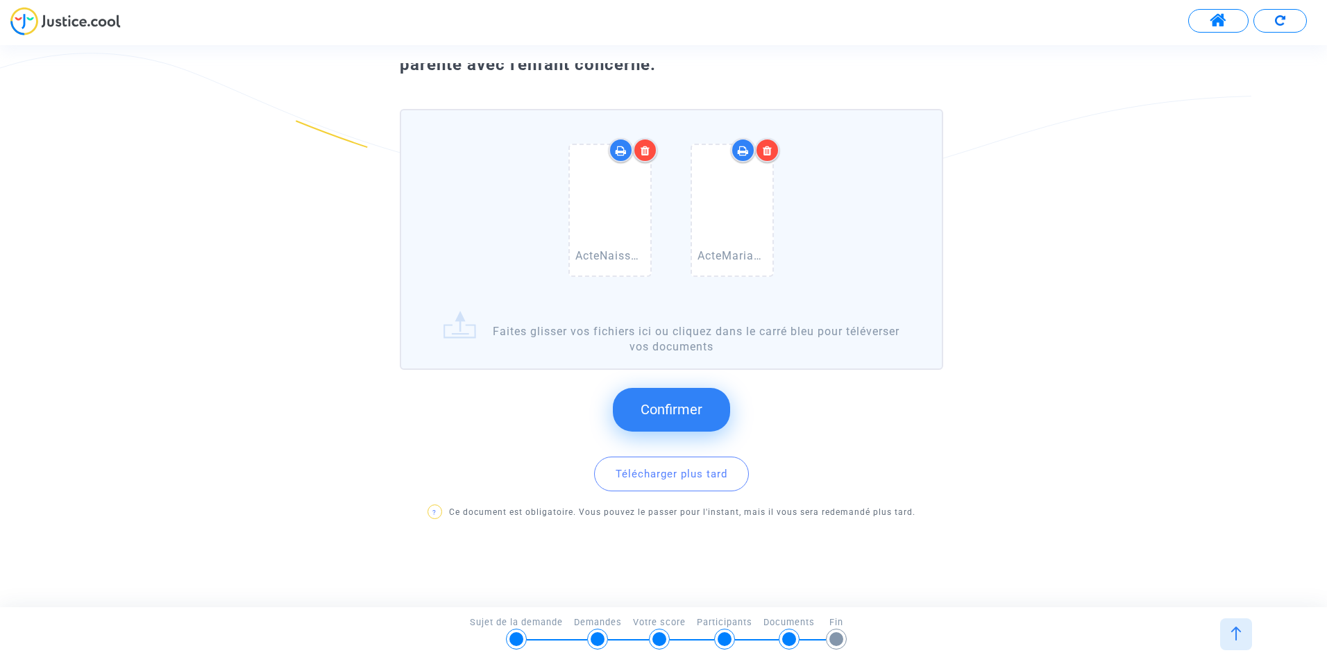
click at [666, 406] on span "Confirmer" at bounding box center [672, 409] width 62 height 17
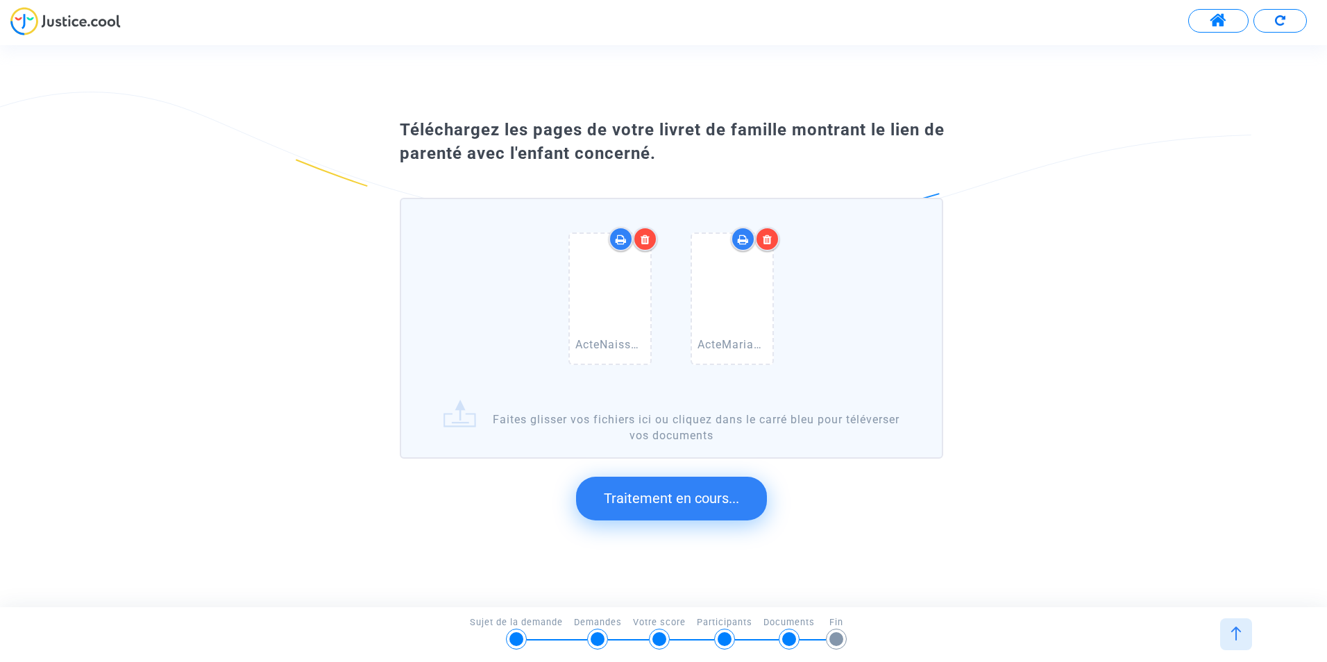
scroll to position [0, 0]
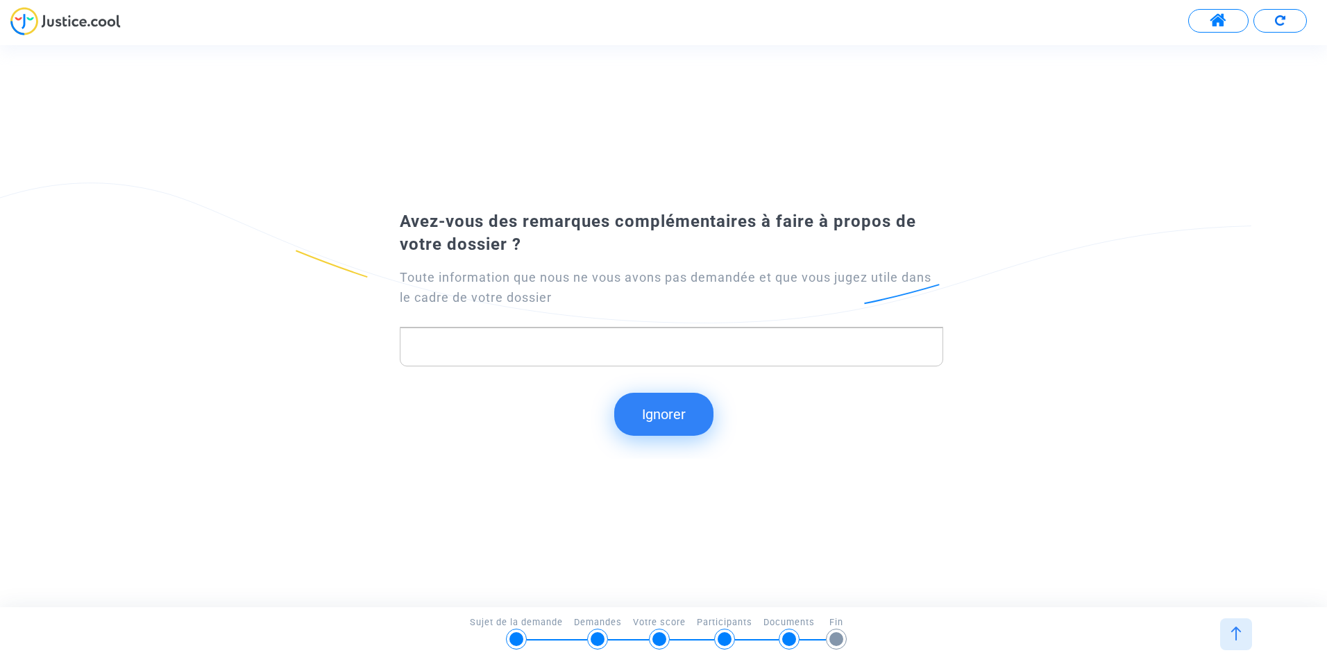
click at [684, 425] on button "Ignorer" at bounding box center [663, 414] width 99 height 43
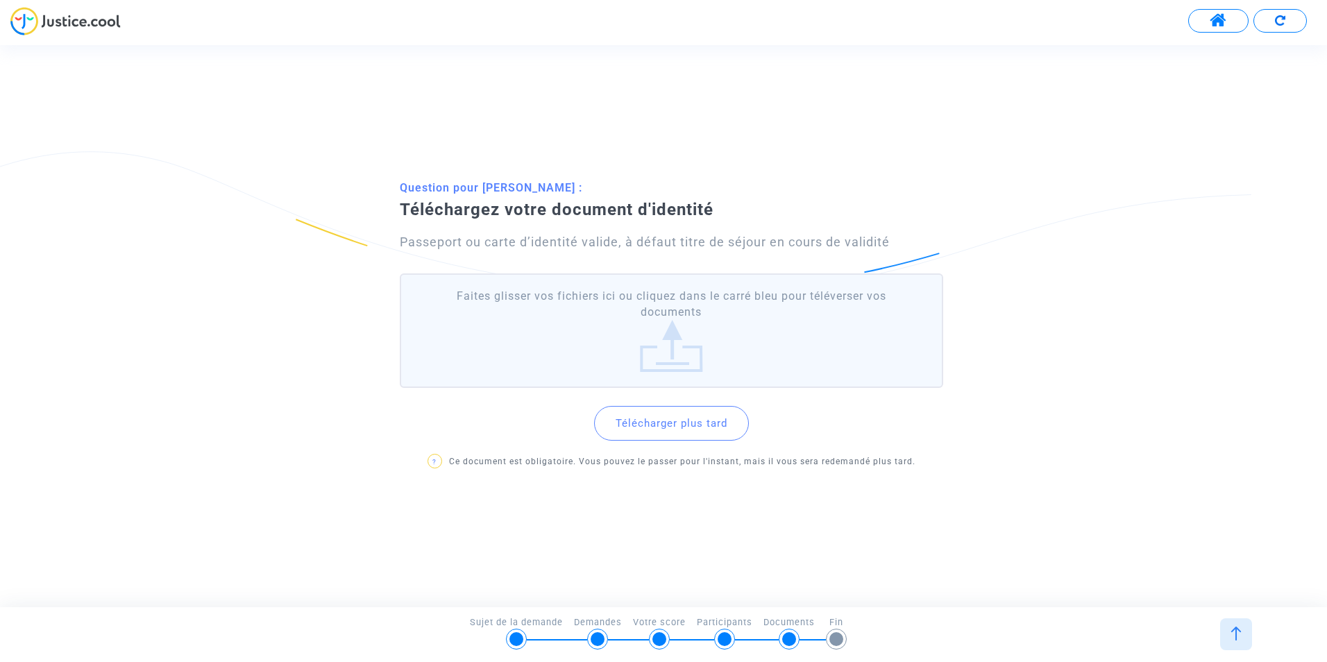
click at [675, 321] on label "Faites glisser vos fichiers ici ou cliquez dans le carré bleu pour téléverser v…" at bounding box center [672, 331] width 544 height 115
click at [0, 0] on input "Faites glisser vos fichiers ici ou cliquez dans le carré bleu pour téléverser v…" at bounding box center [0, 0] width 0 height 0
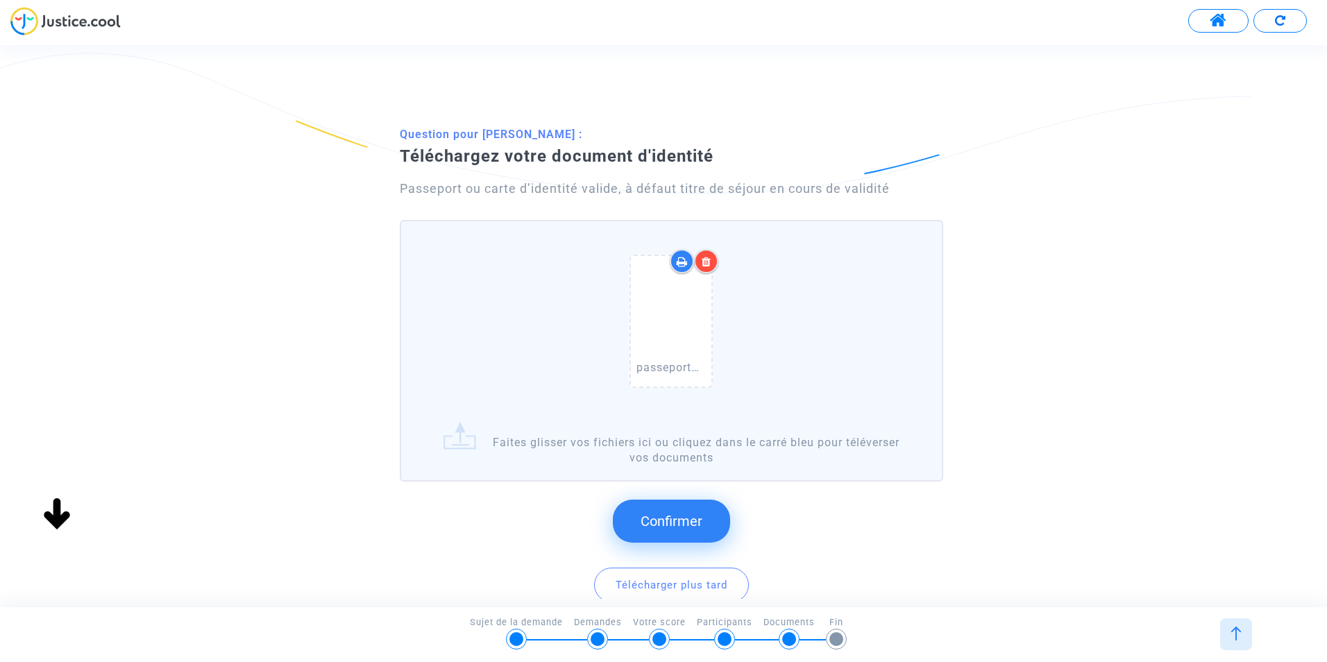
click at [673, 522] on span "Confirmer" at bounding box center [672, 521] width 62 height 17
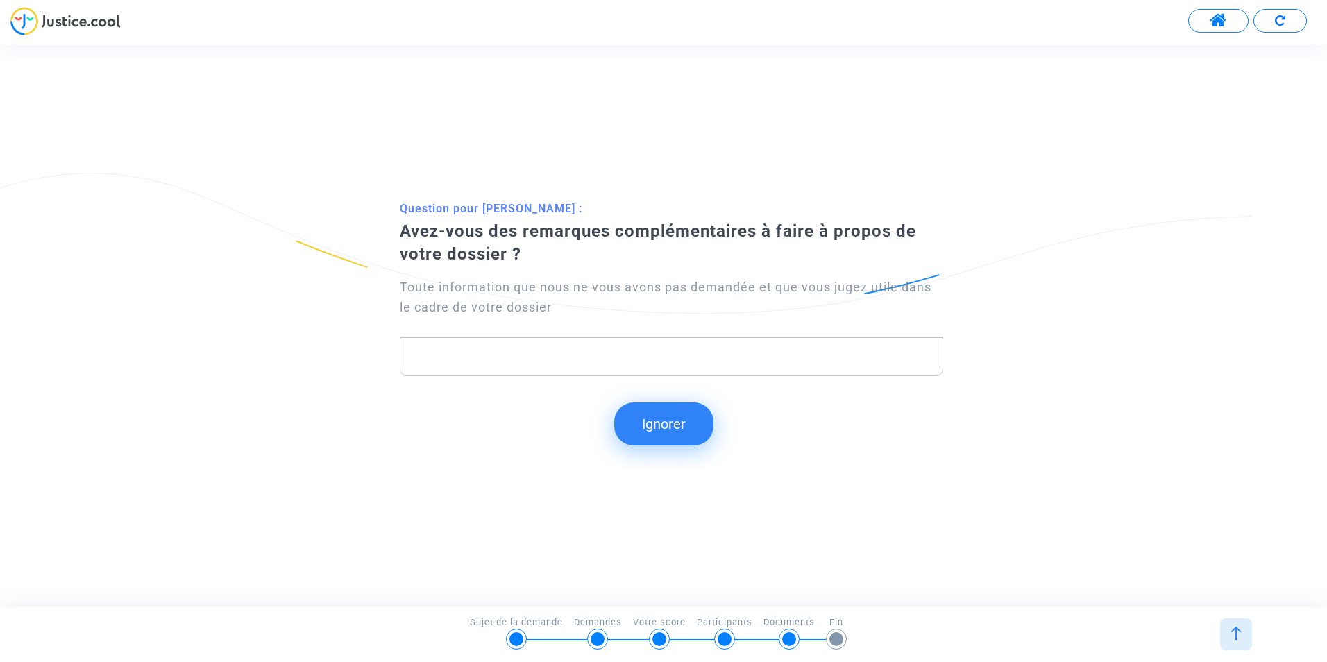
click at [651, 425] on button "Ignorer" at bounding box center [663, 424] width 99 height 43
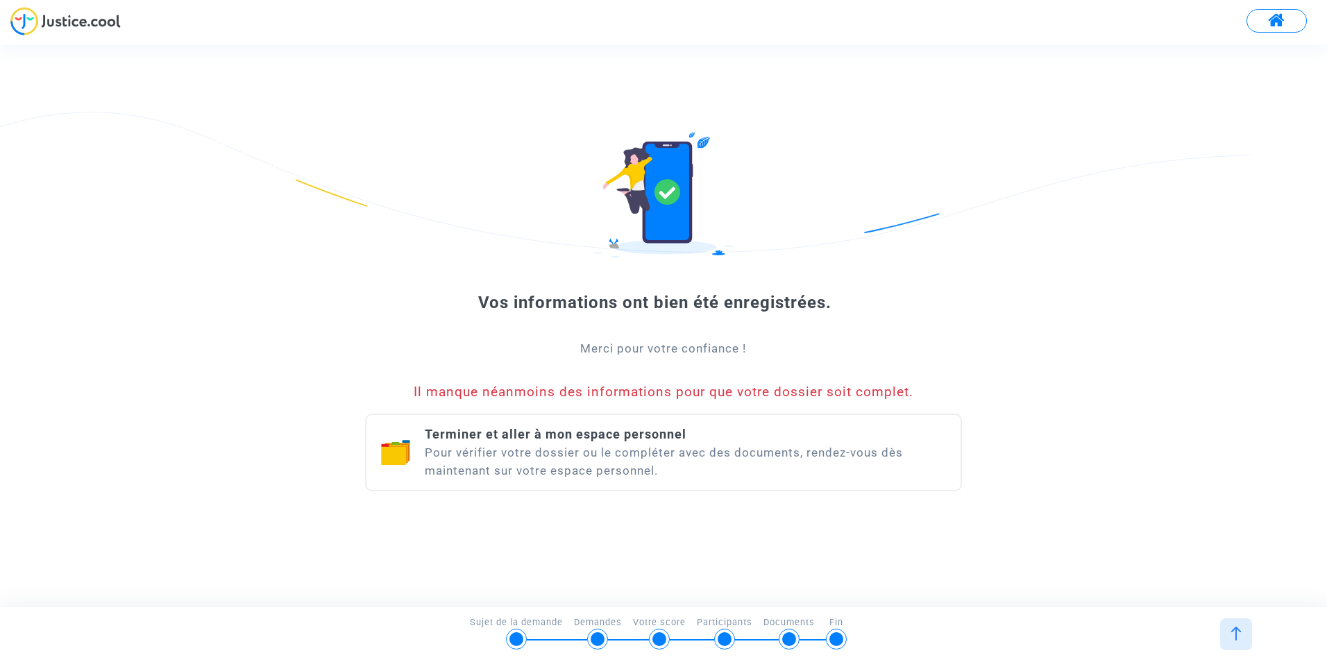
click at [634, 451] on div "Terminer et aller à mon espace personnel Pour vérifier votre dossier ou le comp…" at bounding box center [686, 453] width 523 height 54
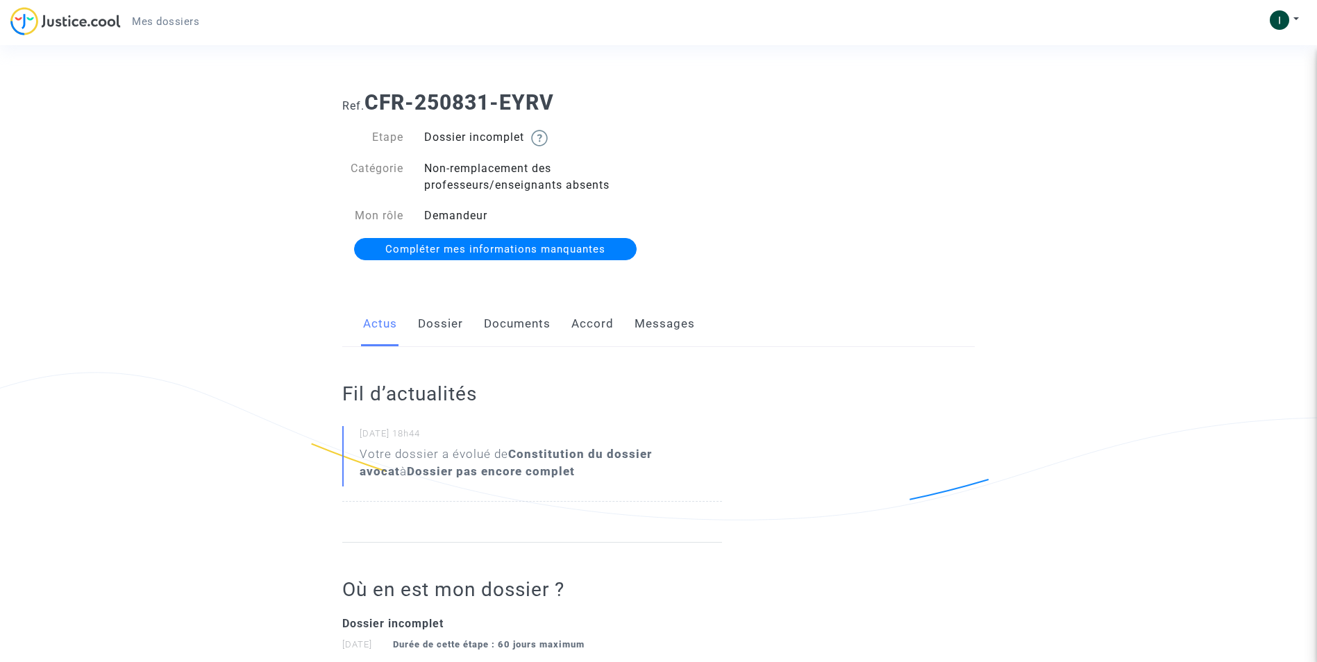
click at [158, 16] on span "Mes dossiers" at bounding box center [165, 21] width 67 height 12
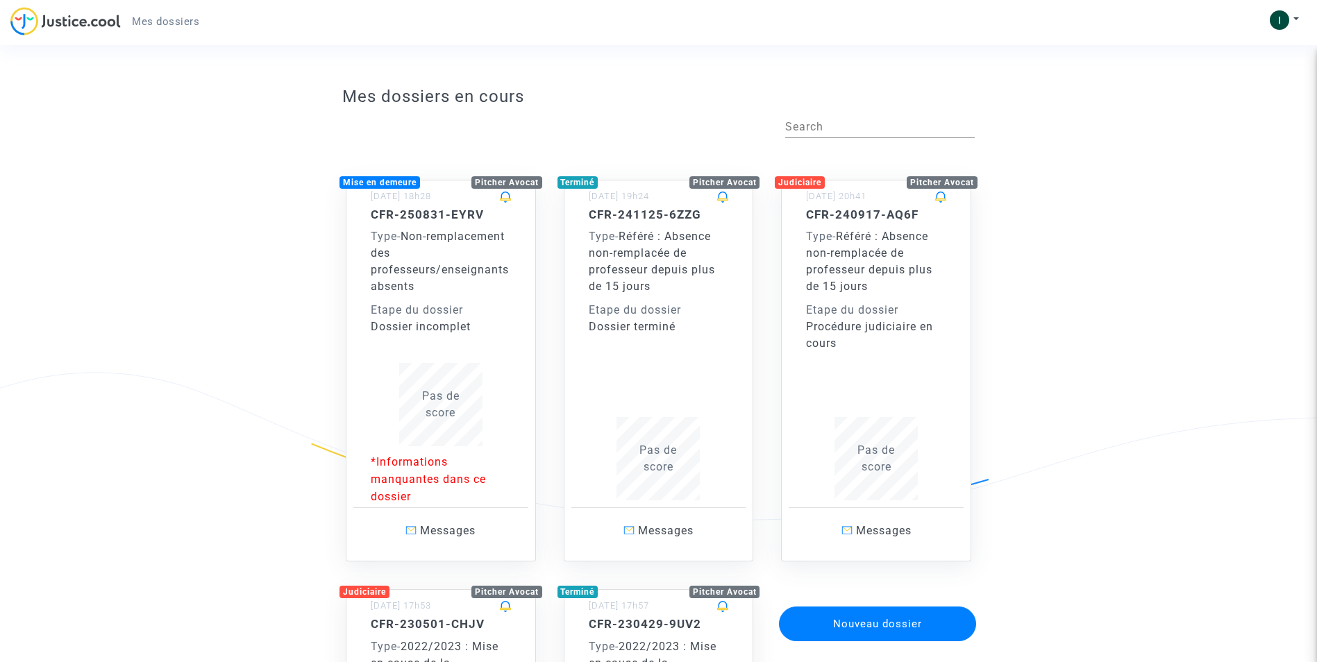
click at [659, 304] on div "Etape du dossier" at bounding box center [659, 310] width 140 height 17
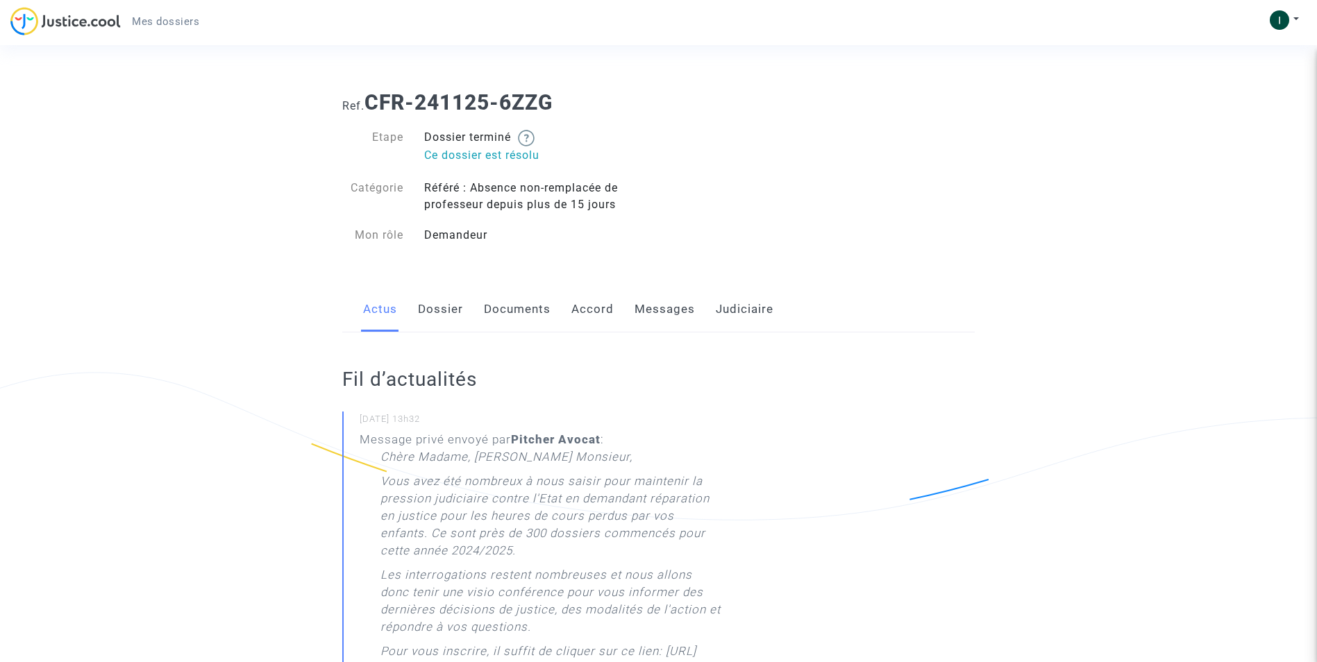
click at [540, 308] on link "Documents" at bounding box center [517, 310] width 67 height 46
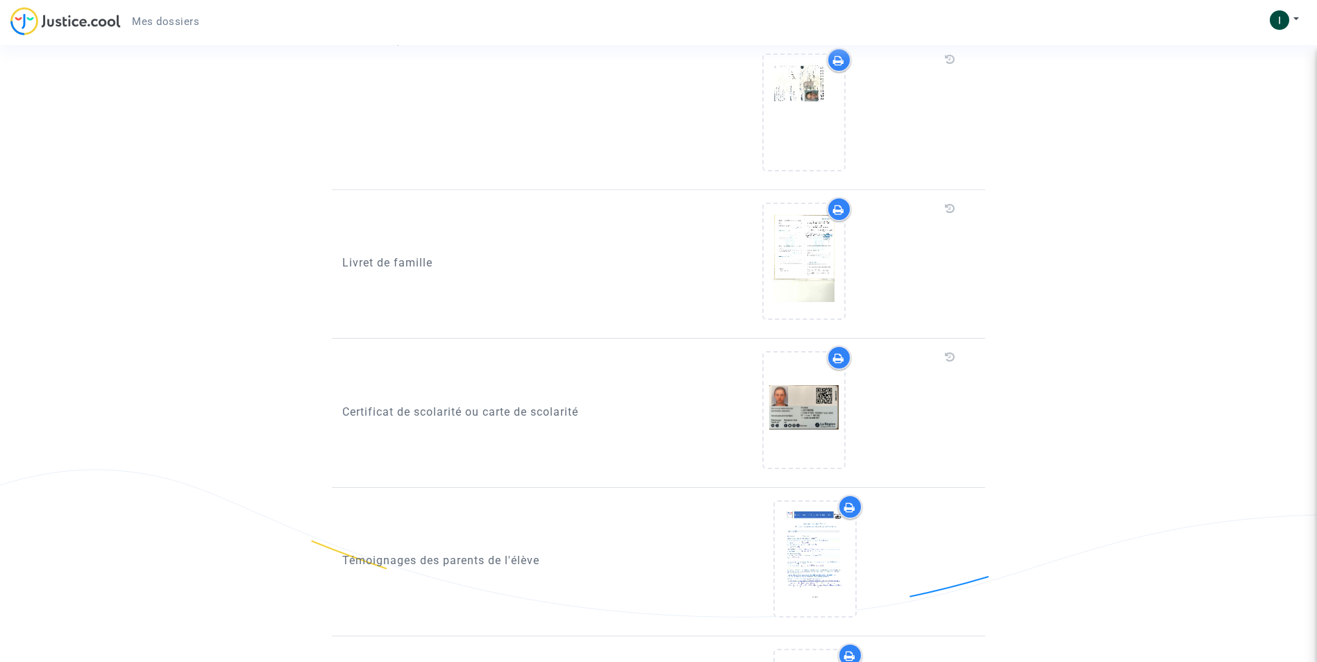
scroll to position [1388, 0]
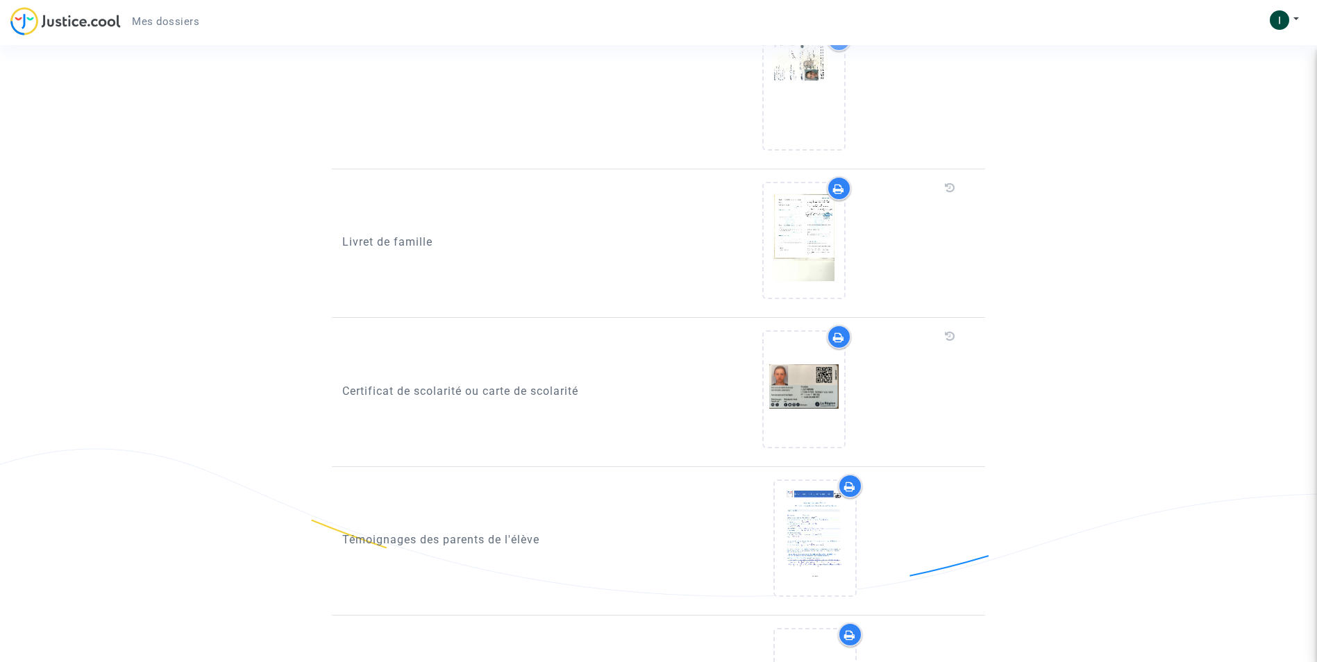
click at [841, 342] on icon at bounding box center [838, 337] width 11 height 11
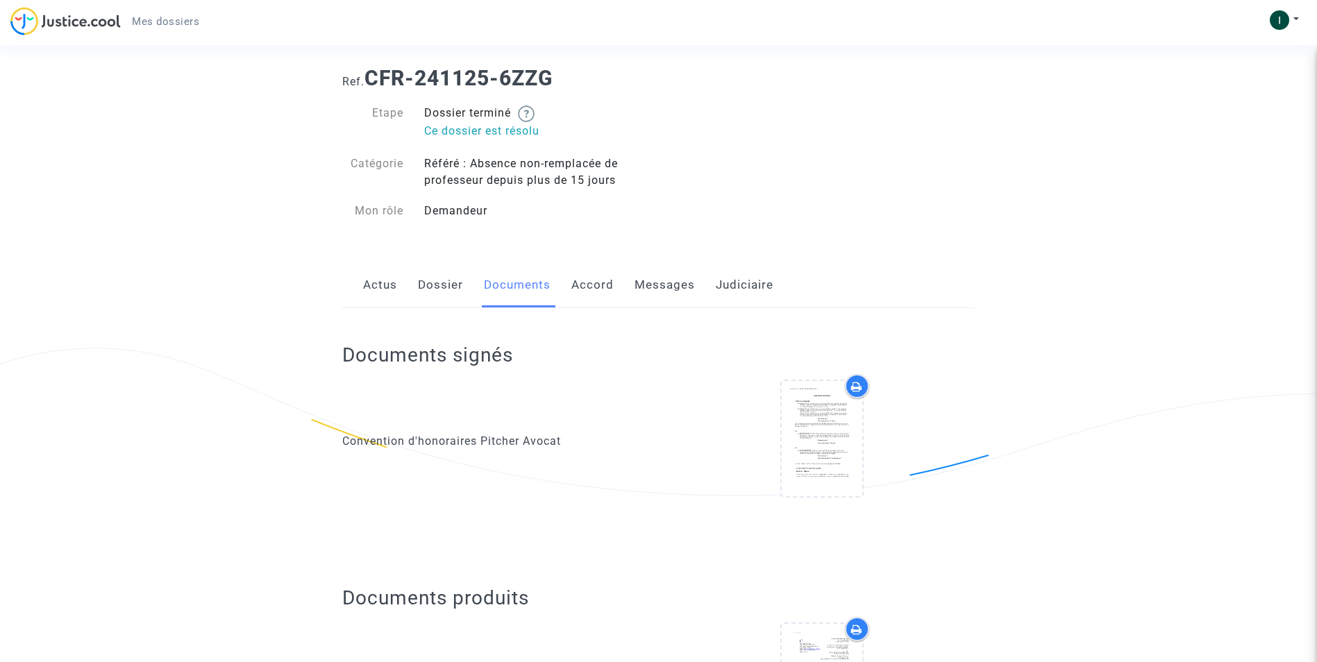
scroll to position [0, 0]
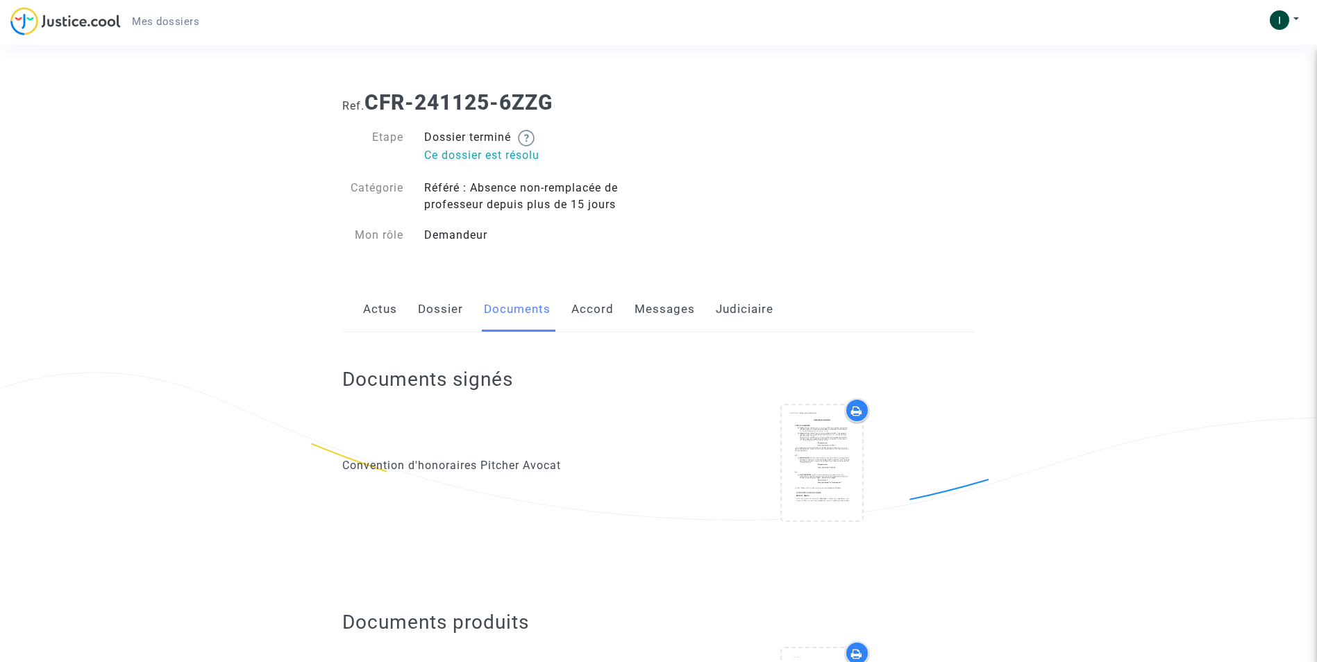
click at [155, 20] on span "Mes dossiers" at bounding box center [165, 21] width 67 height 12
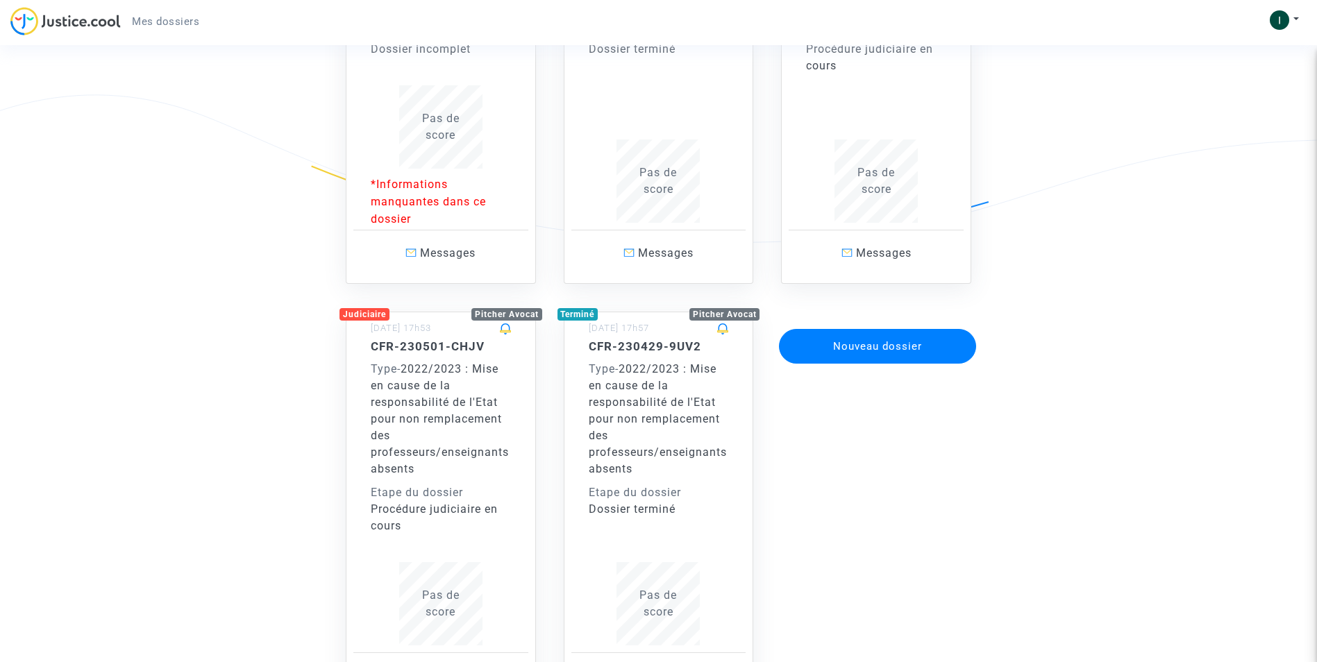
scroll to position [69, 0]
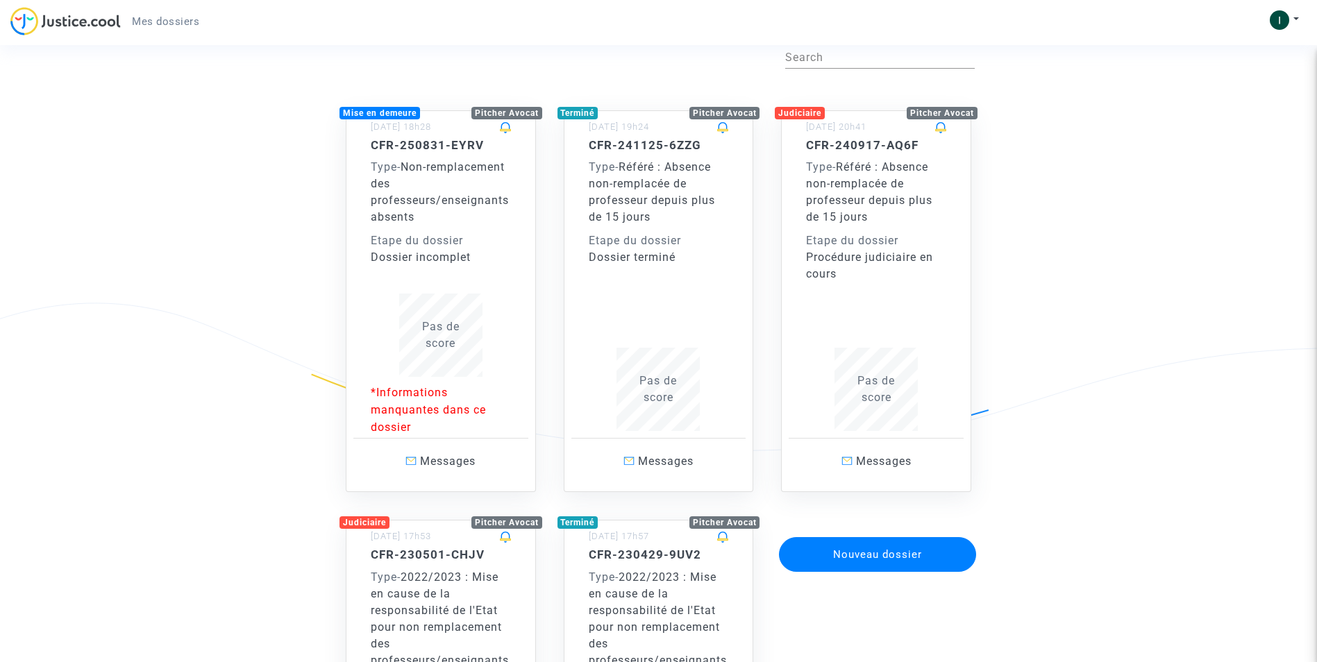
click at [443, 342] on span "Pas de score" at bounding box center [440, 335] width 37 height 30
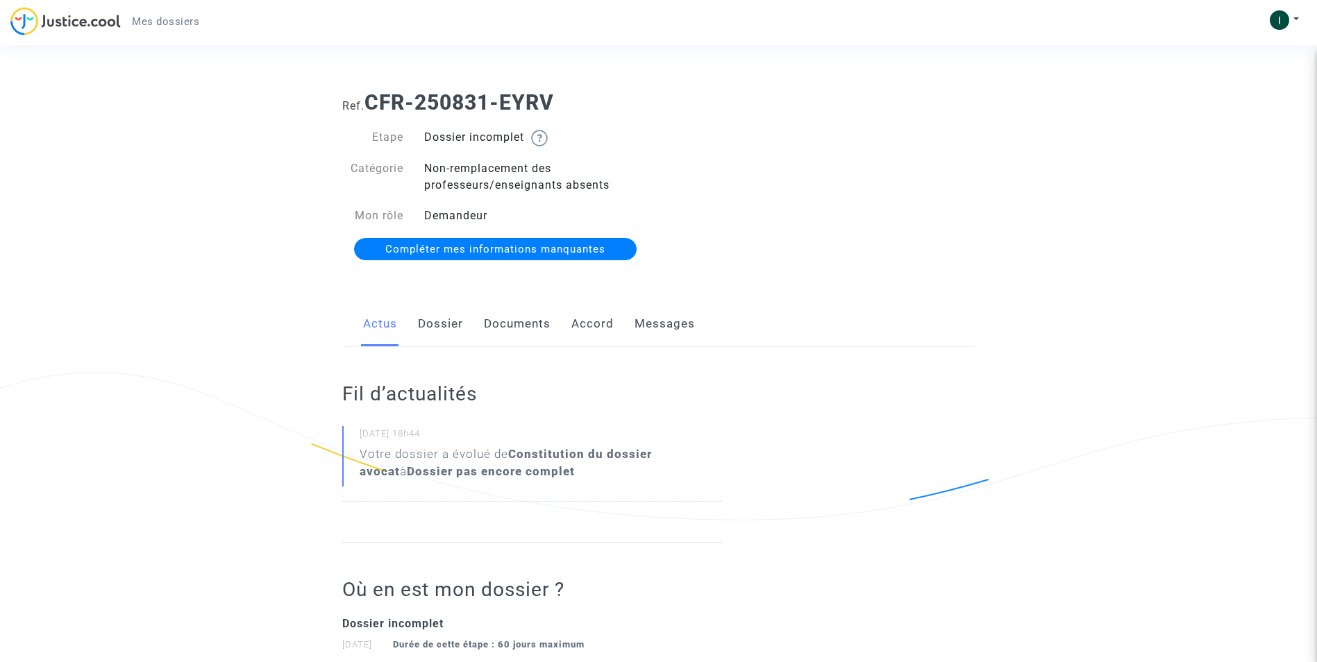
click at [467, 251] on span "Compléter mes informations manquantes" at bounding box center [495, 249] width 220 height 12
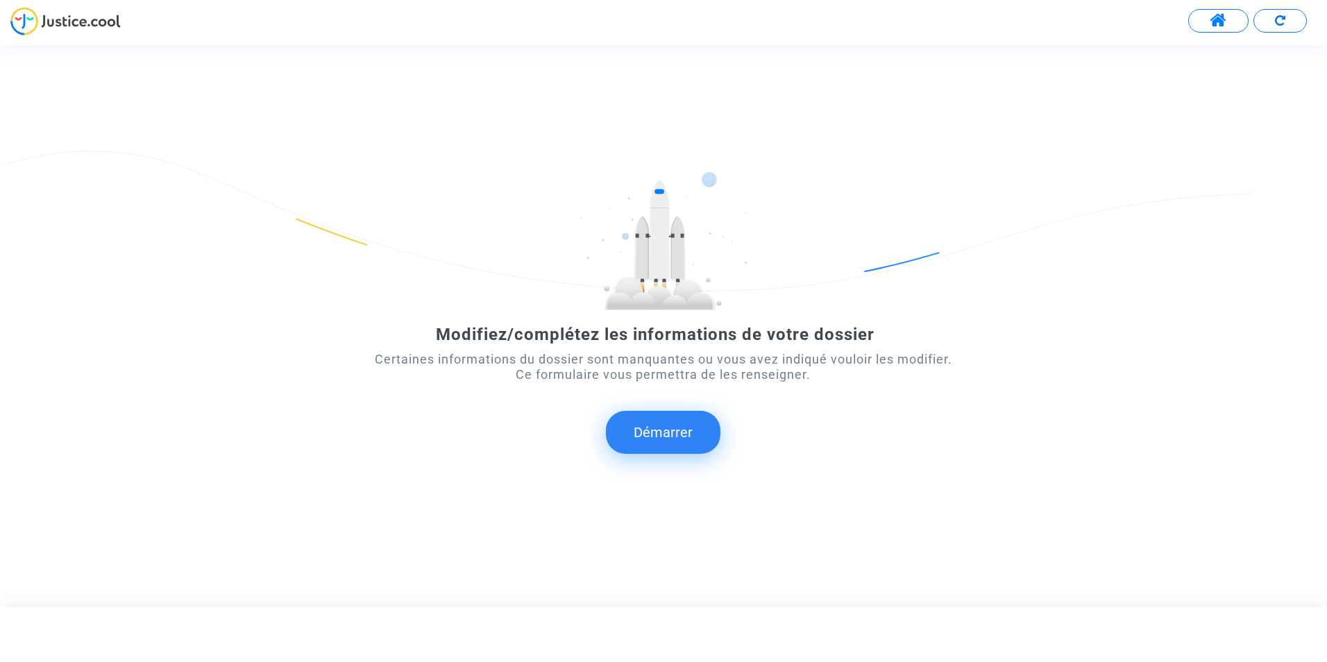
click at [662, 434] on button "Démarrer" at bounding box center [663, 432] width 115 height 43
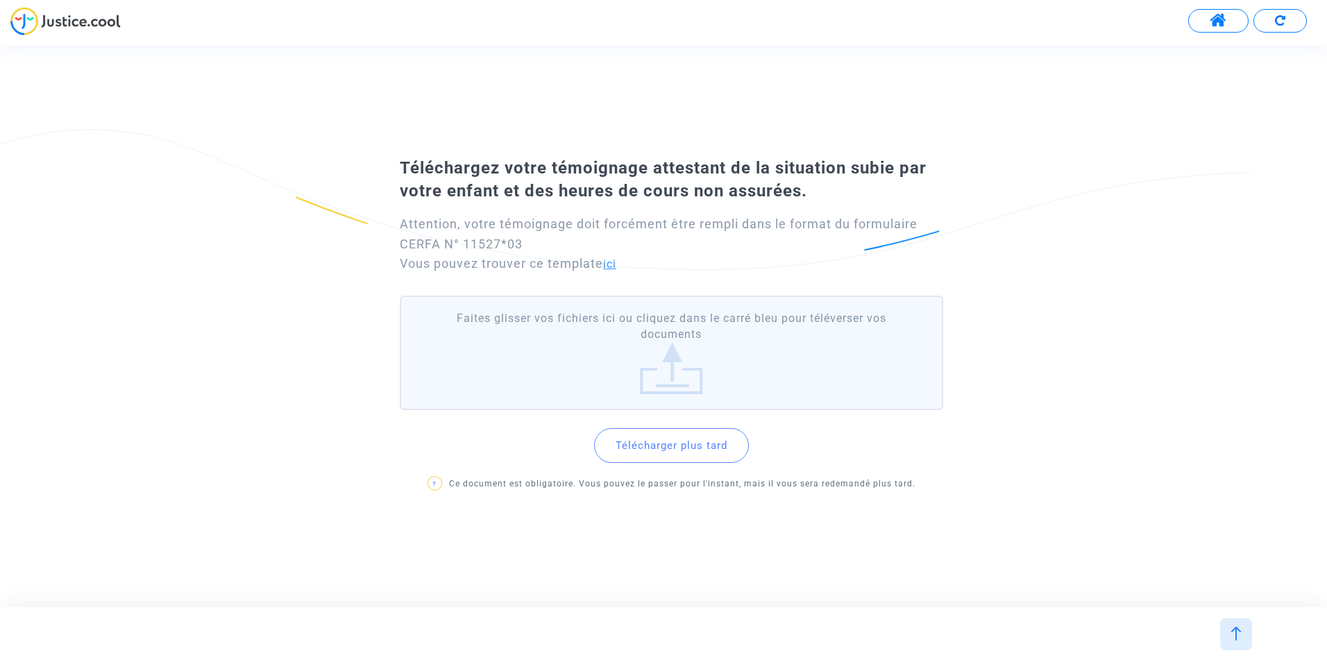
click at [614, 264] on link "ici" at bounding box center [609, 264] width 13 height 13
click at [688, 441] on button "Télécharger plus tard" at bounding box center [671, 445] width 155 height 35
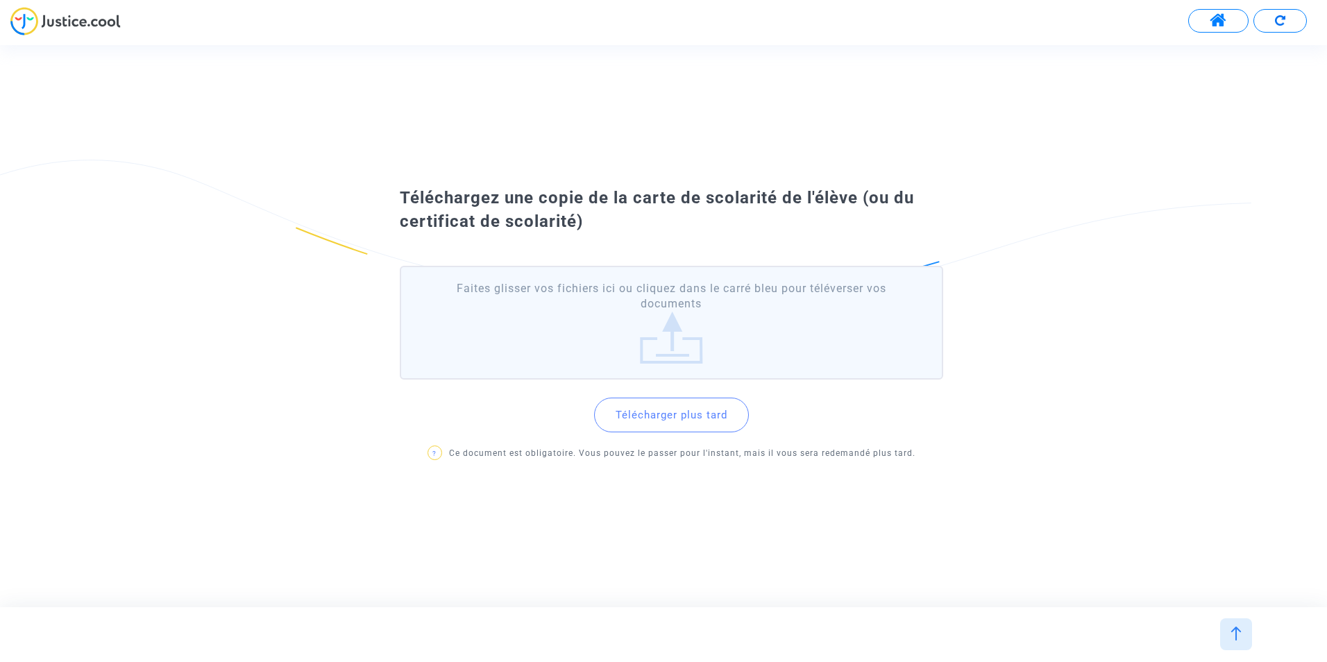
click at [667, 353] on label "Faites glisser vos fichiers ici ou cliquez dans le carré bleu pour téléverser v…" at bounding box center [672, 323] width 544 height 115
click at [0, 0] on input "Faites glisser vos fichiers ici ou cliquez dans le carré bleu pour téléverser v…" at bounding box center [0, 0] width 0 height 0
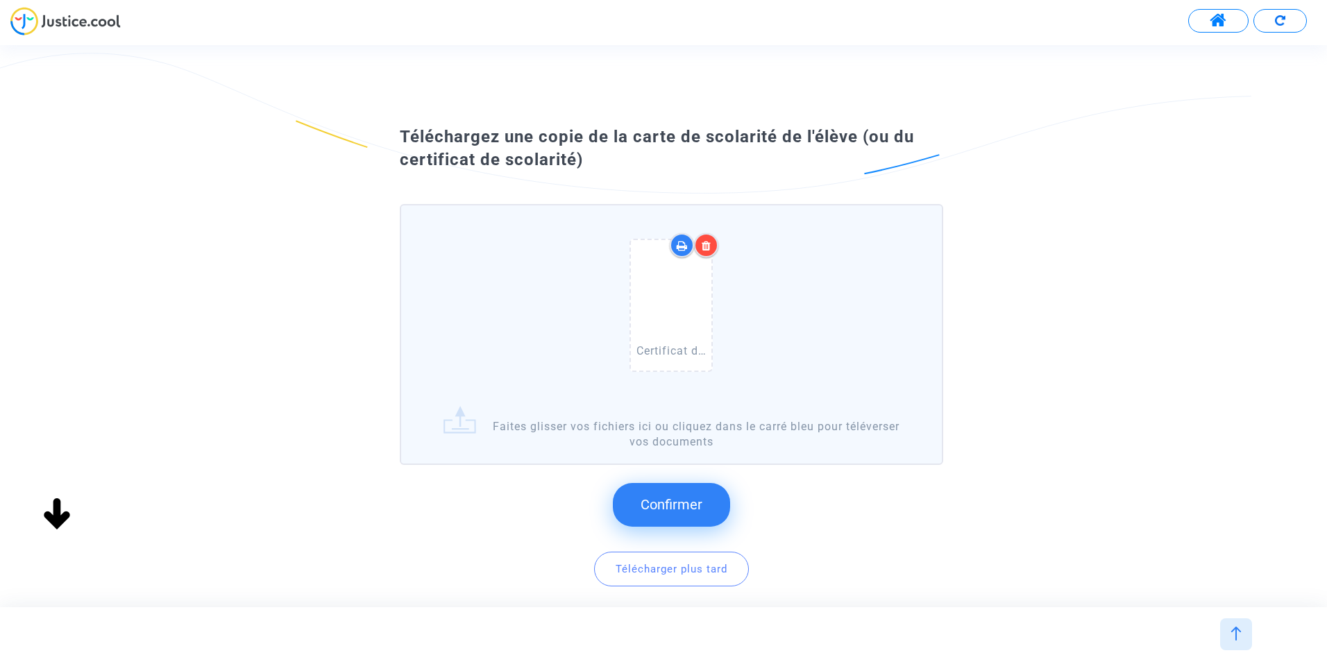
click at [690, 504] on span "Confirmer" at bounding box center [672, 504] width 62 height 17
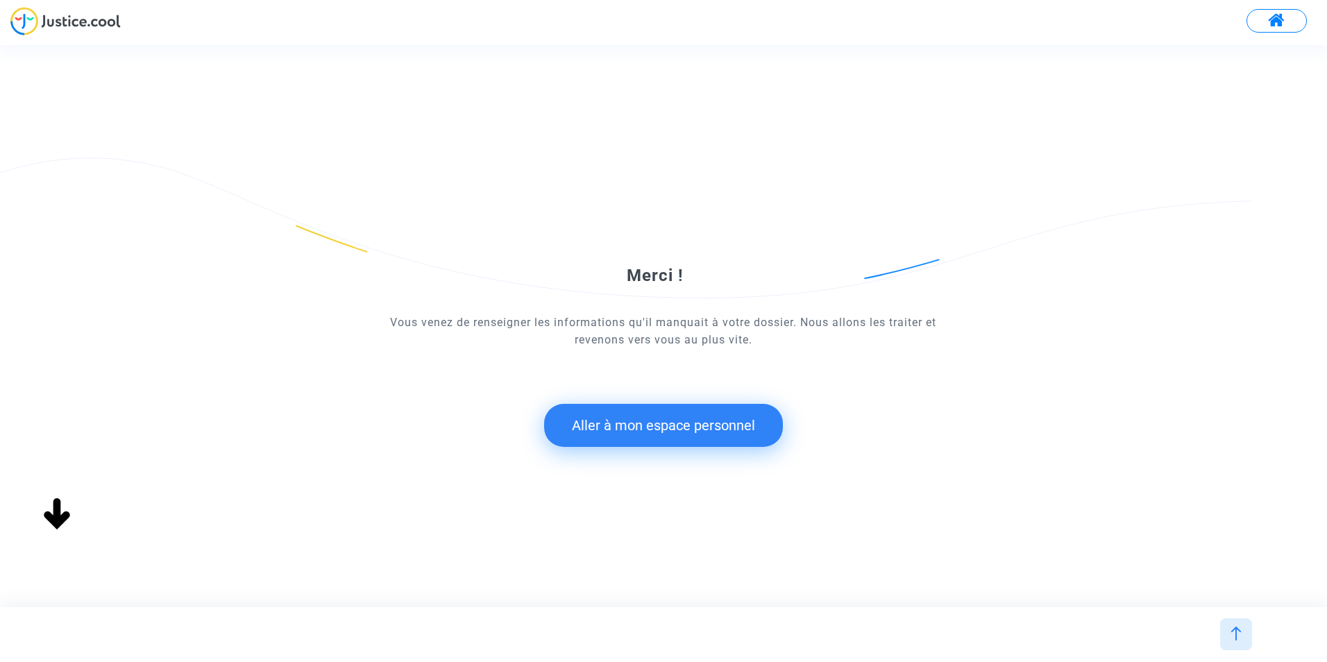
click at [673, 432] on button "Aller à mon espace personnel" at bounding box center [663, 425] width 239 height 43
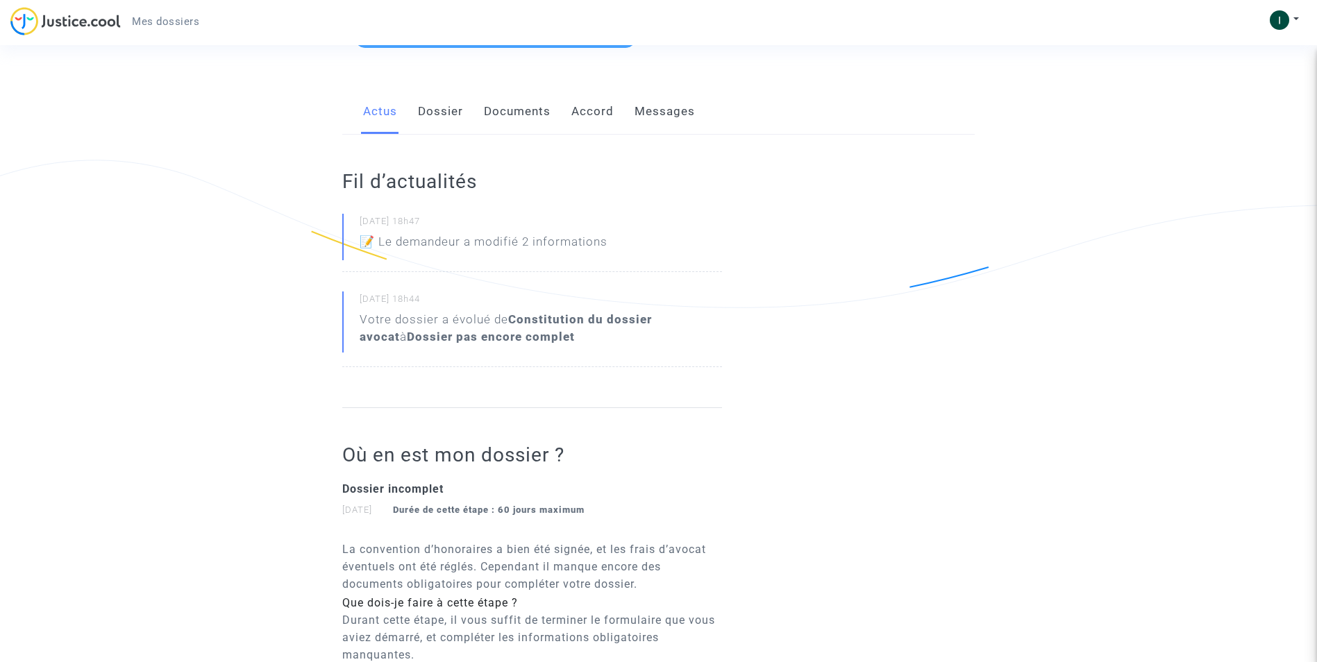
scroll to position [212, 0]
